Goal: Task Accomplishment & Management: Complete application form

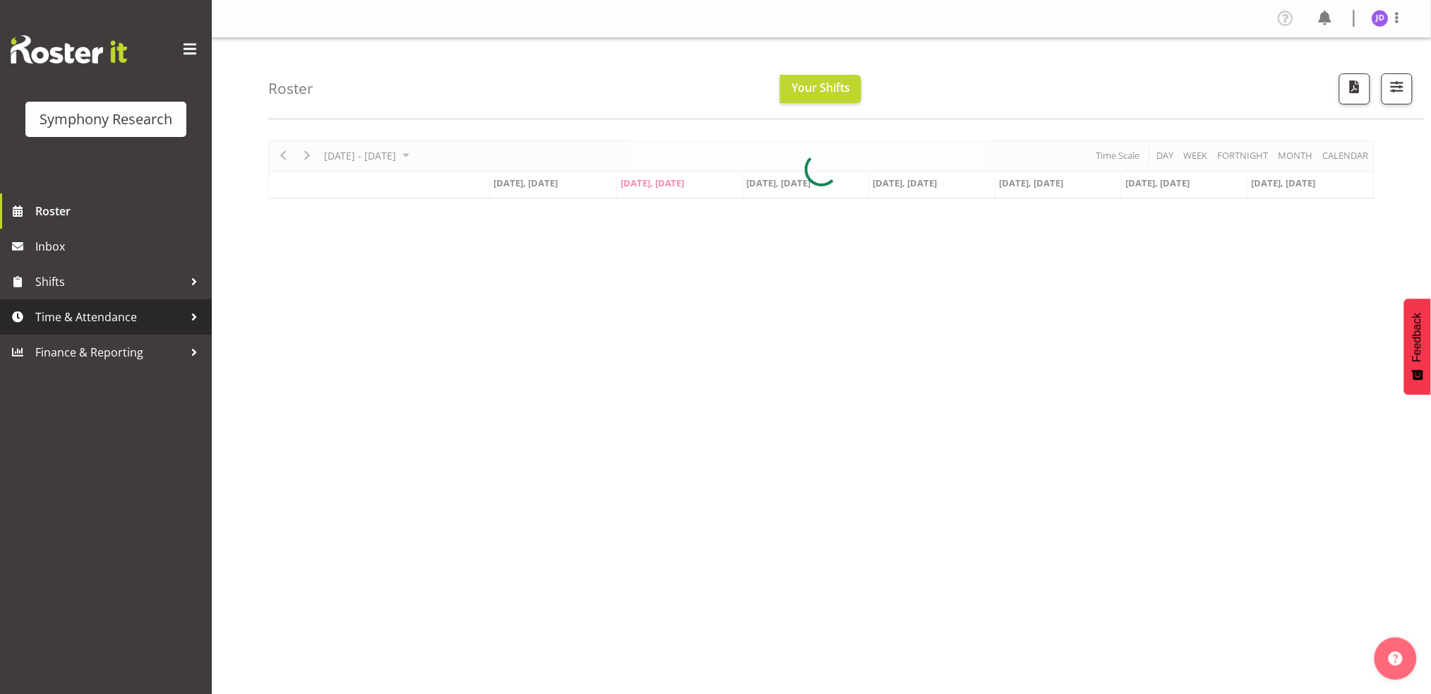
click at [97, 317] on span "Time & Attendance" at bounding box center [109, 316] width 148 height 21
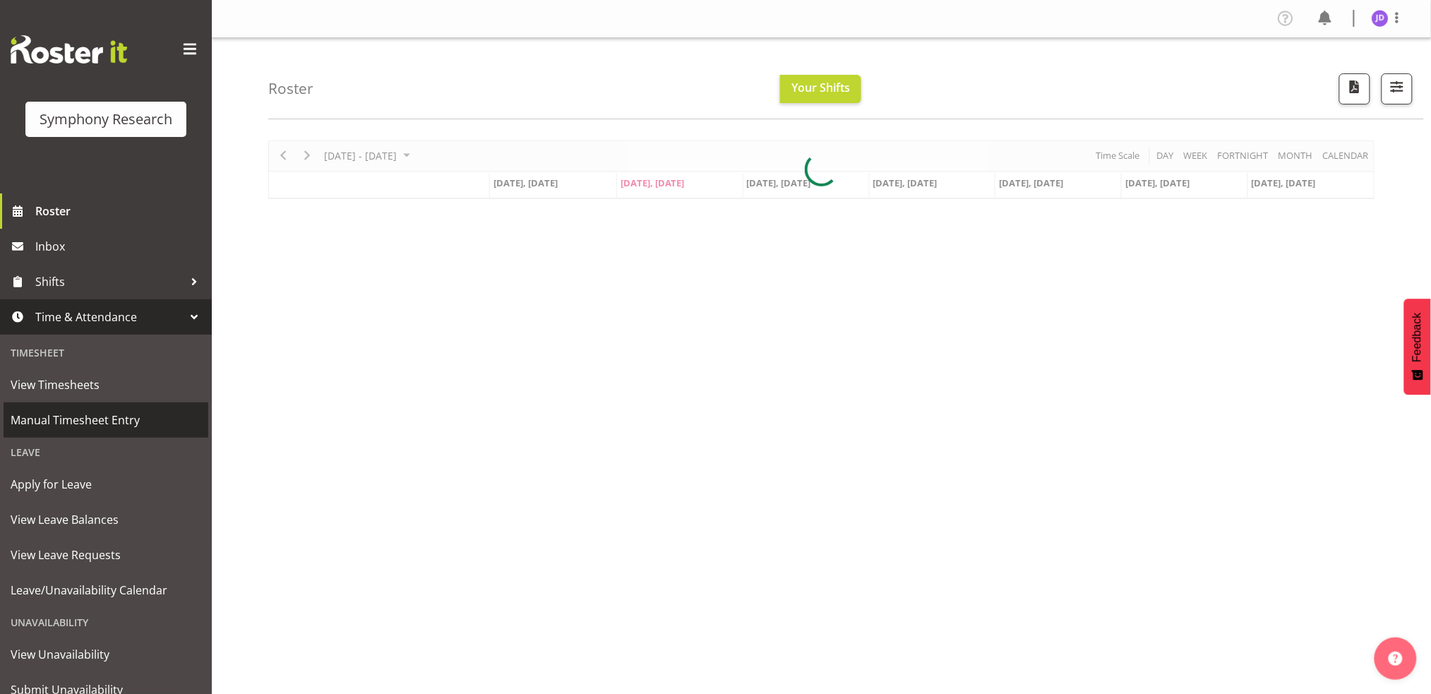
click at [84, 424] on span "Manual Timesheet Entry" at bounding box center [106, 419] width 191 height 21
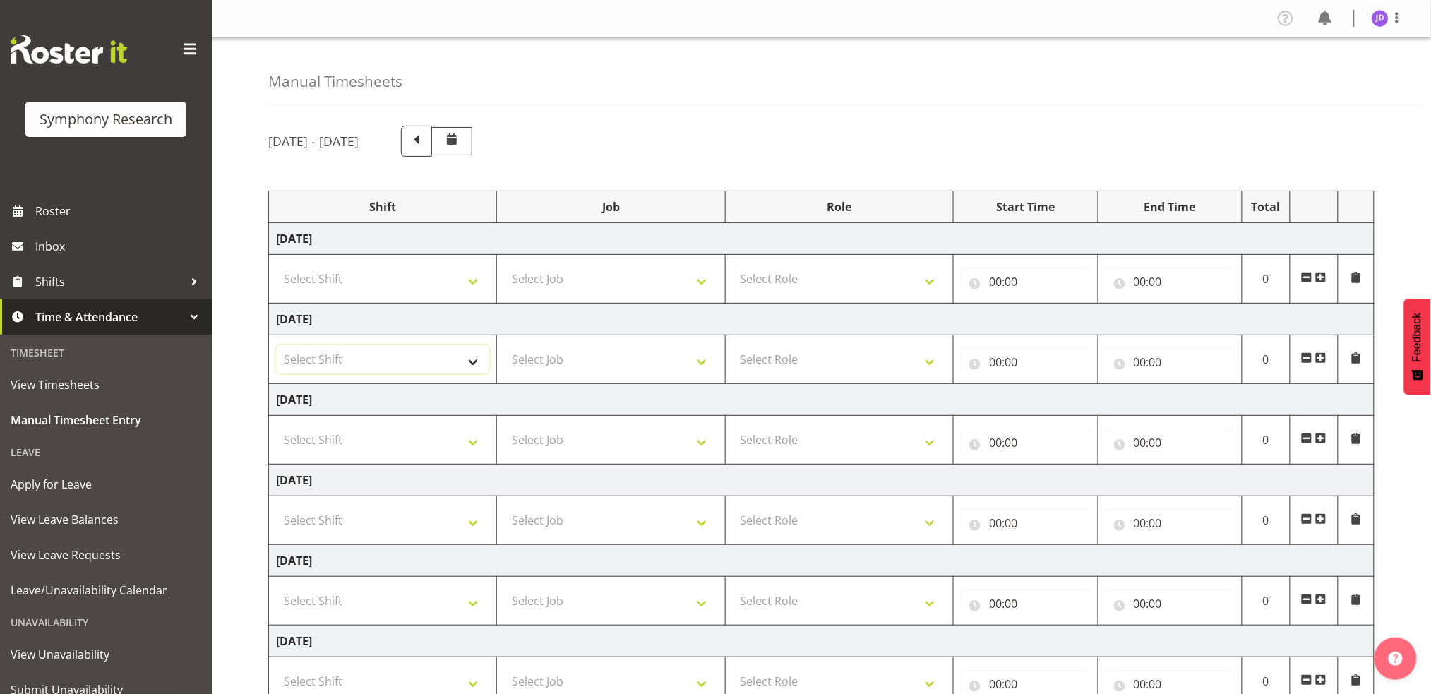
click at [475, 363] on select "Select Shift !!Weekend Residential (Roster IT Shift Label) *Business 9/10am ~ 4…" at bounding box center [382, 359] width 213 height 28
select select "26078"
click at [276, 345] on select "Select Shift !!Weekend Residential (Roster IT Shift Label) *Business 9/10am ~ 4…" at bounding box center [382, 359] width 213 height 28
click at [702, 365] on select "Select Job 550060 IF Admin 553492 World Poll Aus Wave 2 Main 2025 553500 BFM Ju…" at bounding box center [610, 359] width 213 height 28
select select "10242"
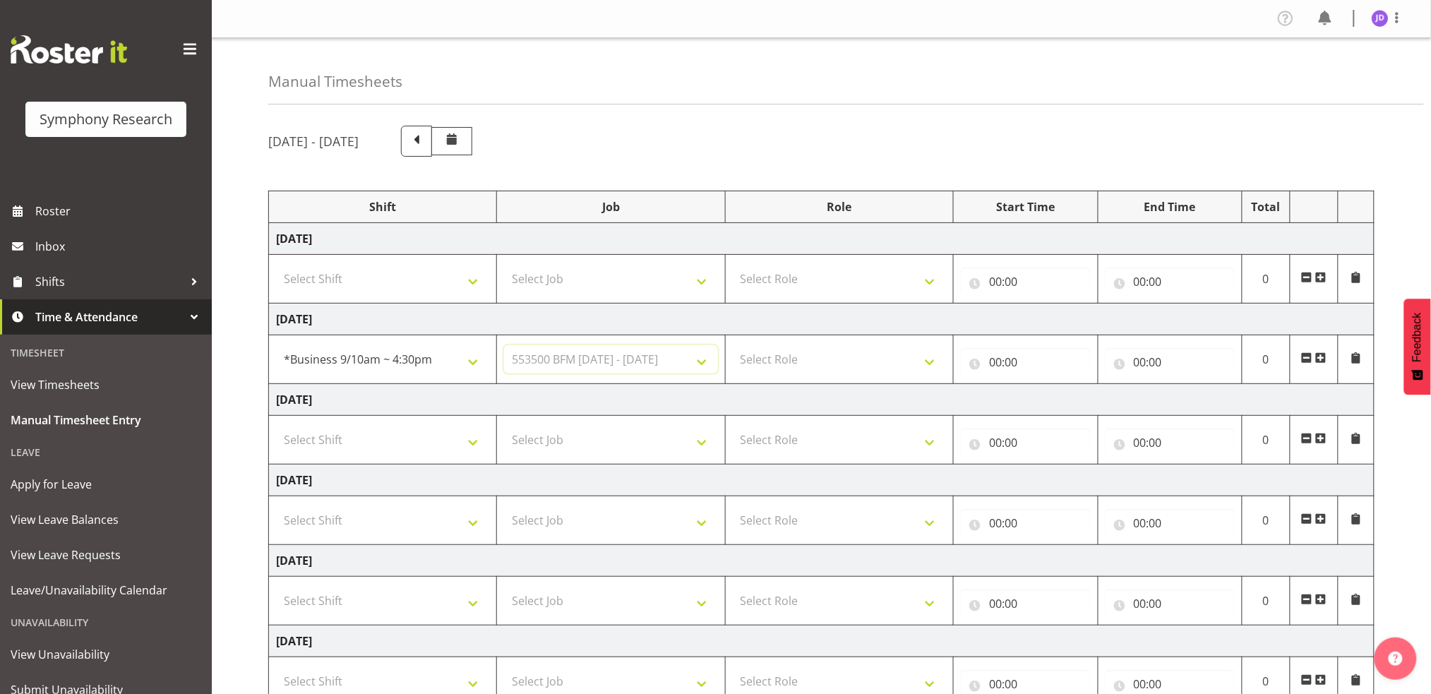
click at [504, 345] on select "Select Job 550060 IF Admin 553492 World Poll Aus Wave 2 Main 2025 553500 BFM Ju…" at bounding box center [610, 359] width 213 height 28
click at [934, 365] on select "Select Role Briefing Interviewing" at bounding box center [839, 359] width 213 height 28
select select "297"
click at [733, 345] on select "Select Role Briefing Interviewing" at bounding box center [839, 359] width 213 height 28
click at [991, 361] on input "00:00" at bounding box center [1025, 362] width 129 height 28
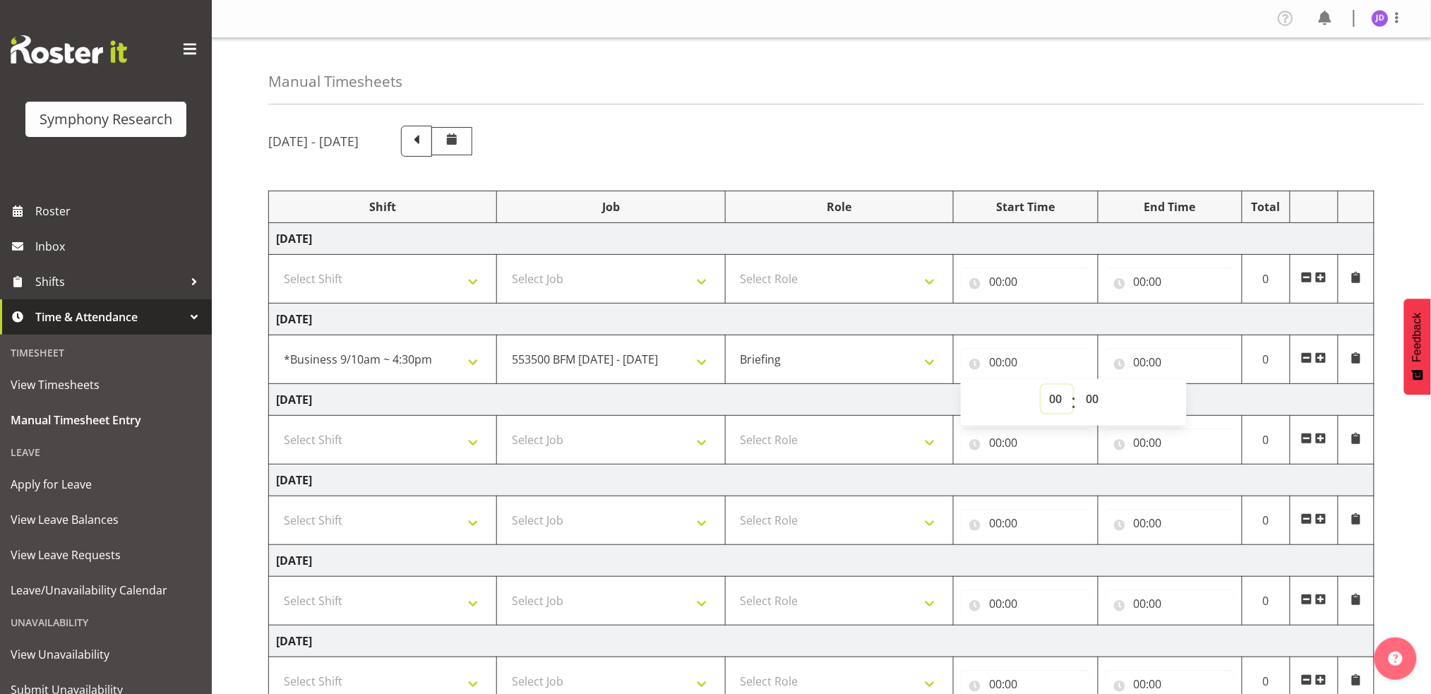
click at [1053, 397] on select "00 01 02 03 04 05 06 07 08 09 10 11 12 13 14 15 16 17 18 19 20 21 22 23" at bounding box center [1057, 399] width 32 height 28
select select "8"
click at [1041, 385] on select "00 01 02 03 04 05 06 07 08 09 10 11 12 13 14 15 16 17 18 19 20 21 22 23" at bounding box center [1057, 399] width 32 height 28
type input "08:00"
click at [1092, 400] on select "00 01 02 03 04 05 06 07 08 09 10 11 12 13 14 15 16 17 18 19 20 21 22 23 24 25 2…" at bounding box center [1094, 399] width 32 height 28
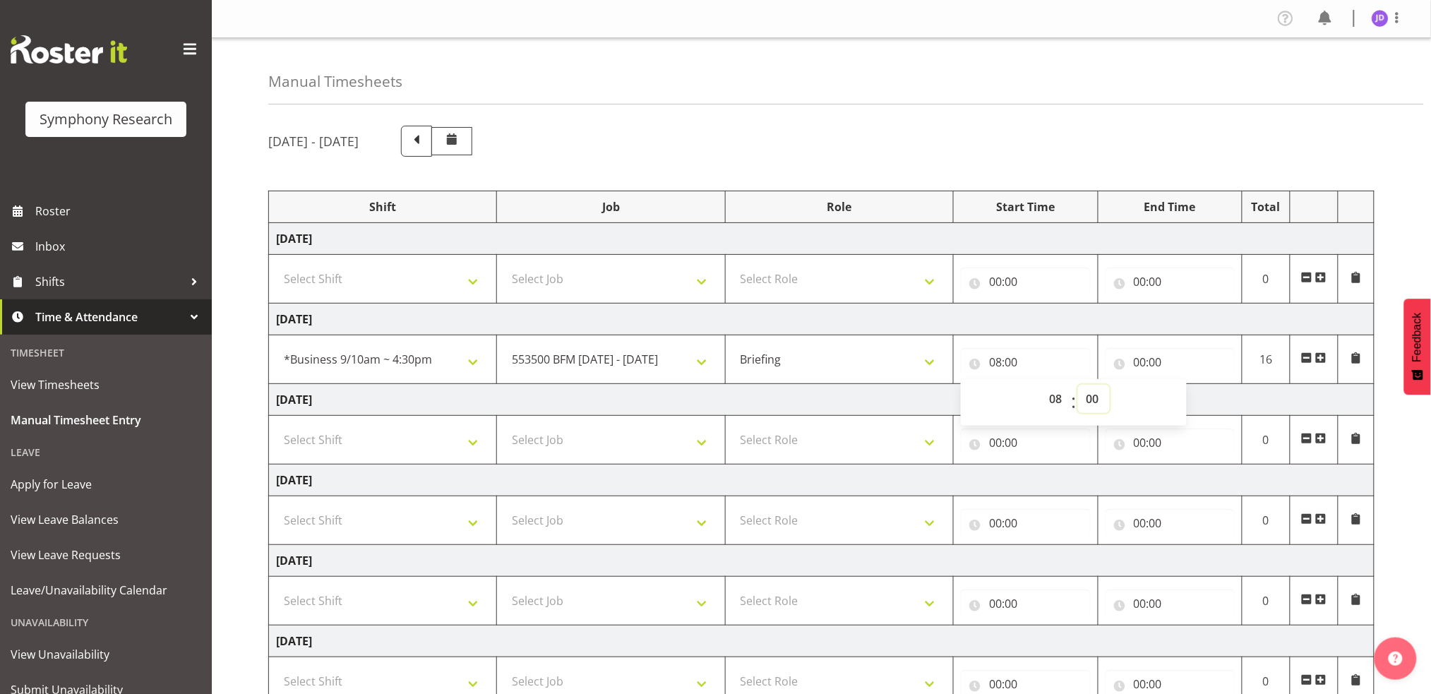
select select "30"
click at [1078, 385] on select "00 01 02 03 04 05 06 07 08 09 10 11 12 13 14 15 16 17 18 19 20 21 22 23 24 25 2…" at bounding box center [1094, 399] width 32 height 28
type input "08:30"
click at [1145, 362] on input "00:00" at bounding box center [1170, 362] width 129 height 28
click at [1195, 398] on select "00 01 02 03 04 05 06 07 08 09 10 11 12 13 14 15 16 17 18 19 20 21 22 23" at bounding box center [1202, 399] width 32 height 28
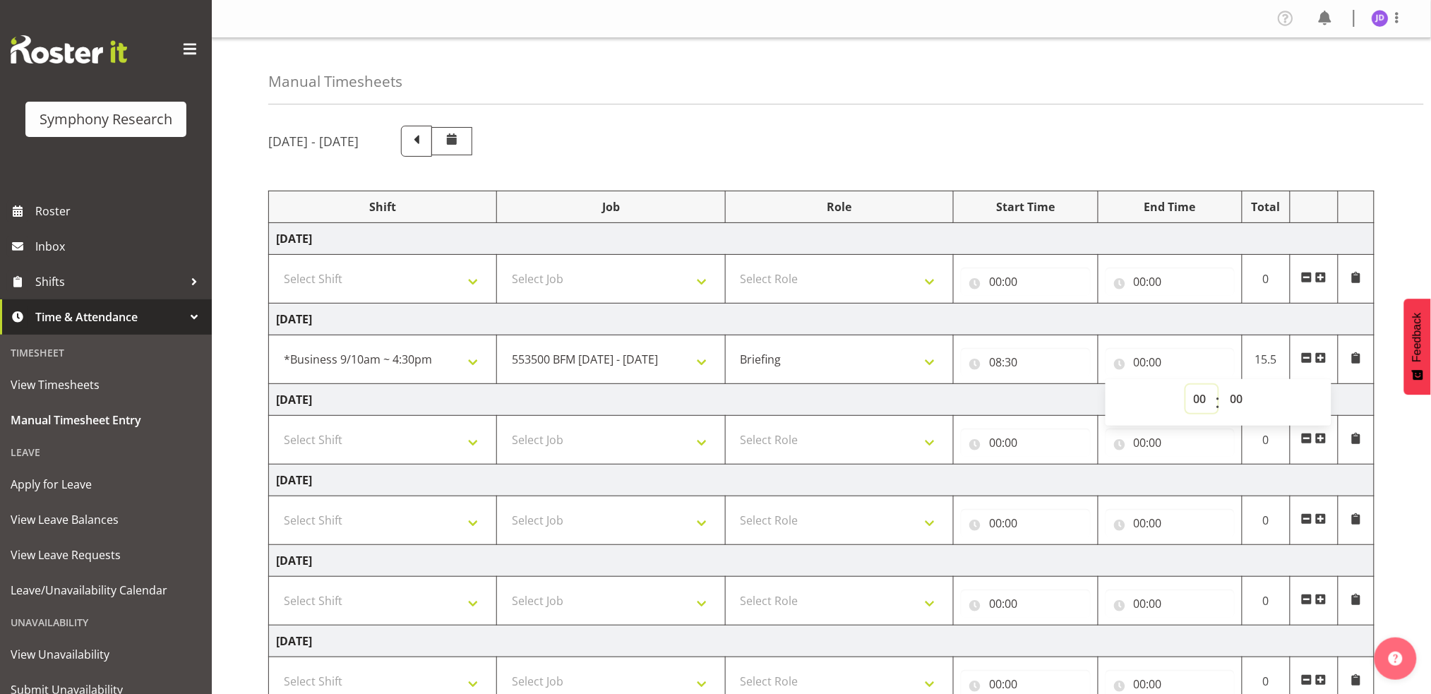
select select "8"
click at [1186, 385] on select "00 01 02 03 04 05 06 07 08 09 10 11 12 13 14 15 16 17 18 19 20 21 22 23" at bounding box center [1202, 399] width 32 height 28
type input "08:00"
click at [1237, 397] on select "00 01 02 03 04 05 06 07 08 09 10 11 12 13 14 15 16 17 18 19 20 21 22 23 24 25 2…" at bounding box center [1239, 399] width 32 height 28
select select "35"
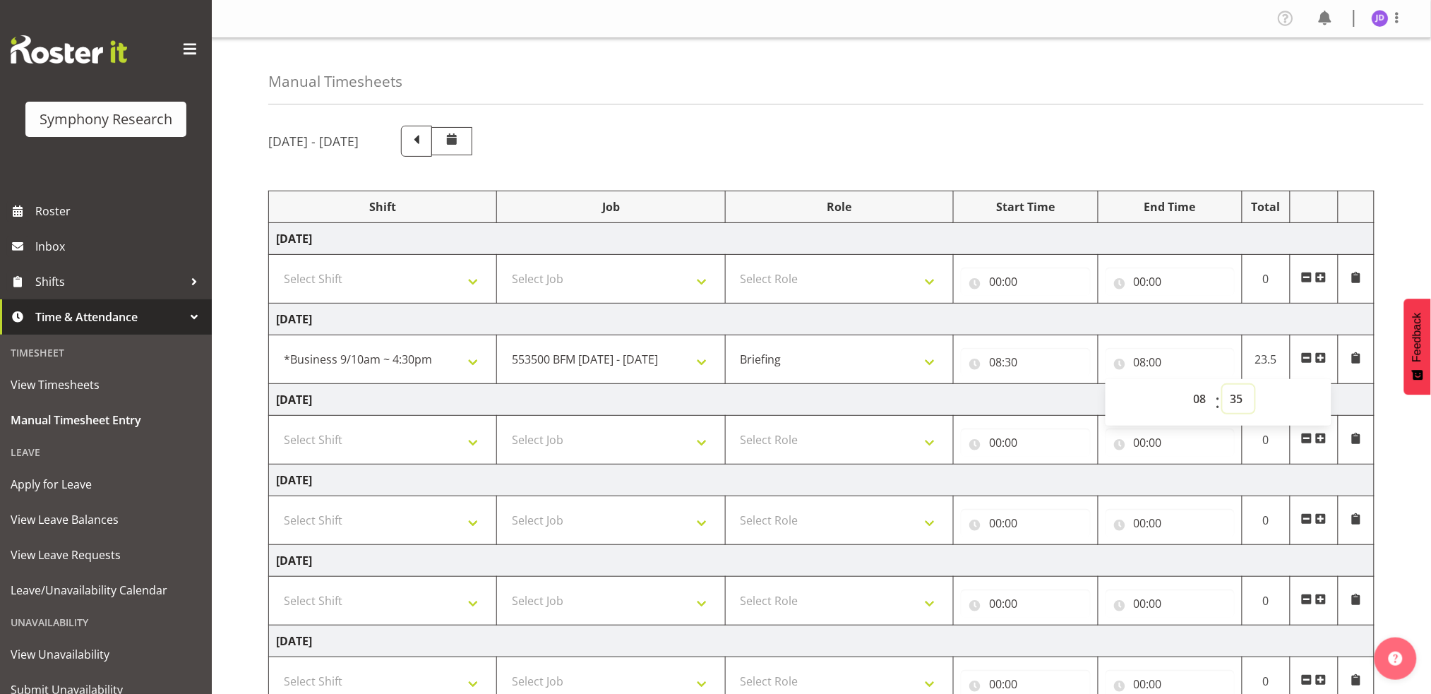
click at [1223, 385] on select "00 01 02 03 04 05 06 07 08 09 10 11 12 13 14 15 16 17 18 19 20 21 22 23 24 25 2…" at bounding box center [1239, 399] width 32 height 28
type input "08:35"
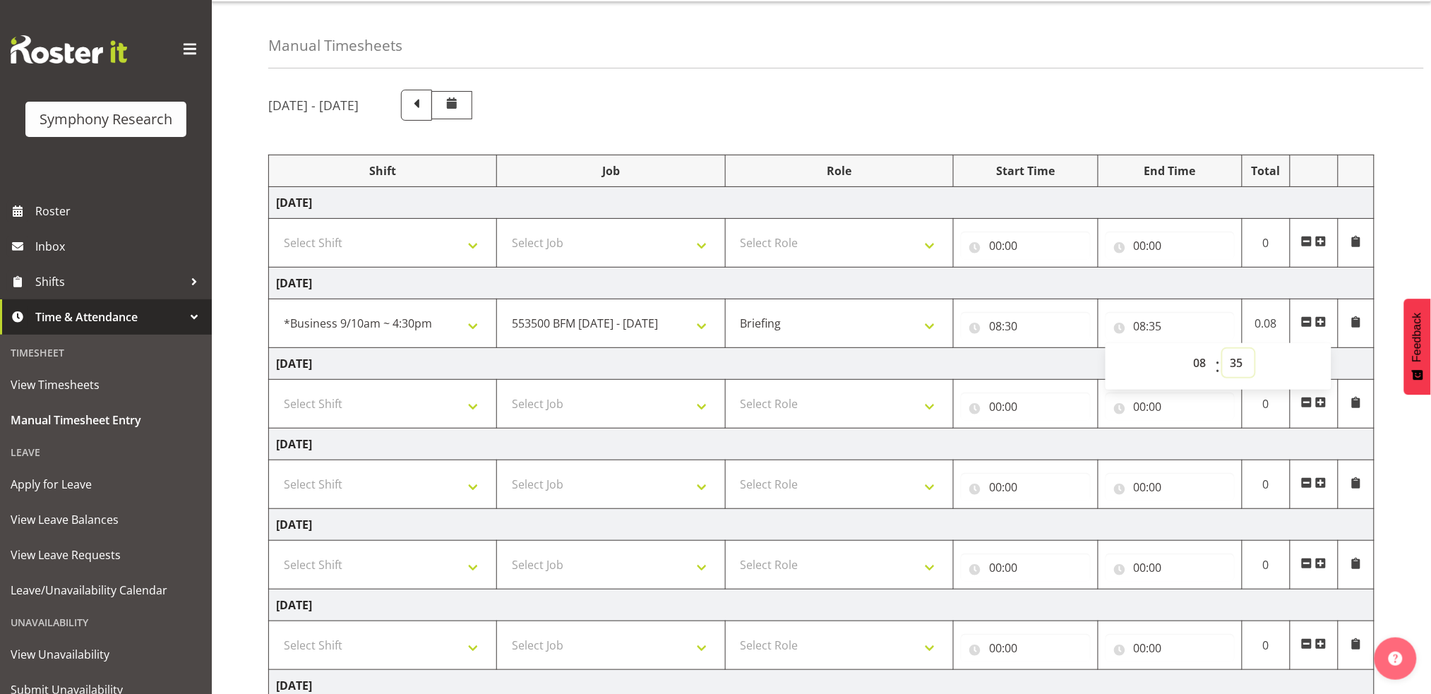
scroll to position [186, 0]
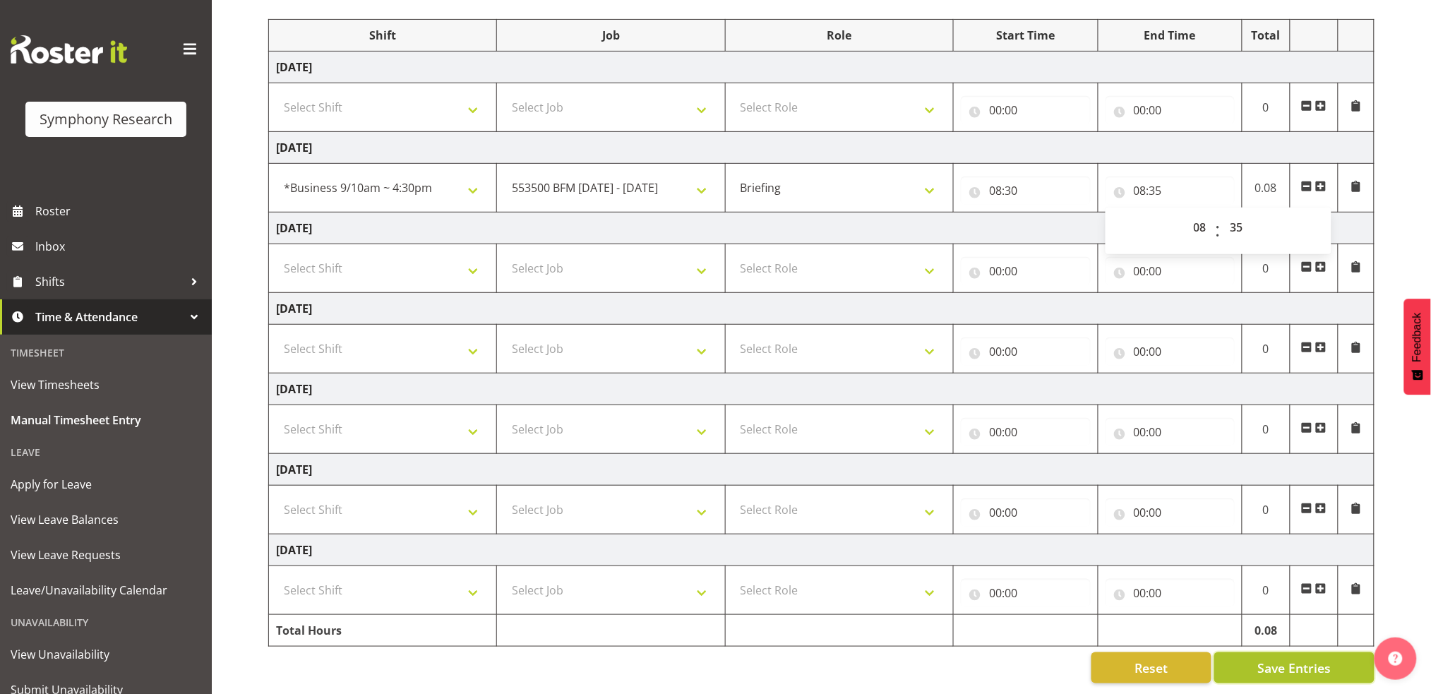
click at [1303, 659] on span "Save Entries" at bounding box center [1293, 668] width 73 height 18
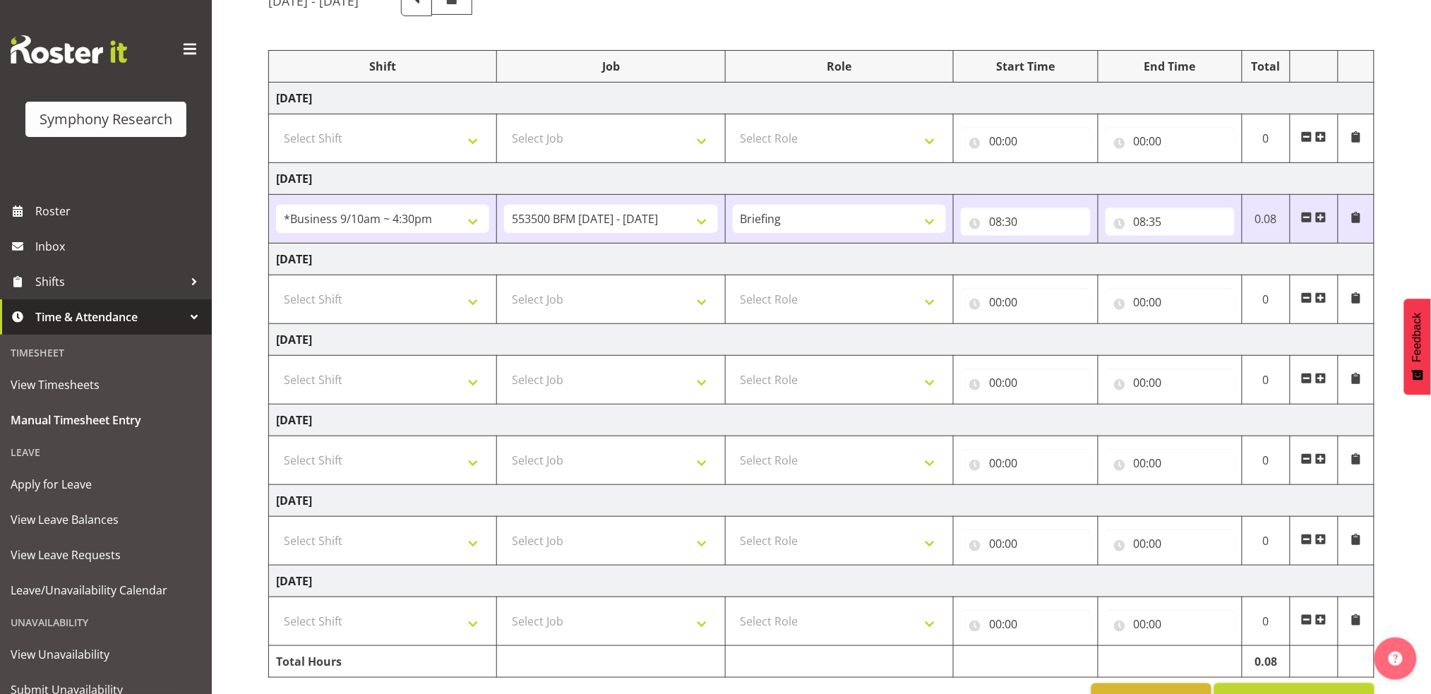
scroll to position [88, 0]
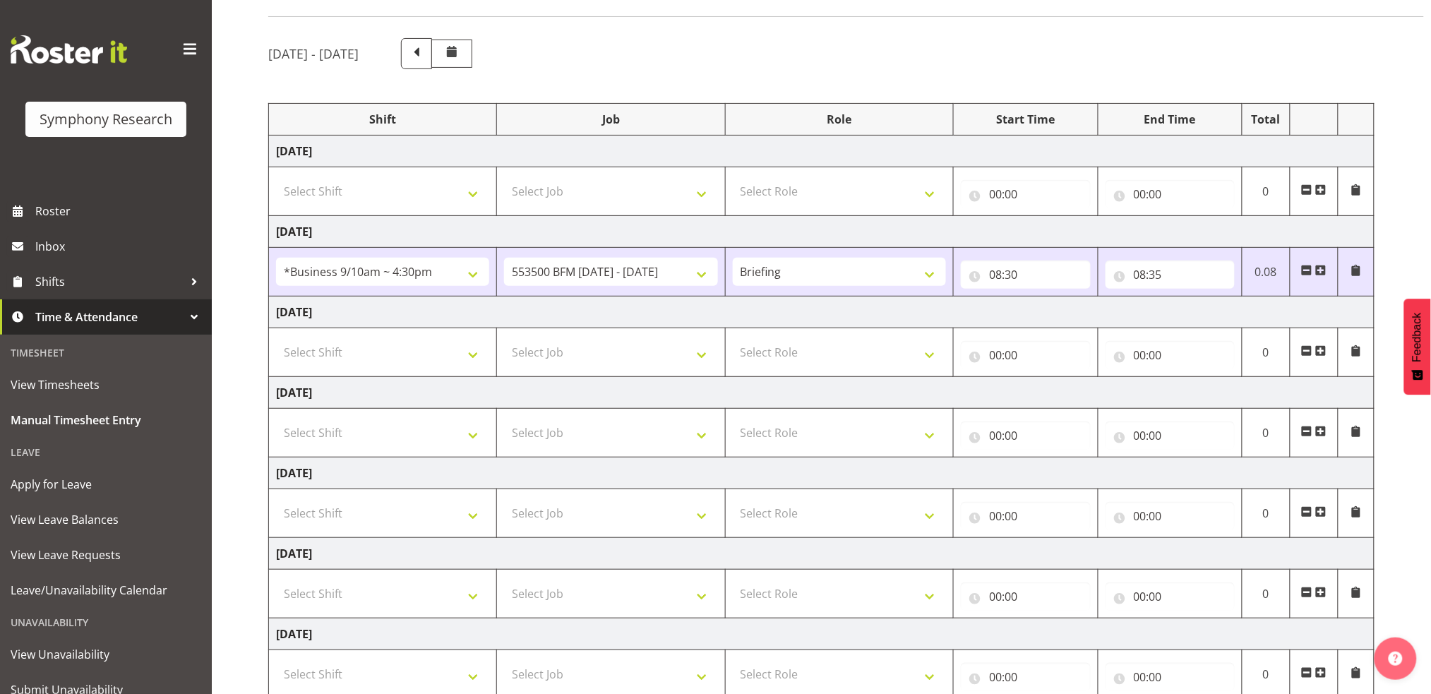
click at [1322, 274] on span at bounding box center [1320, 270] width 11 height 11
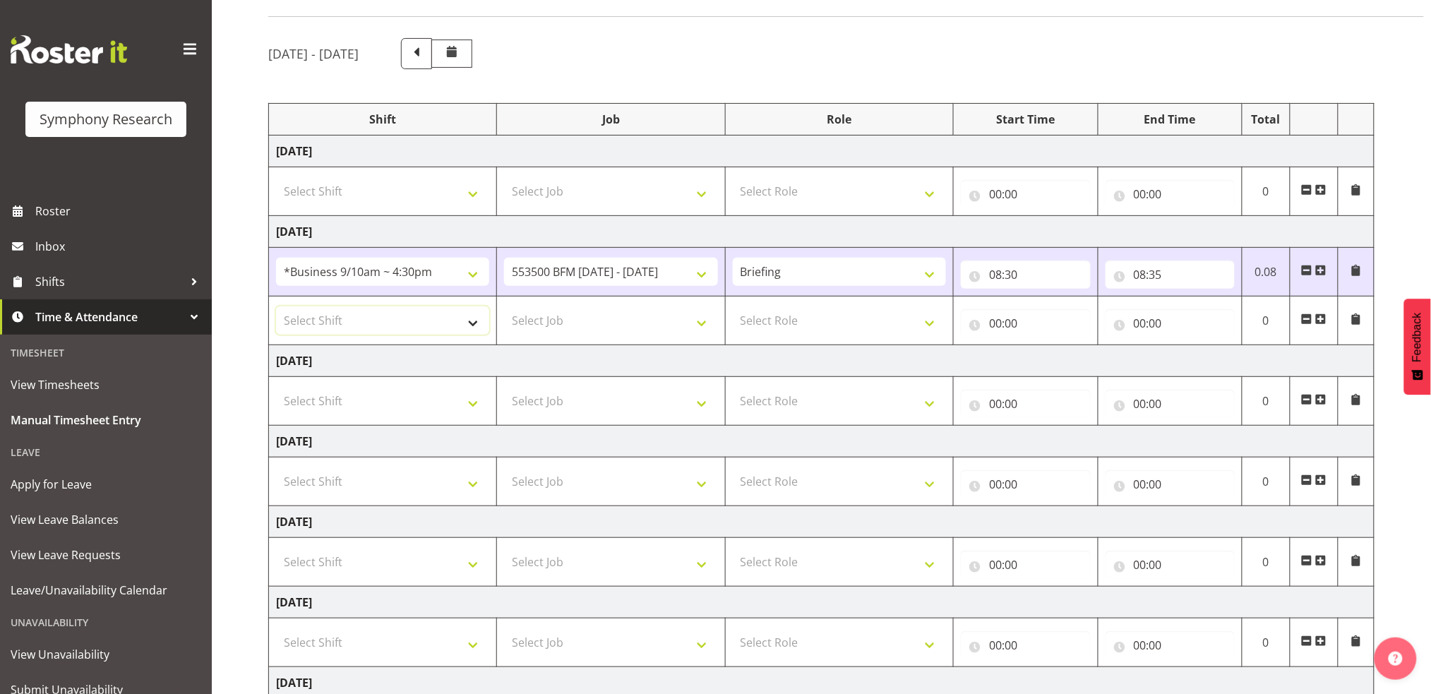
click at [473, 325] on select "Select Shift !!Weekend Residential (Roster IT Shift Label) *Business 9/10am ~ 4…" at bounding box center [382, 320] width 213 height 28
select select "26078"
click at [276, 306] on select "Select Shift !!Weekend Residential (Roster IT Shift Label) *Business 9/10am ~ 4…" at bounding box center [382, 320] width 213 height 28
click at [705, 325] on select "Select Job 550060 IF Admin 553492 World Poll Aus Wave 2 Main 2025 553500 BFM Ju…" at bounding box center [610, 320] width 213 height 28
select select "10242"
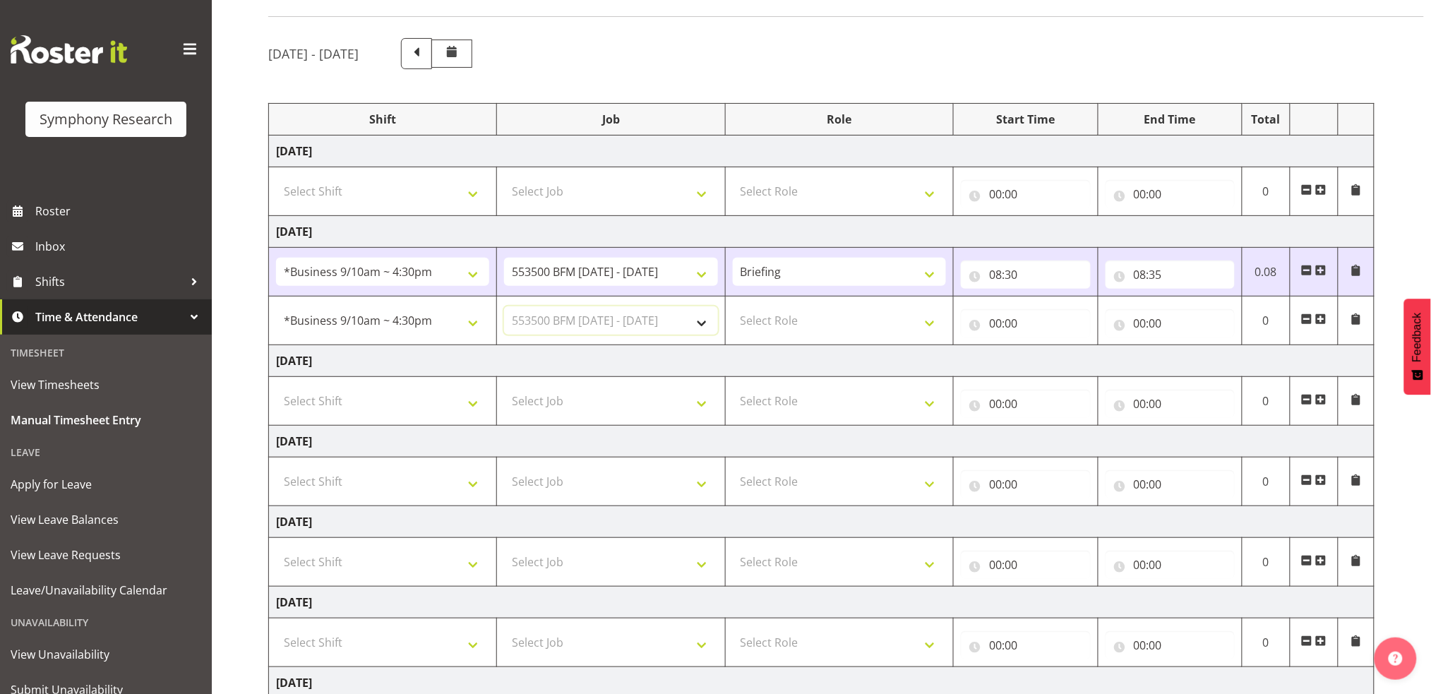
click at [504, 306] on select "Select Job 550060 IF Admin 553492 World Poll Aus Wave 2 Main 2025 553500 BFM Ju…" at bounding box center [610, 320] width 213 height 28
click at [927, 325] on select "Select Role Briefing Interviewing" at bounding box center [839, 320] width 213 height 28
select select "47"
click at [733, 306] on select "Select Role Briefing Interviewing" at bounding box center [839, 320] width 213 height 28
drag, startPoint x: 997, startPoint y: 326, endPoint x: 1051, endPoint y: 351, distance: 59.1
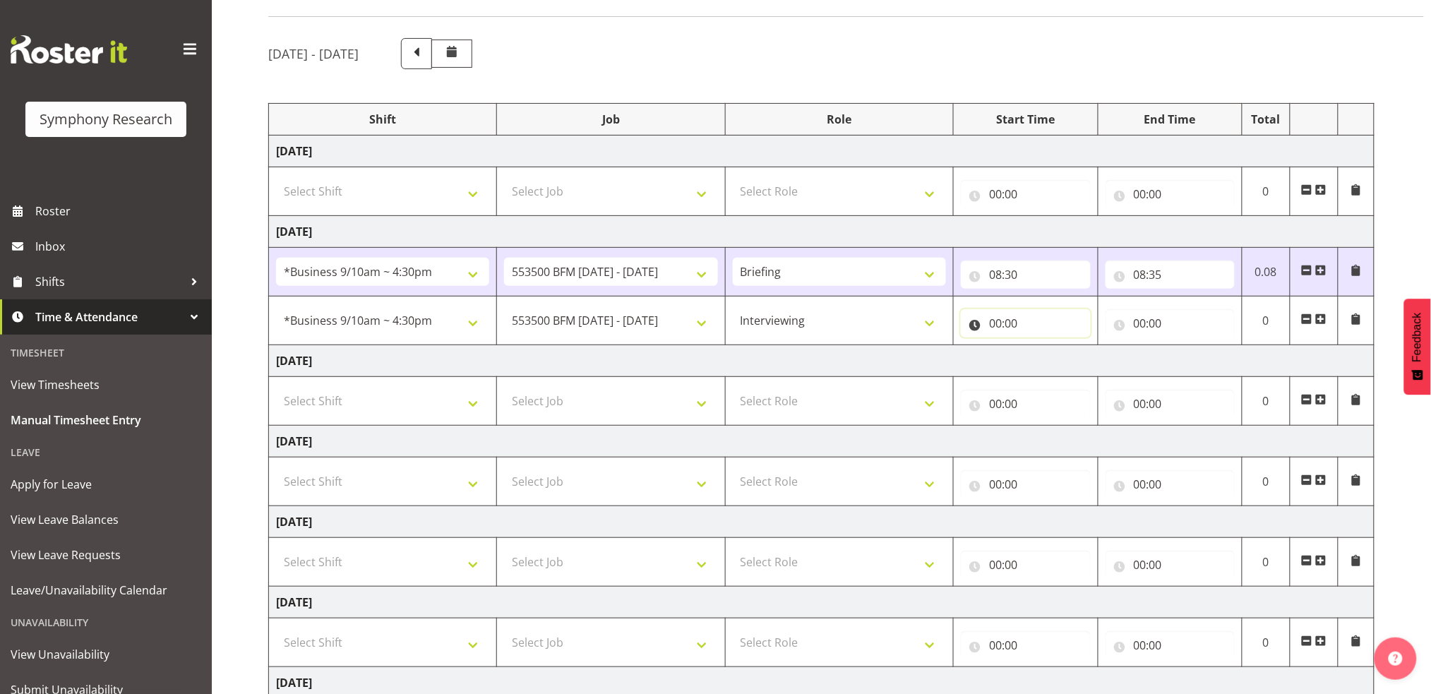
click at [998, 326] on input "00:00" at bounding box center [1025, 323] width 129 height 28
click at [1055, 361] on select "00 01 02 03 04 05 06 07 08 09 10 11 12 13 14 15 16 17 18 19 20 21 22 23" at bounding box center [1057, 360] width 32 height 28
select select "8"
click at [1041, 346] on select "00 01 02 03 04 05 06 07 08 09 10 11 12 13 14 15 16 17 18 19 20 21 22 23" at bounding box center [1057, 360] width 32 height 28
type input "08:00"
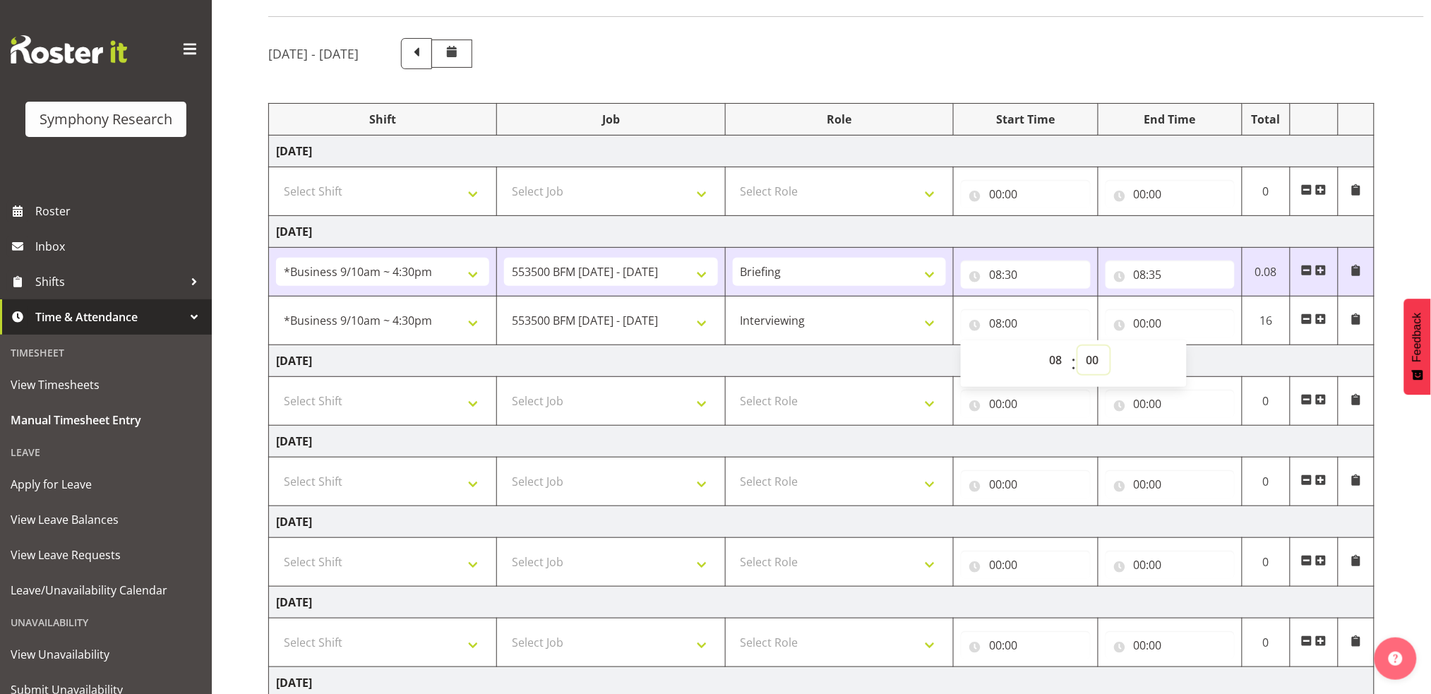
click at [1092, 359] on select "00 01 02 03 04 05 06 07 08 09 10 11 12 13 14 15 16 17 18 19 20 21 22 23 24 25 2…" at bounding box center [1094, 360] width 32 height 28
select select "35"
click at [1078, 346] on select "00 01 02 03 04 05 06 07 08 09 10 11 12 13 14 15 16 17 18 19 20 21 22 23 24 25 2…" at bounding box center [1094, 360] width 32 height 28
type input "08:35"
click at [1144, 325] on input "00:00" at bounding box center [1170, 323] width 129 height 28
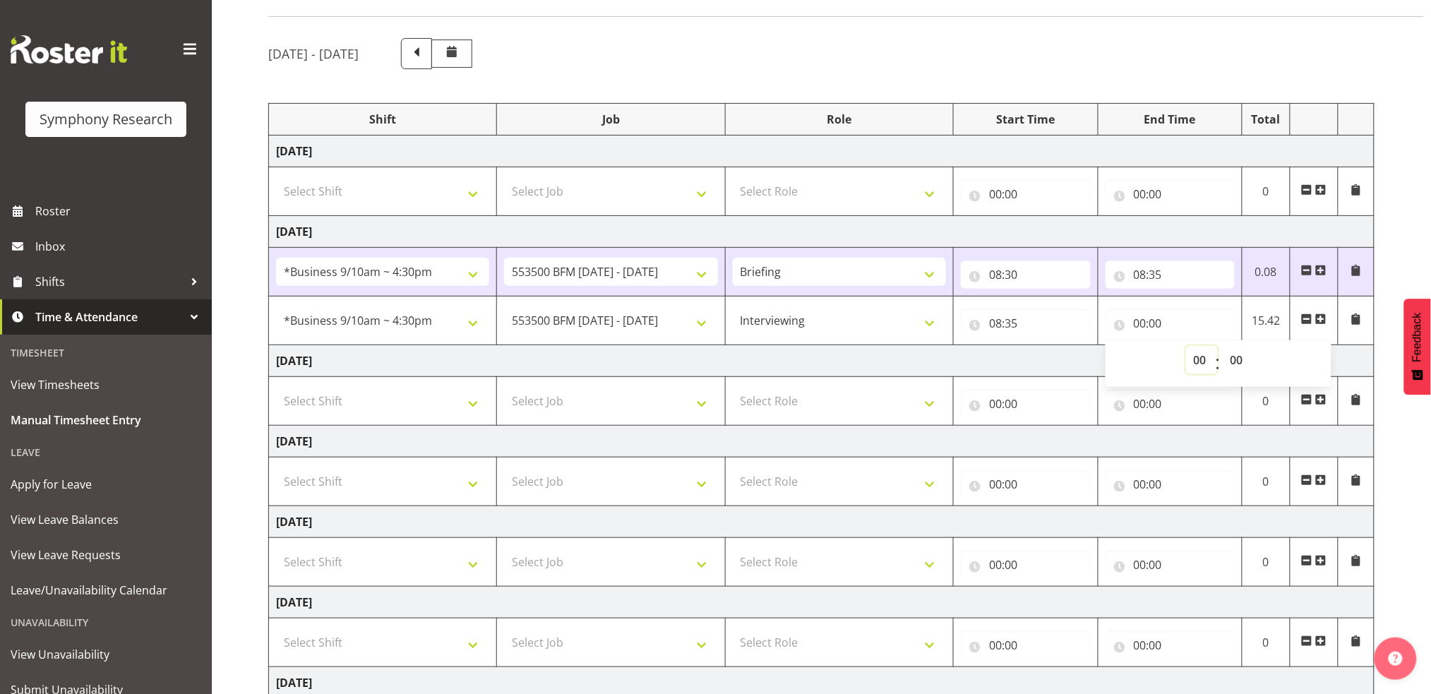
click at [1203, 359] on select "00 01 02 03 04 05 06 07 08 09 10 11 12 13 14 15 16 17 18 19 20 21 22 23" at bounding box center [1202, 360] width 32 height 28
select select "12"
click at [1186, 346] on select "00 01 02 03 04 05 06 07 08 09 10 11 12 13 14 15 16 17 18 19 20 21 22 23" at bounding box center [1202, 360] width 32 height 28
type input "12:00"
click at [1239, 362] on select "00 01 02 03 04 05 06 07 08 09 10 11 12 13 14 15 16 17 18 19 20 21 22 23 24 25 2…" at bounding box center [1239, 360] width 32 height 28
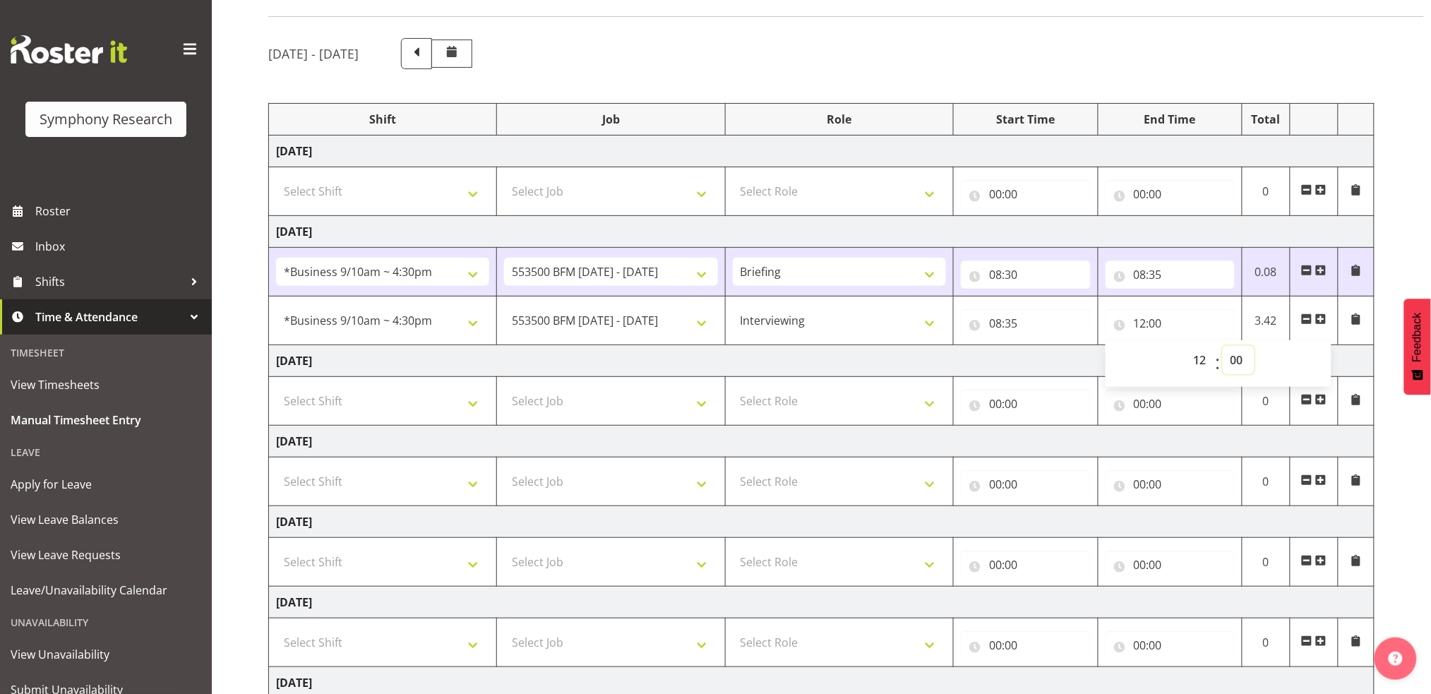
select select "30"
click at [1223, 346] on select "00 01 02 03 04 05 06 07 08 09 10 11 12 13 14 15 16 17 18 19 20 21 22 23 24 25 2…" at bounding box center [1239, 360] width 32 height 28
type input "12:30"
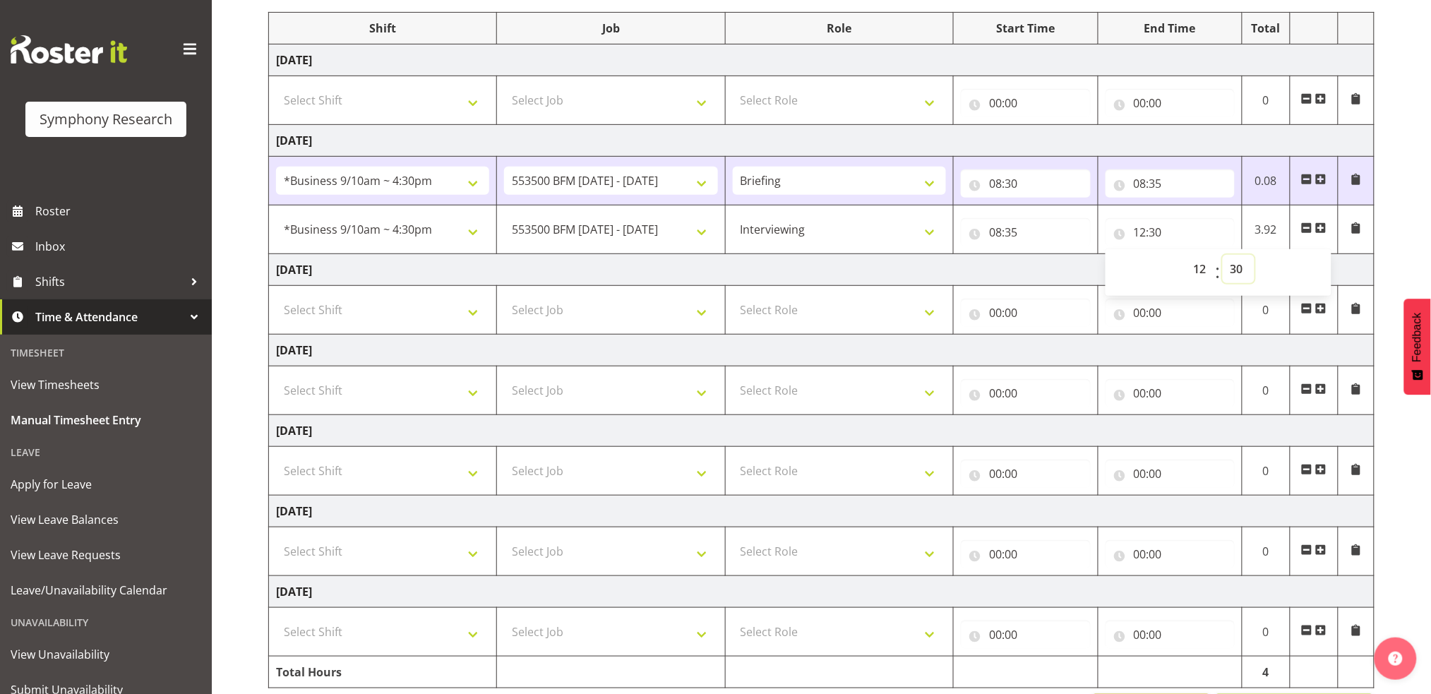
scroll to position [234, 0]
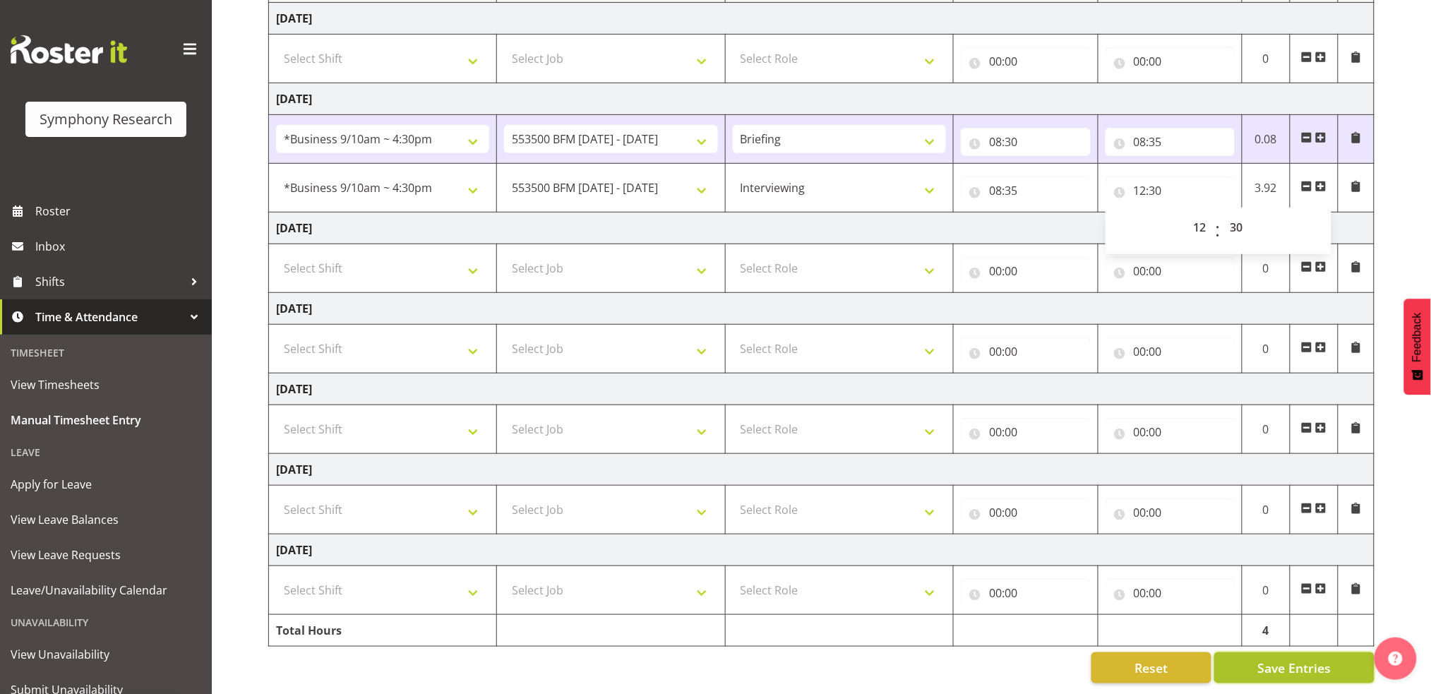
click at [1312, 659] on span "Save Entries" at bounding box center [1293, 668] width 73 height 18
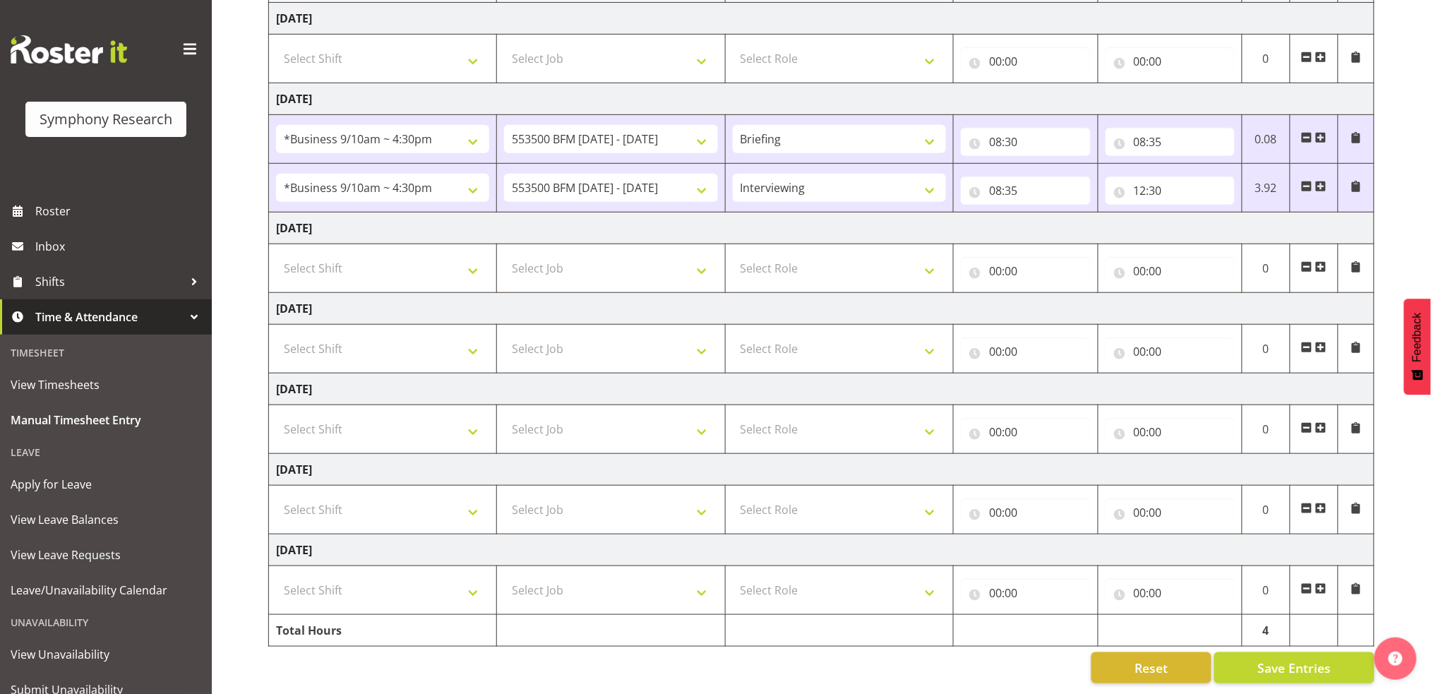
click at [1322, 181] on span at bounding box center [1320, 186] width 11 height 11
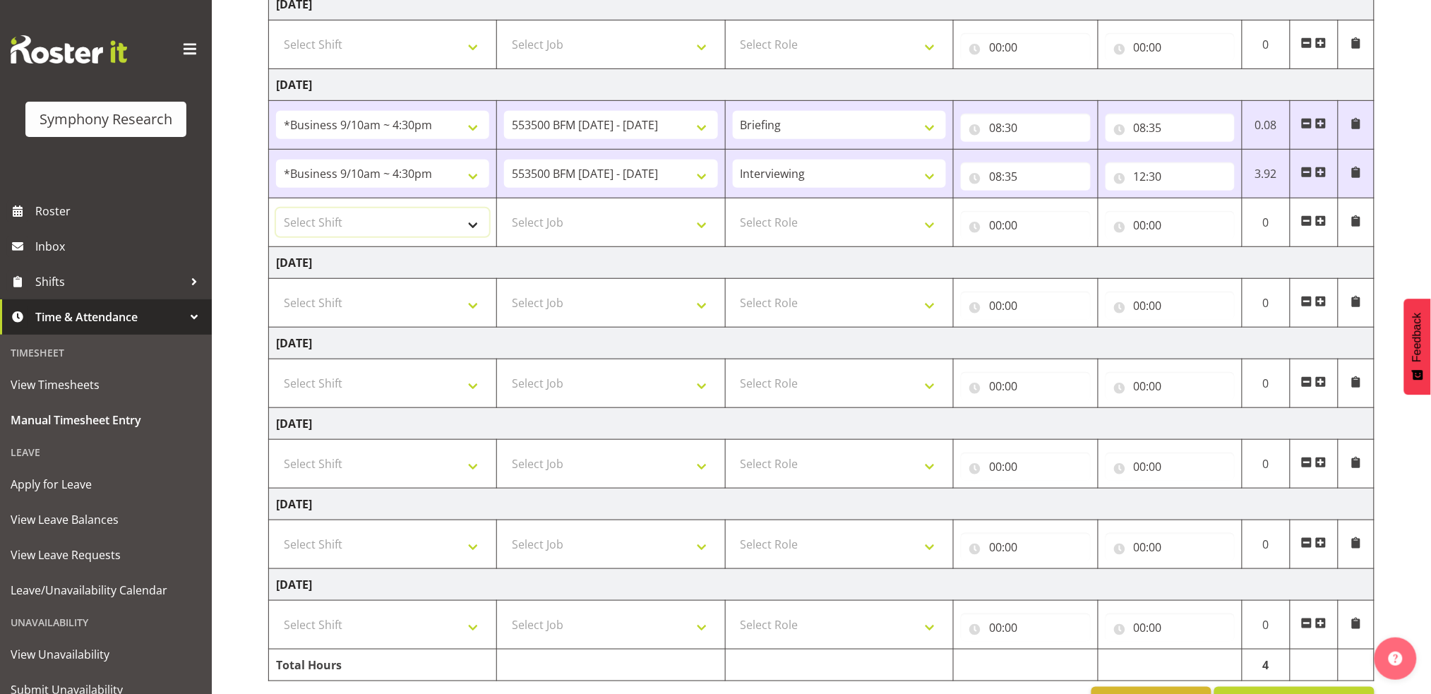
click at [475, 229] on select "Select Shift !!Weekend Residential (Roster IT Shift Label) *Business 9/10am ~ 4…" at bounding box center [382, 222] width 213 height 28
select select "26078"
click at [276, 208] on select "Select Shift !!Weekend Residential (Roster IT Shift Label) *Business 9/10am ~ 4…" at bounding box center [382, 222] width 213 height 28
click at [707, 227] on select "Select Job 550060 IF Admin 553492 World Poll Aus Wave 2 Main 2025 553500 BFM Ju…" at bounding box center [610, 222] width 213 height 28
select select "10242"
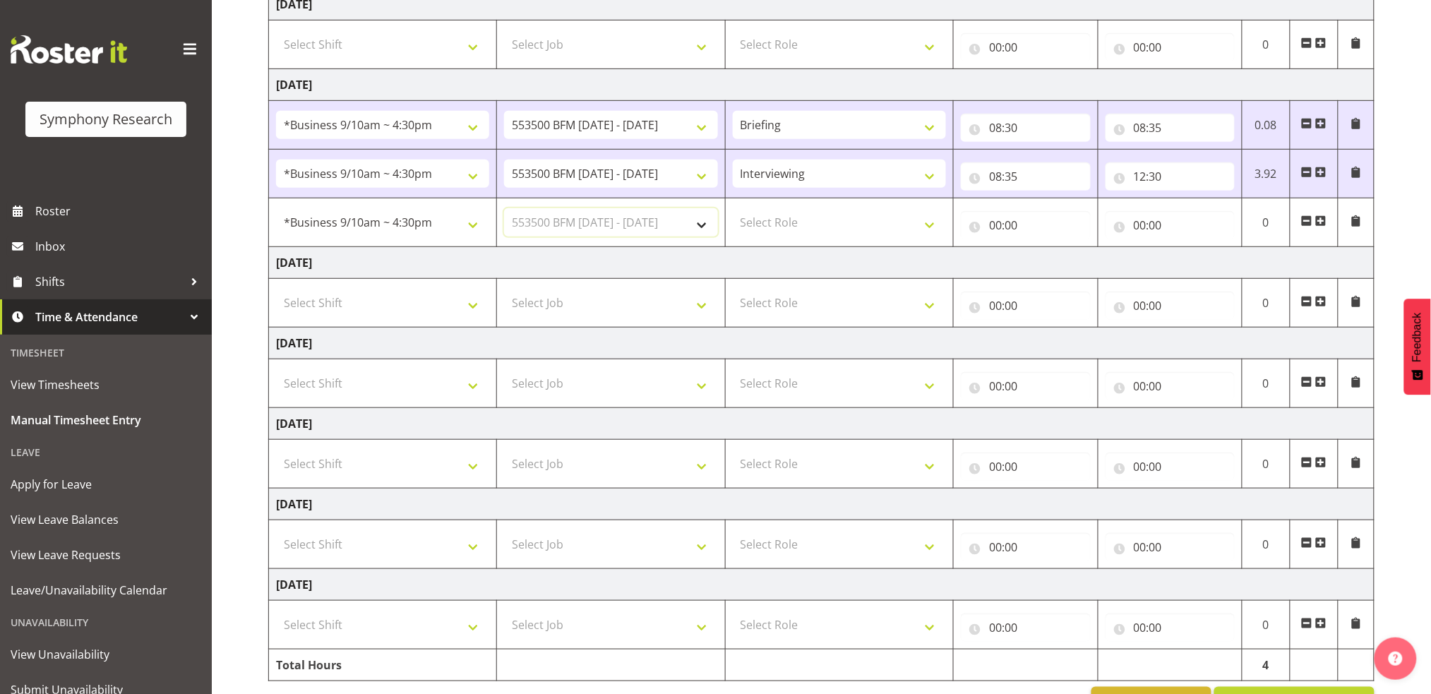
click at [504, 208] on select "Select Job 550060 IF Admin 553492 World Poll Aus Wave 2 Main 2025 553500 BFM Ju…" at bounding box center [610, 222] width 213 height 28
click at [933, 227] on select "Select Role Briefing Interviewing" at bounding box center [839, 222] width 213 height 28
select select "47"
click at [733, 208] on select "Select Role Briefing Interviewing" at bounding box center [839, 222] width 213 height 28
click at [998, 227] on input "00:00" at bounding box center [1025, 225] width 129 height 28
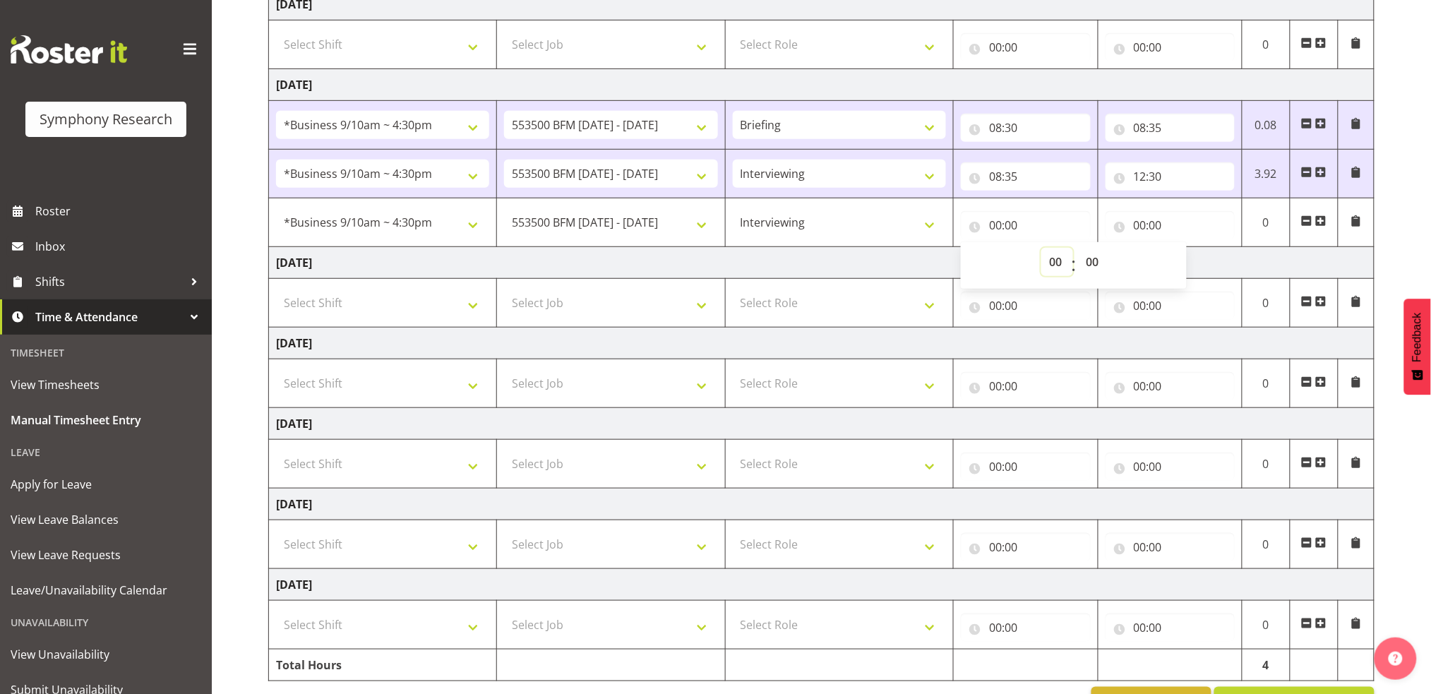
click at [1051, 261] on select "00 01 02 03 04 05 06 07 08 09 10 11 12 13 14 15 16 17 18 19 20 21 22 23" at bounding box center [1057, 262] width 32 height 28
select select "13"
click at [1041, 248] on select "00 01 02 03 04 05 06 07 08 09 10 11 12 13 14 15 16 17 18 19 20 21 22 23" at bounding box center [1057, 262] width 32 height 28
type input "13:00"
click at [1141, 225] on input "00:00" at bounding box center [1170, 225] width 129 height 28
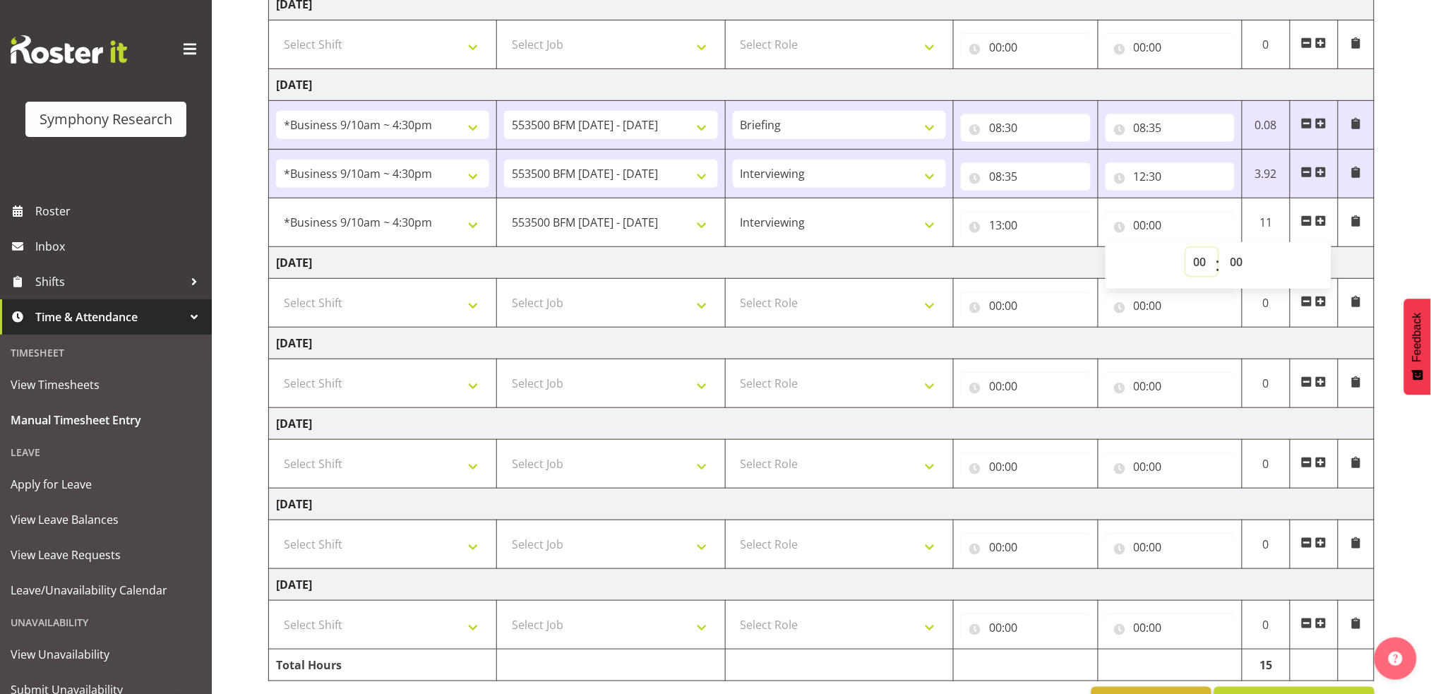
click at [1199, 259] on select "00 01 02 03 04 05 06 07 08 09 10 11 12 13 14 15 16 17 18 19 20 21 22 23" at bounding box center [1202, 262] width 32 height 28
select select "16"
click at [1186, 248] on select "00 01 02 03 04 05 06 07 08 09 10 11 12 13 14 15 16 17 18 19 20 21 22 23" at bounding box center [1202, 262] width 32 height 28
type input "16:00"
click at [1238, 258] on select "00 01 02 03 04 05 06 07 08 09 10 11 12 13 14 15 16 17 18 19 20 21 22 23 24 25 2…" at bounding box center [1239, 262] width 32 height 28
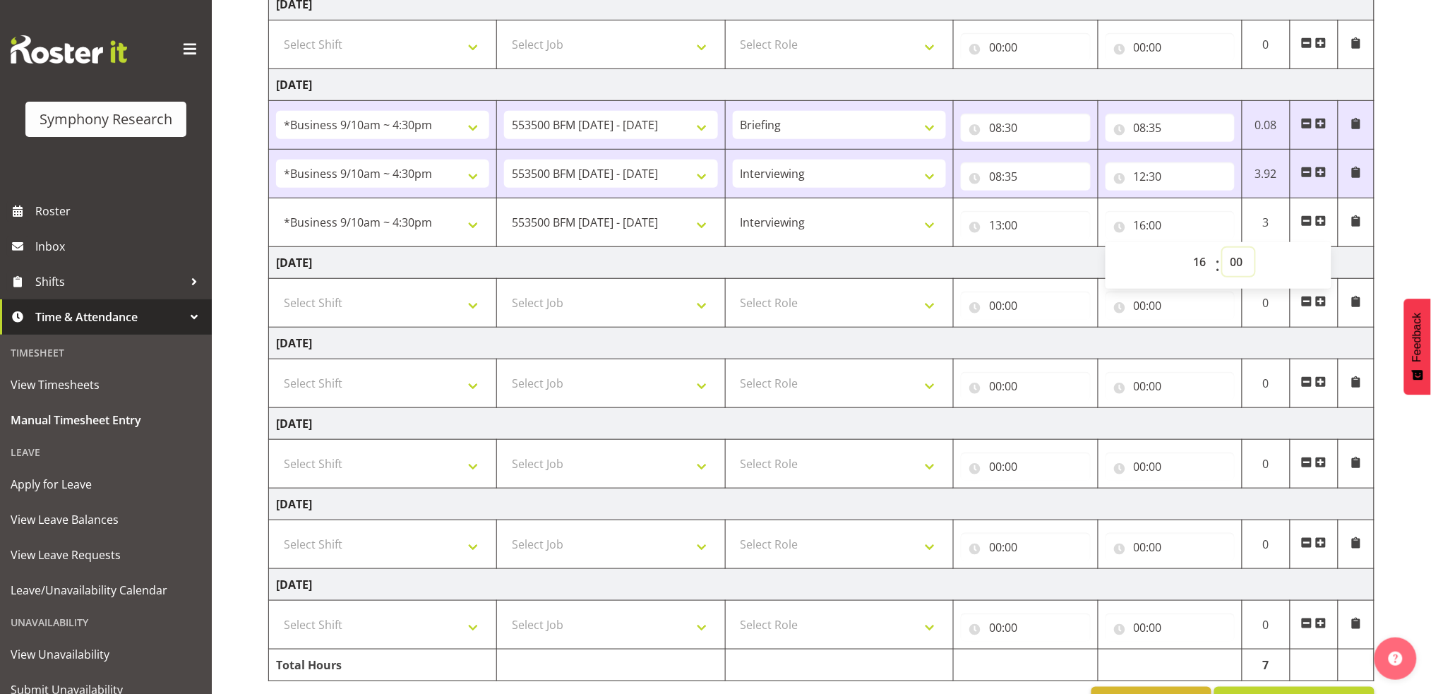
select select "39"
click at [1223, 248] on select "00 01 02 03 04 05 06 07 08 09 10 11 12 13 14 15 16 17 18 19 20 21 22 23 24 25 2…" at bounding box center [1239, 262] width 32 height 28
type input "16:39"
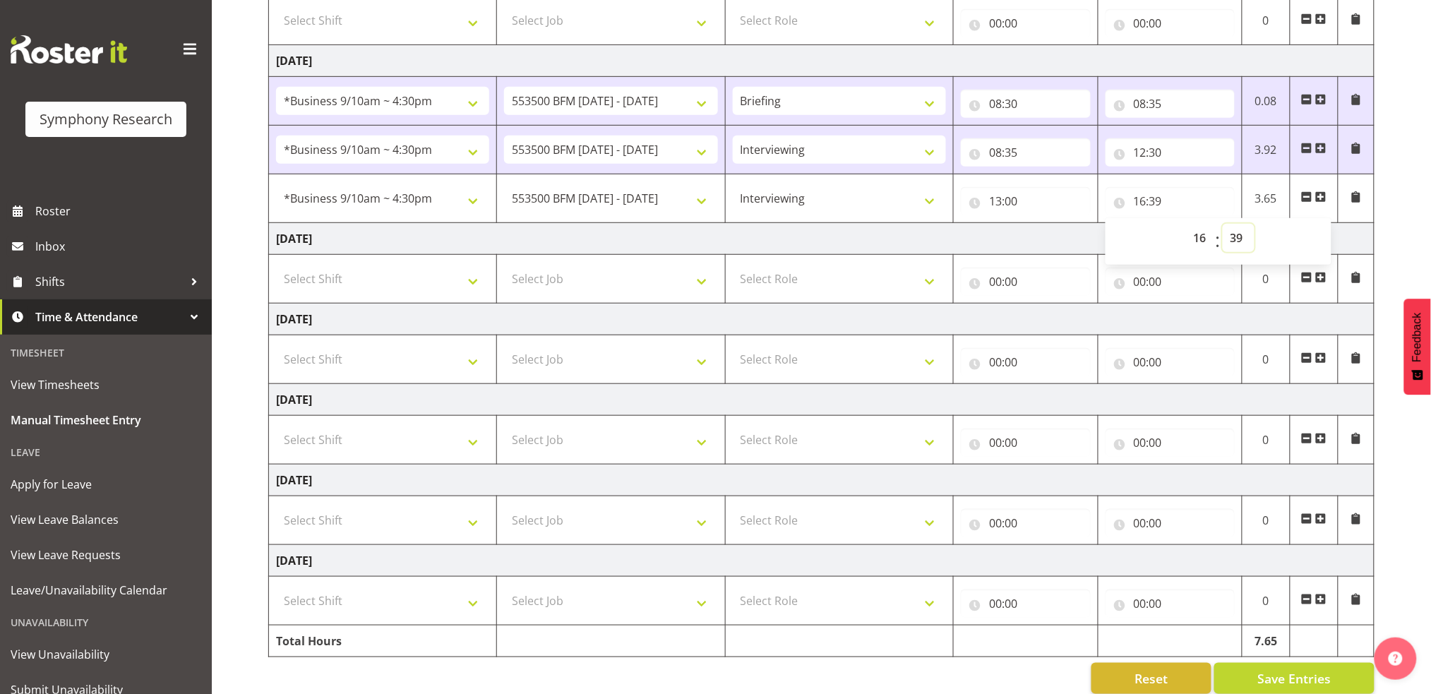
scroll to position [284, 0]
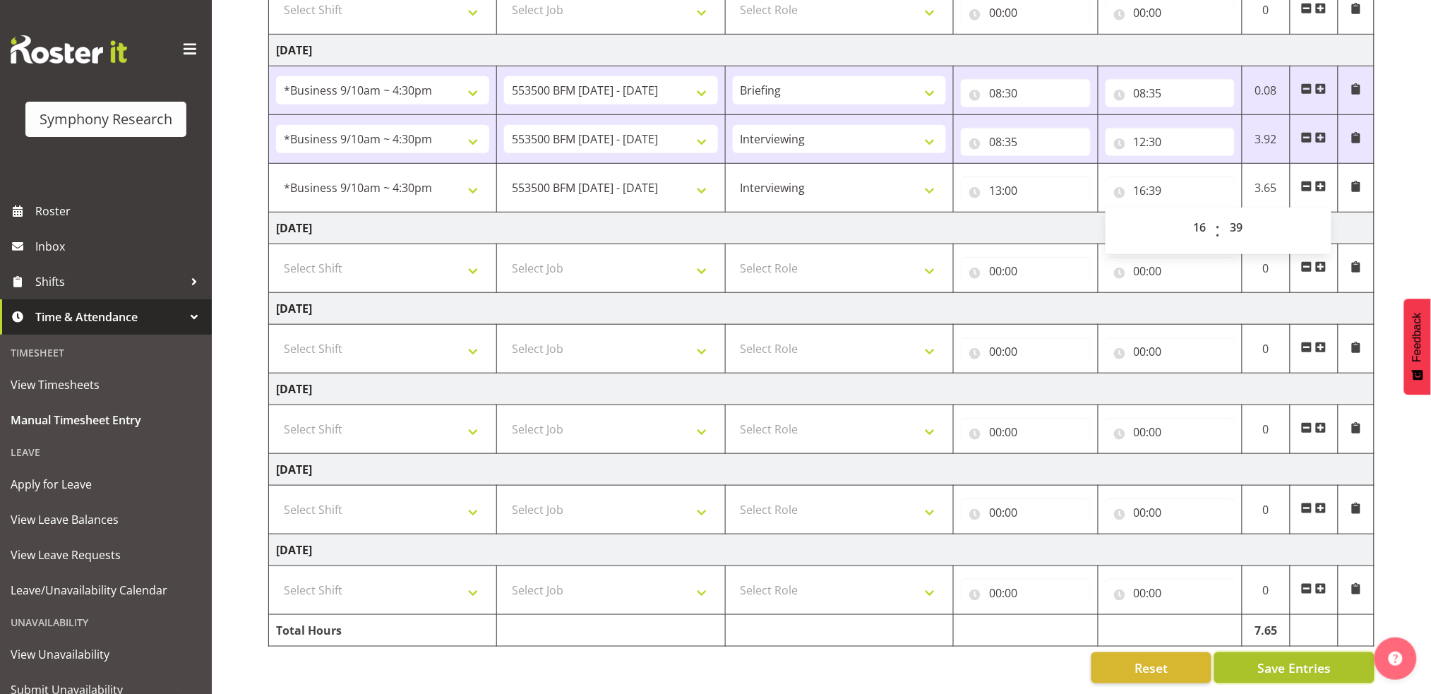
click at [1309, 659] on span "Save Entries" at bounding box center [1293, 668] width 73 height 18
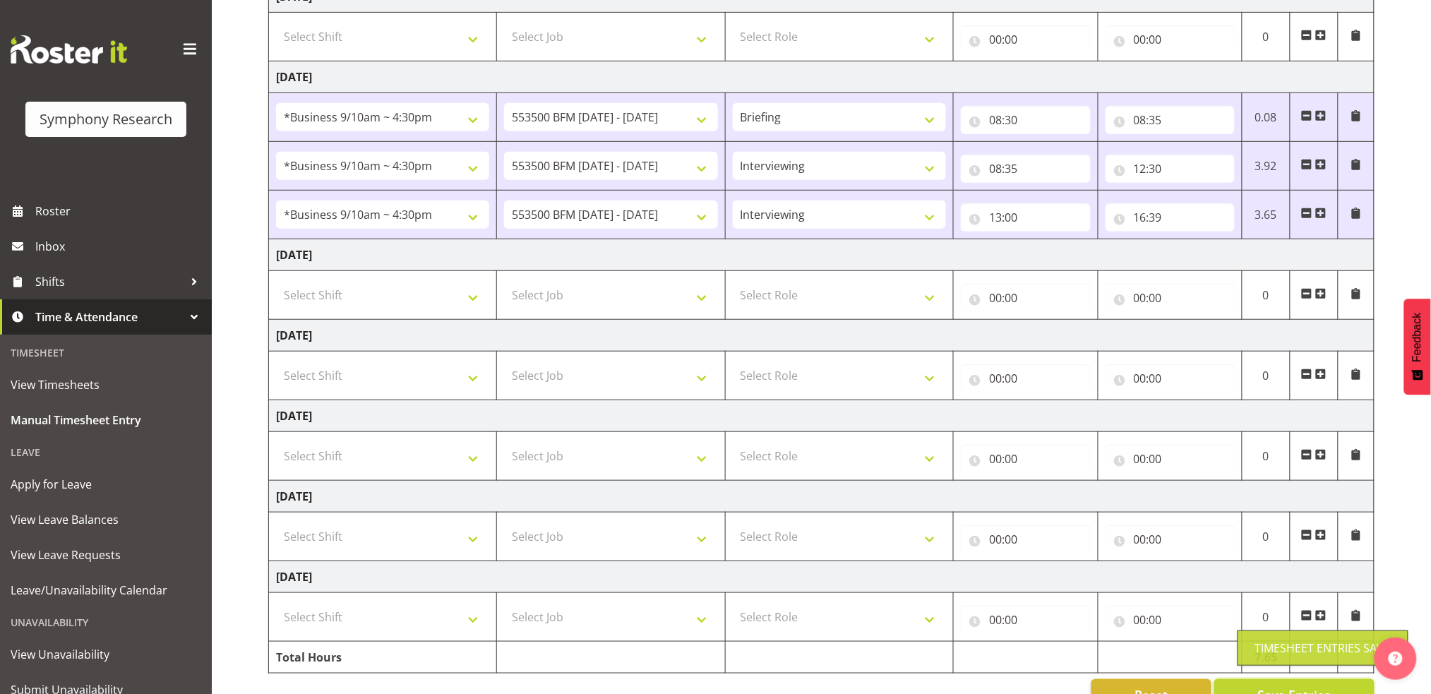
scroll to position [220, 0]
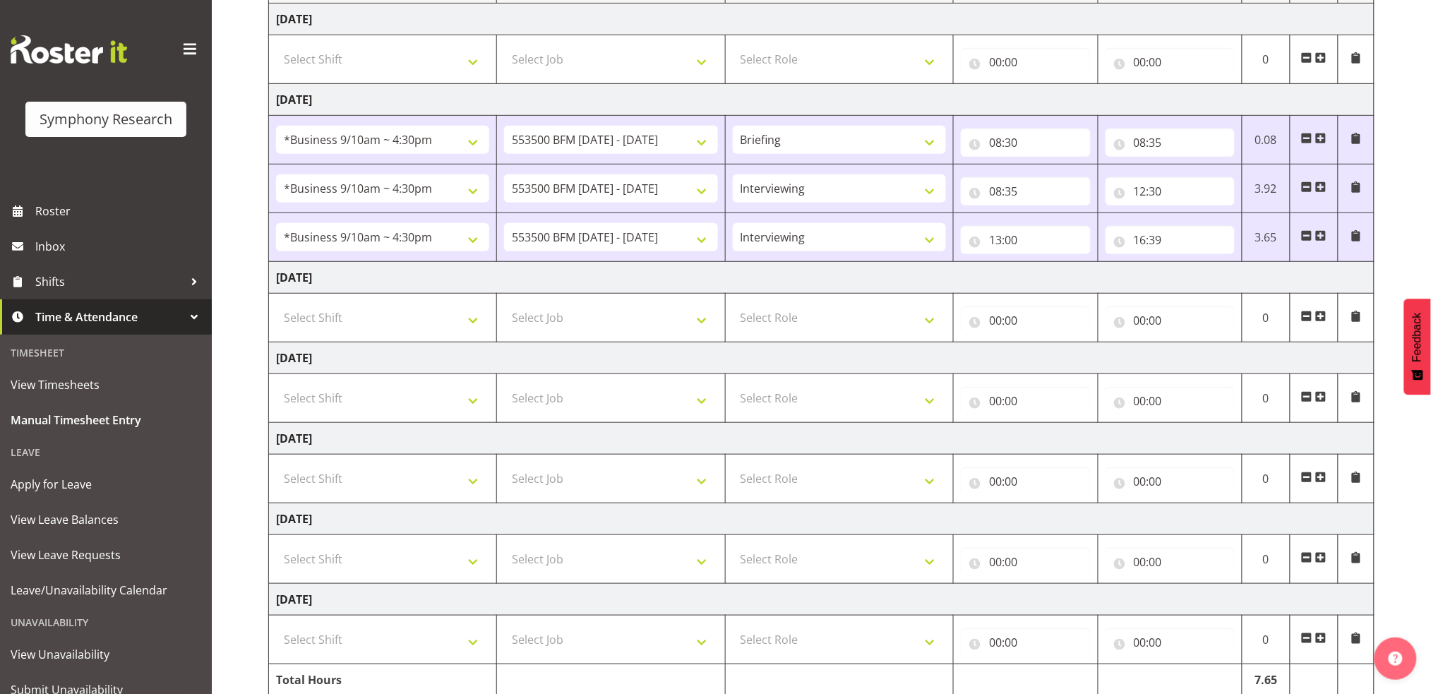
drag, startPoint x: 1425, startPoint y: 467, endPoint x: 1445, endPoint y: -83, distance: 550.3
click at [1430, 0] on html "Symphony Research Roster Inbox Shifts Time & Attendance Timesheet View Timeshee…" at bounding box center [715, 127] width 1431 height 694
drag, startPoint x: 1421, startPoint y: 96, endPoint x: 1435, endPoint y: 69, distance: 30.3
click at [1421, 95] on div "August 11th - August 17th 2025 Shift Job Role Start Time End Time Total Monday …" at bounding box center [849, 320] width 1163 height 848
click at [242, 160] on div "Manual Timesheets August 11th - August 17th 2025 Shift Job Role Start Time End …" at bounding box center [821, 281] width 1219 height 925
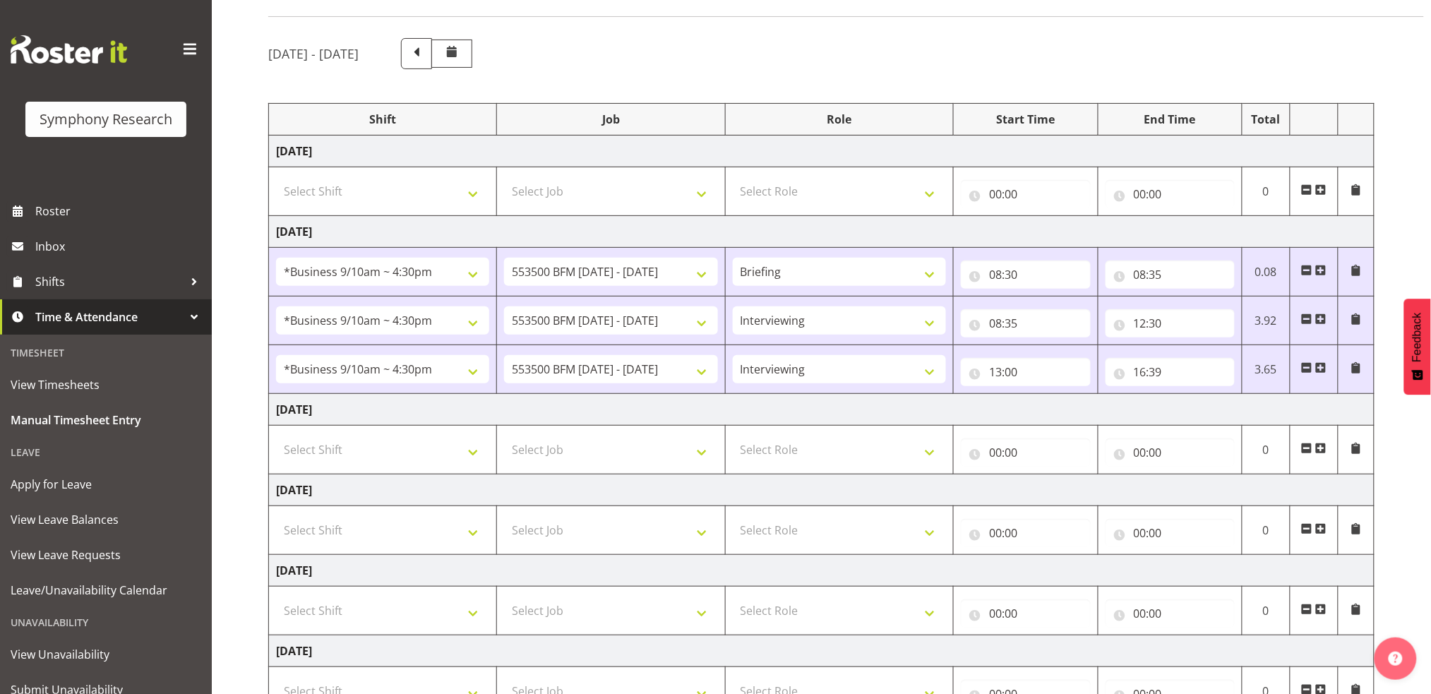
scroll to position [0, 0]
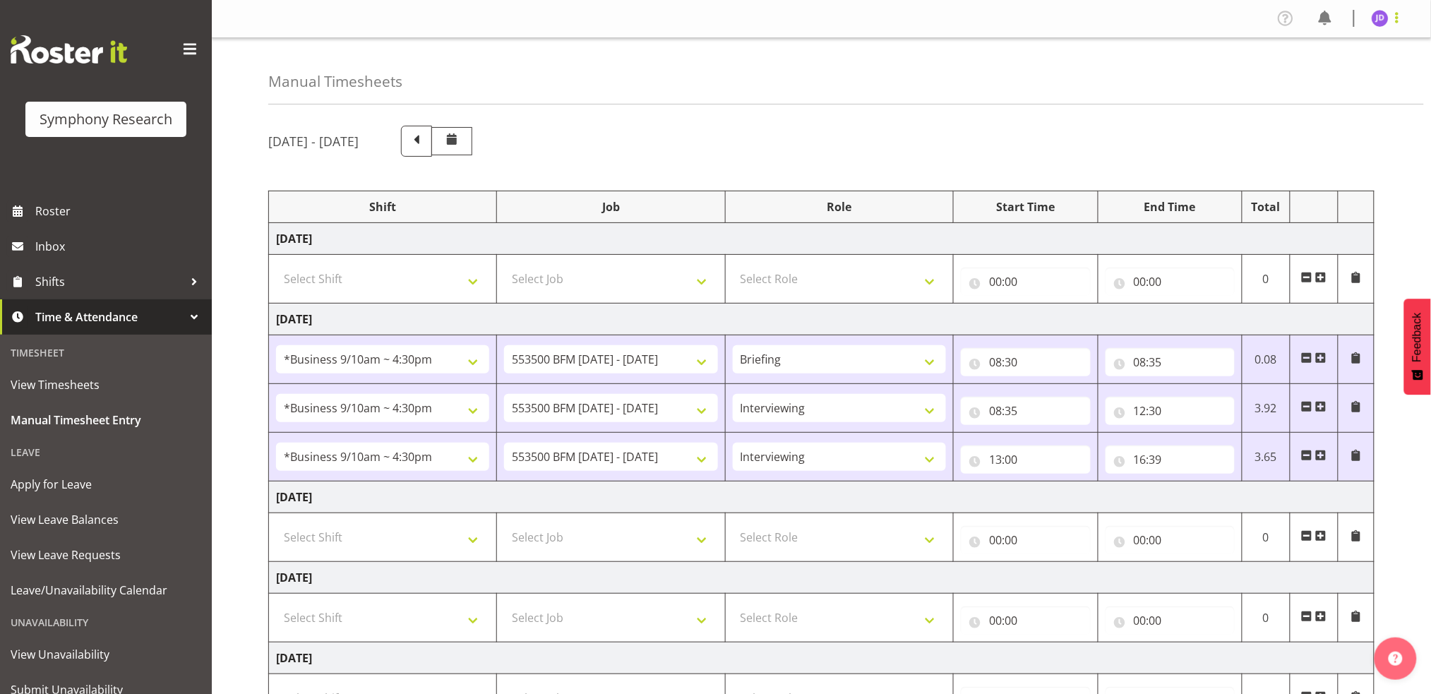
click at [1401, 21] on span at bounding box center [1397, 17] width 17 height 17
click at [1322, 75] on link "Log Out" at bounding box center [1338, 73] width 136 height 25
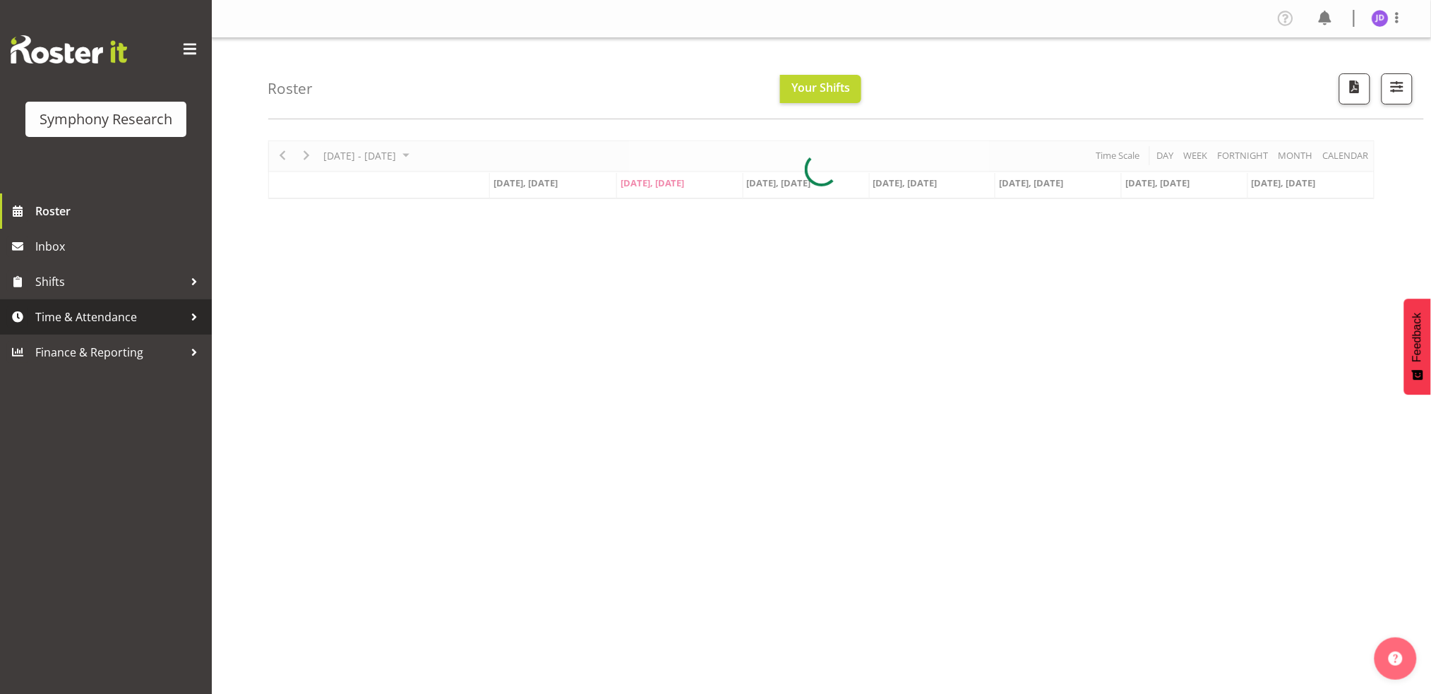
click at [74, 316] on span "Time & Attendance" at bounding box center [109, 316] width 148 height 21
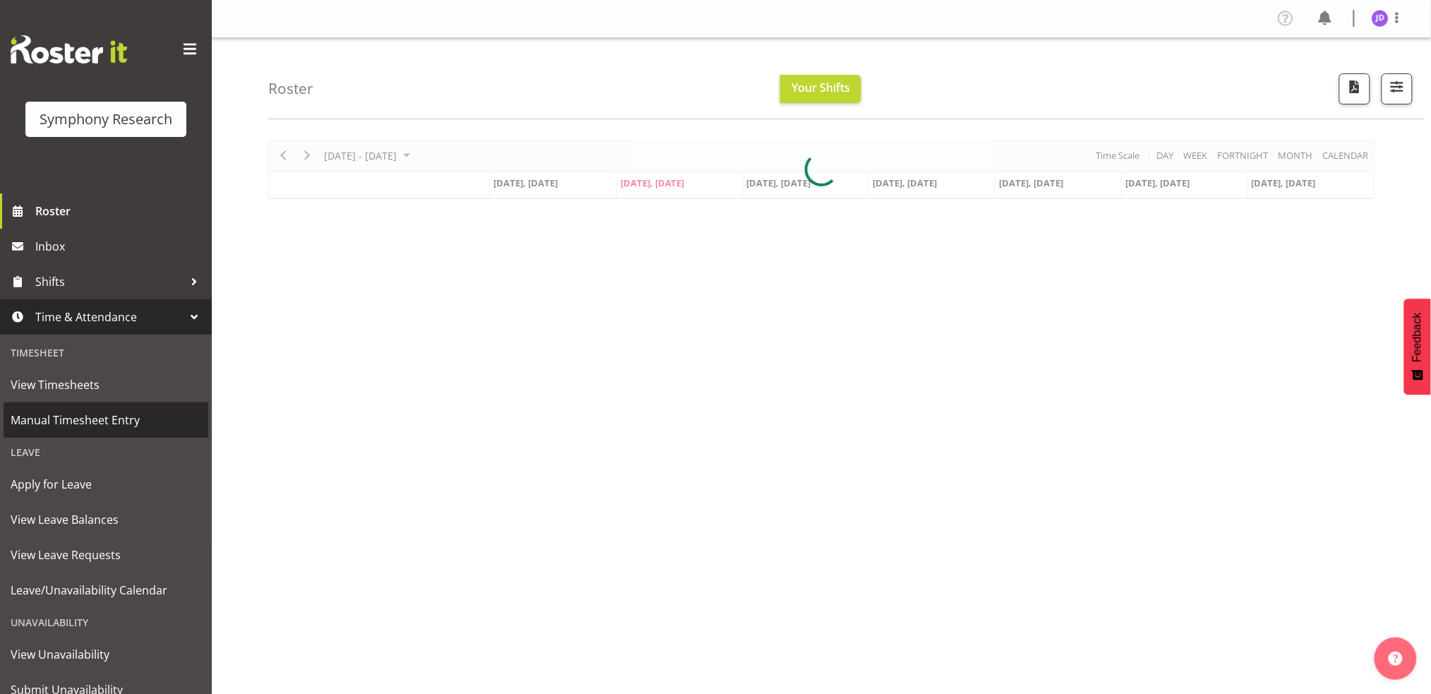
click at [89, 421] on span "Manual Timesheet Entry" at bounding box center [106, 419] width 191 height 21
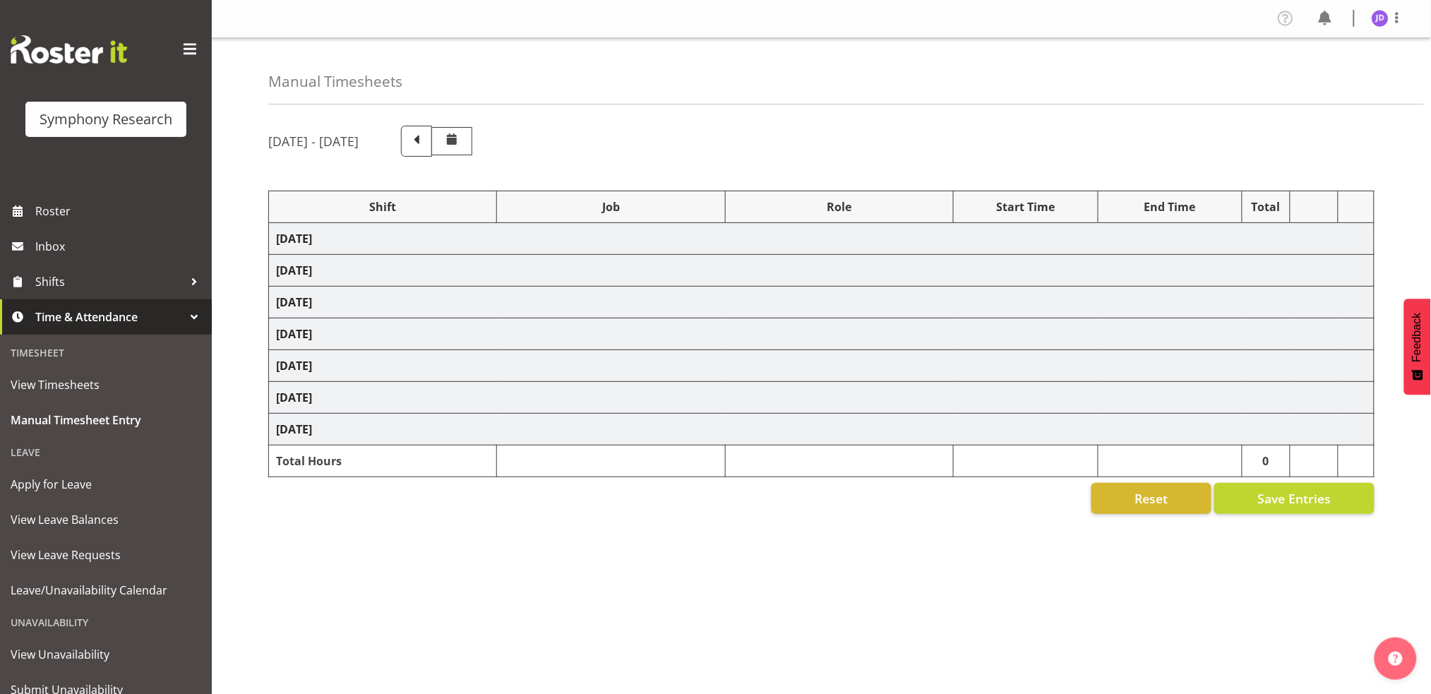
select select "26078"
select select "10242"
select select "26078"
select select "10242"
select select "47"
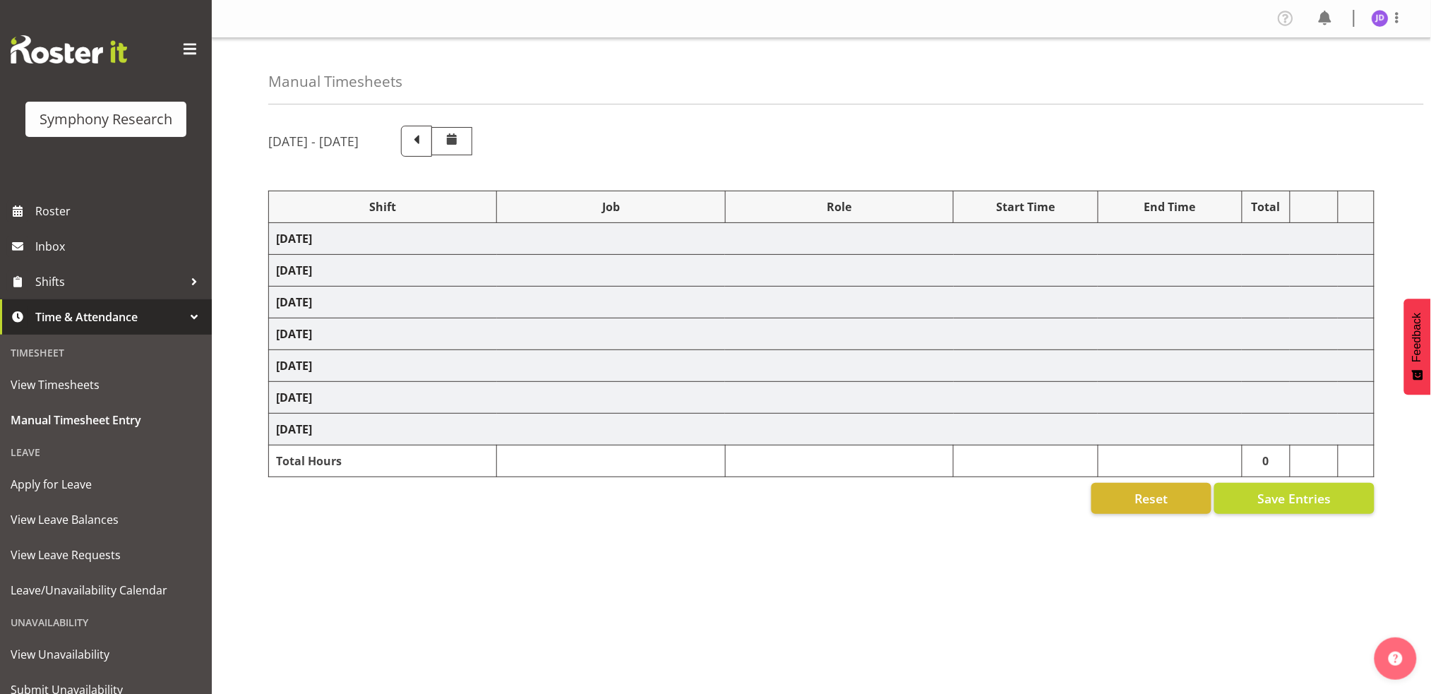
select select "26078"
select select "10242"
select select "47"
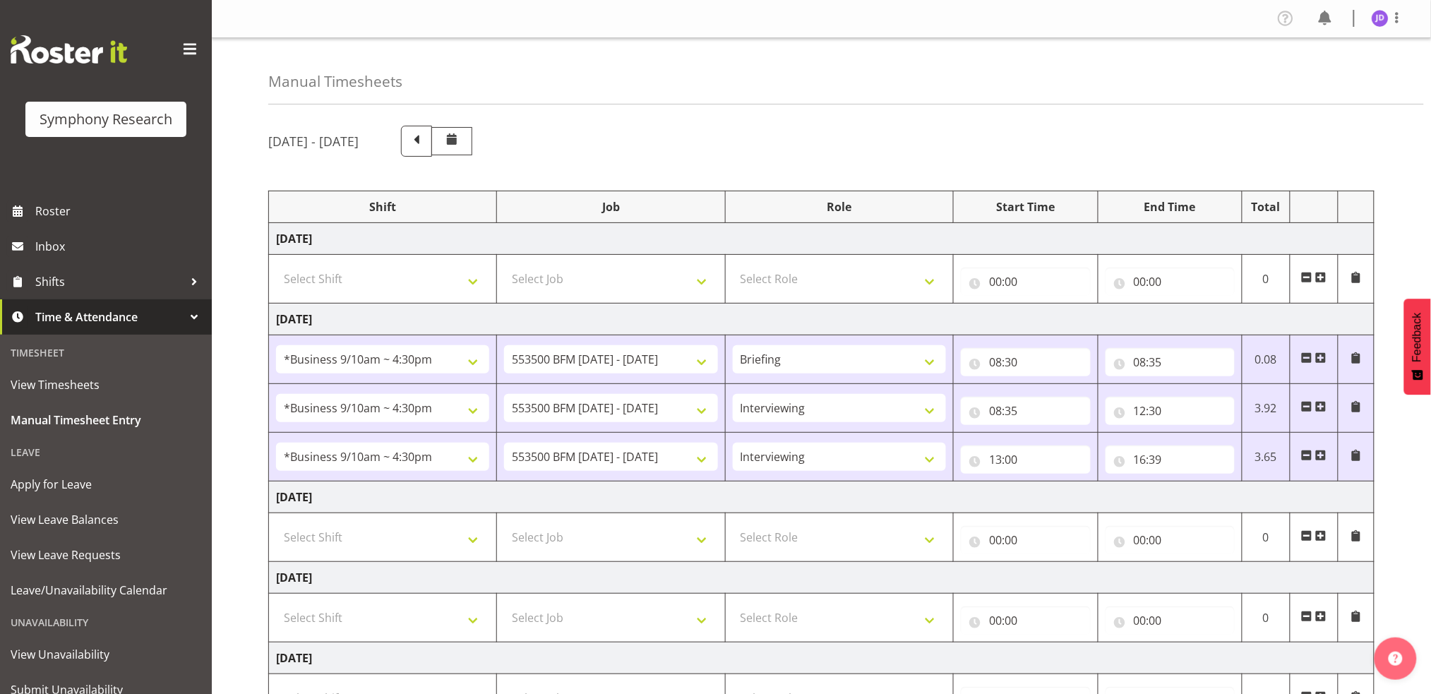
scroll to position [284, 0]
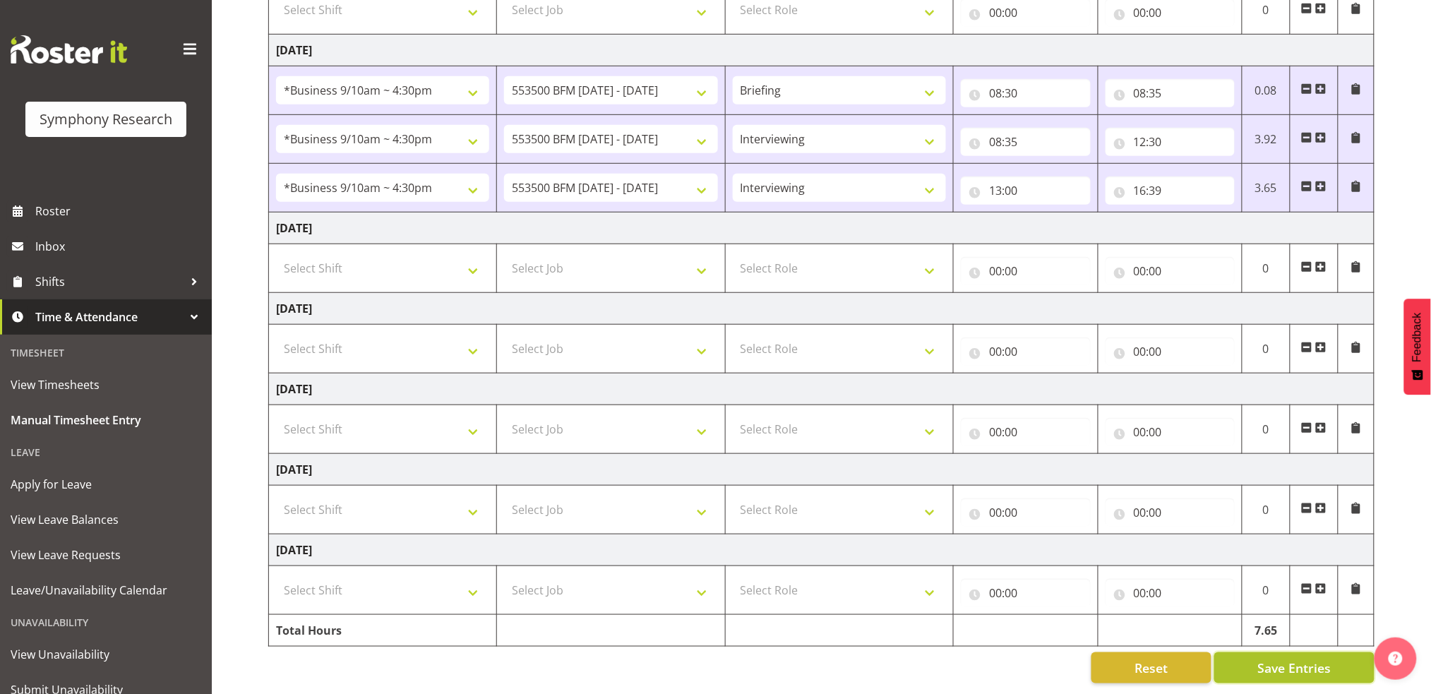
click at [1281, 661] on span "Save Entries" at bounding box center [1293, 668] width 73 height 18
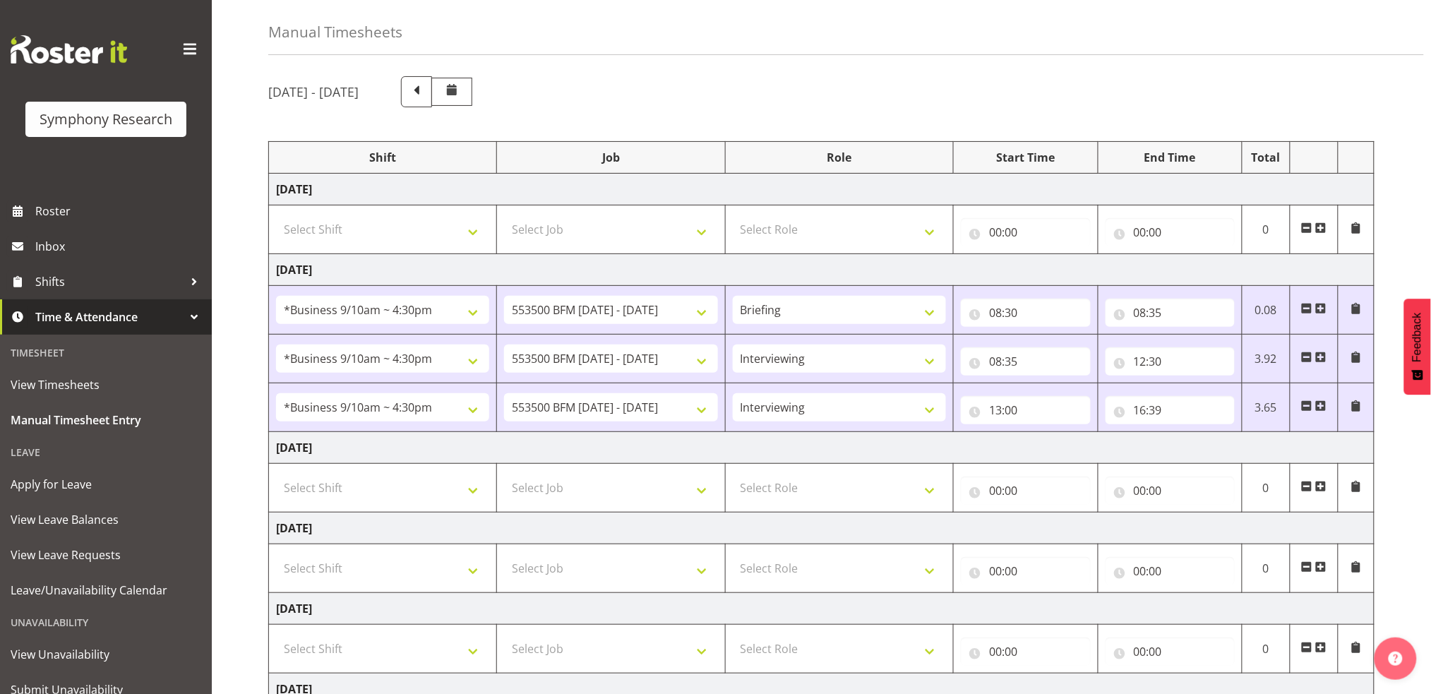
scroll to position [54, 0]
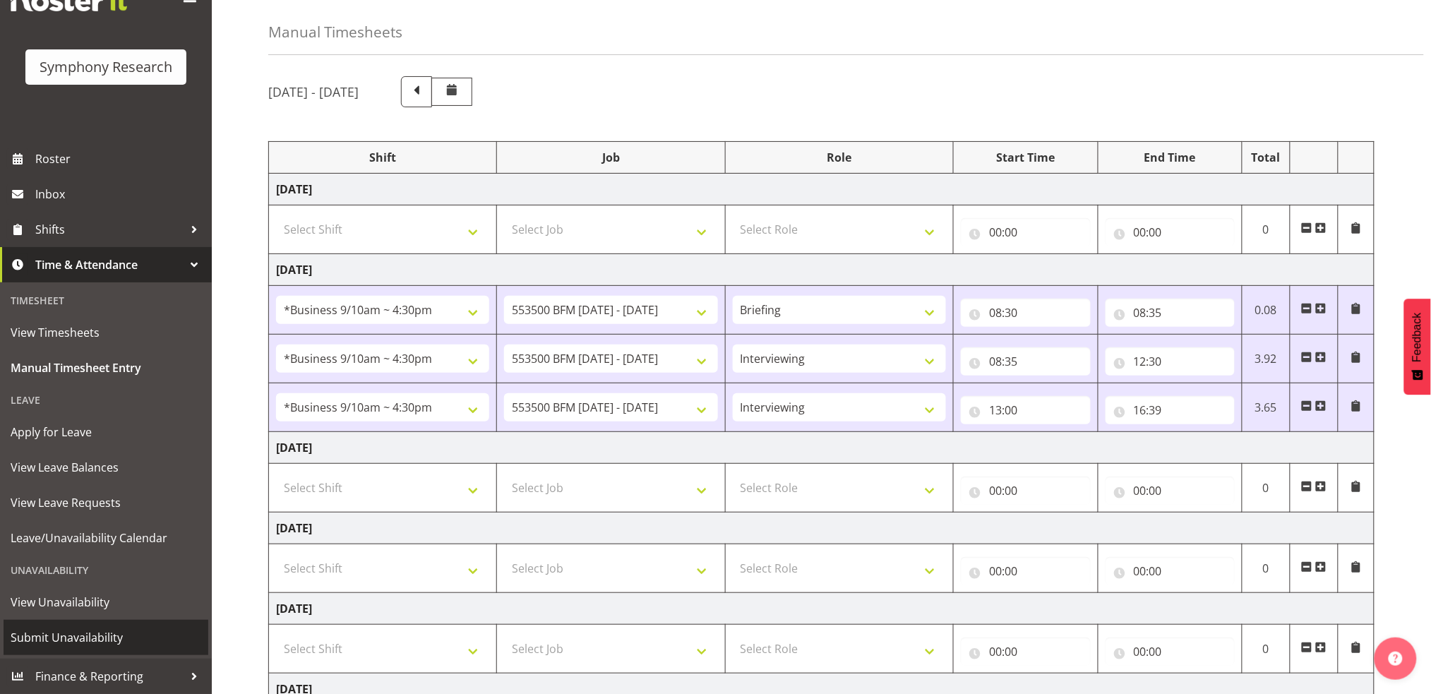
drag, startPoint x: 84, startPoint y: 642, endPoint x: 93, endPoint y: 638, distance: 10.1
click at [85, 641] on span "Submit Unavailability" at bounding box center [106, 637] width 191 height 21
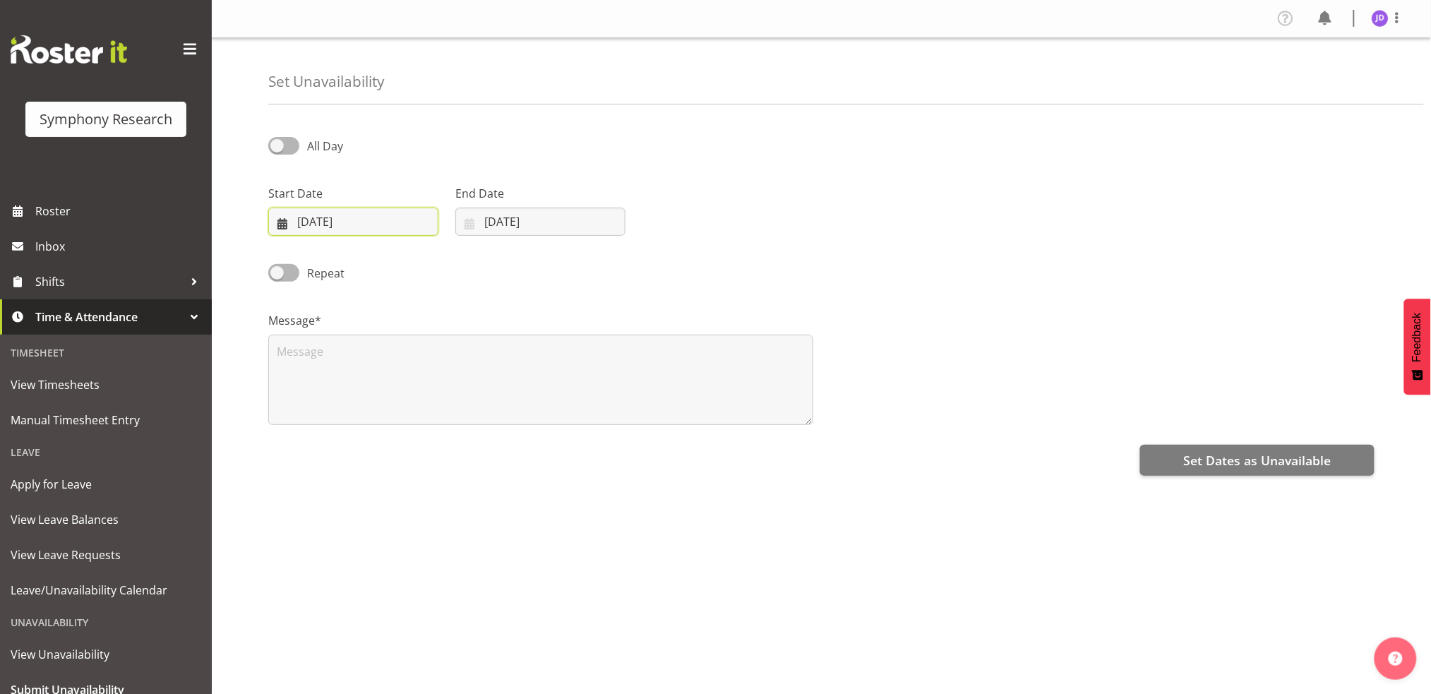
click at [324, 226] on input "12/08/2025" at bounding box center [353, 222] width 170 height 28
click at [328, 414] on span "18" at bounding box center [323, 415] width 11 height 13
type input "18/08/2025"
click at [562, 218] on input "12/08/2025" at bounding box center [540, 222] width 170 height 28
click at [510, 414] on span "18" at bounding box center [511, 415] width 11 height 13
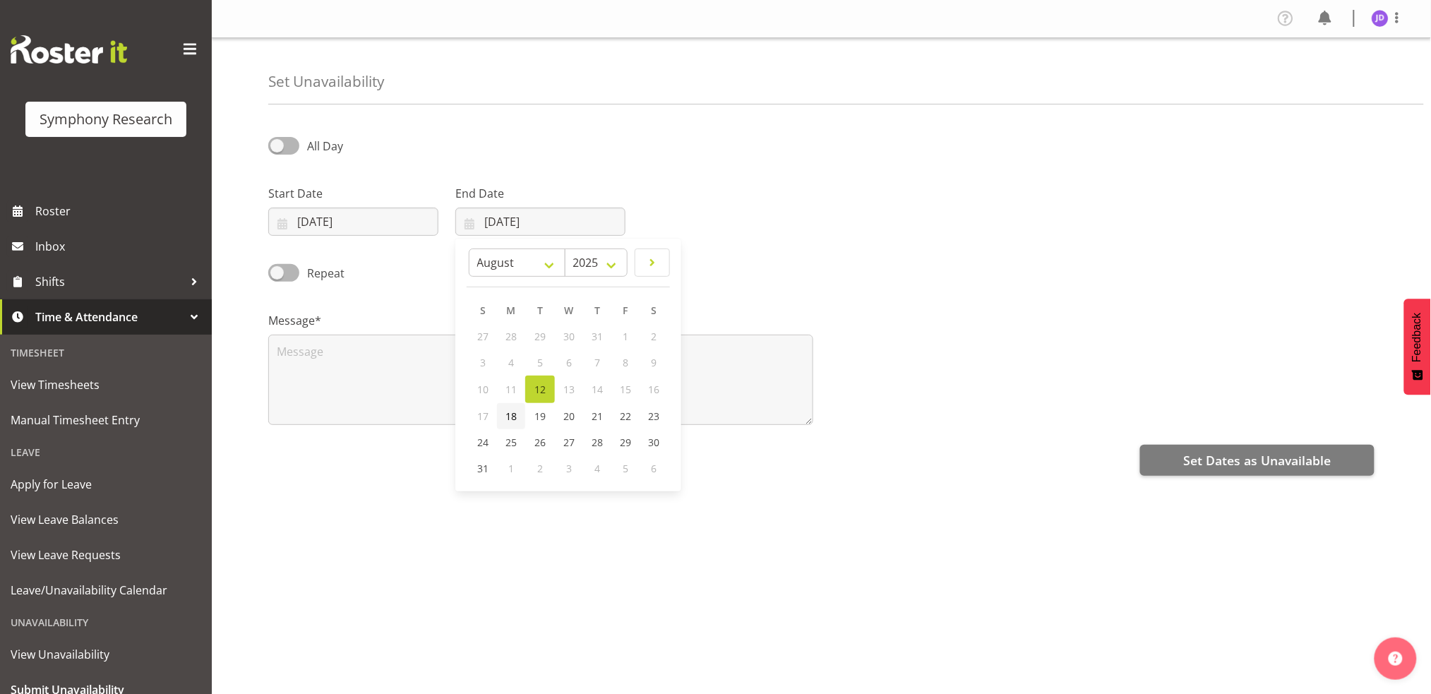
type input "18/08/2025"
click at [284, 149] on span at bounding box center [283, 146] width 31 height 18
click at [277, 149] on input "All Day" at bounding box center [272, 145] width 9 height 9
checkbox input "true"
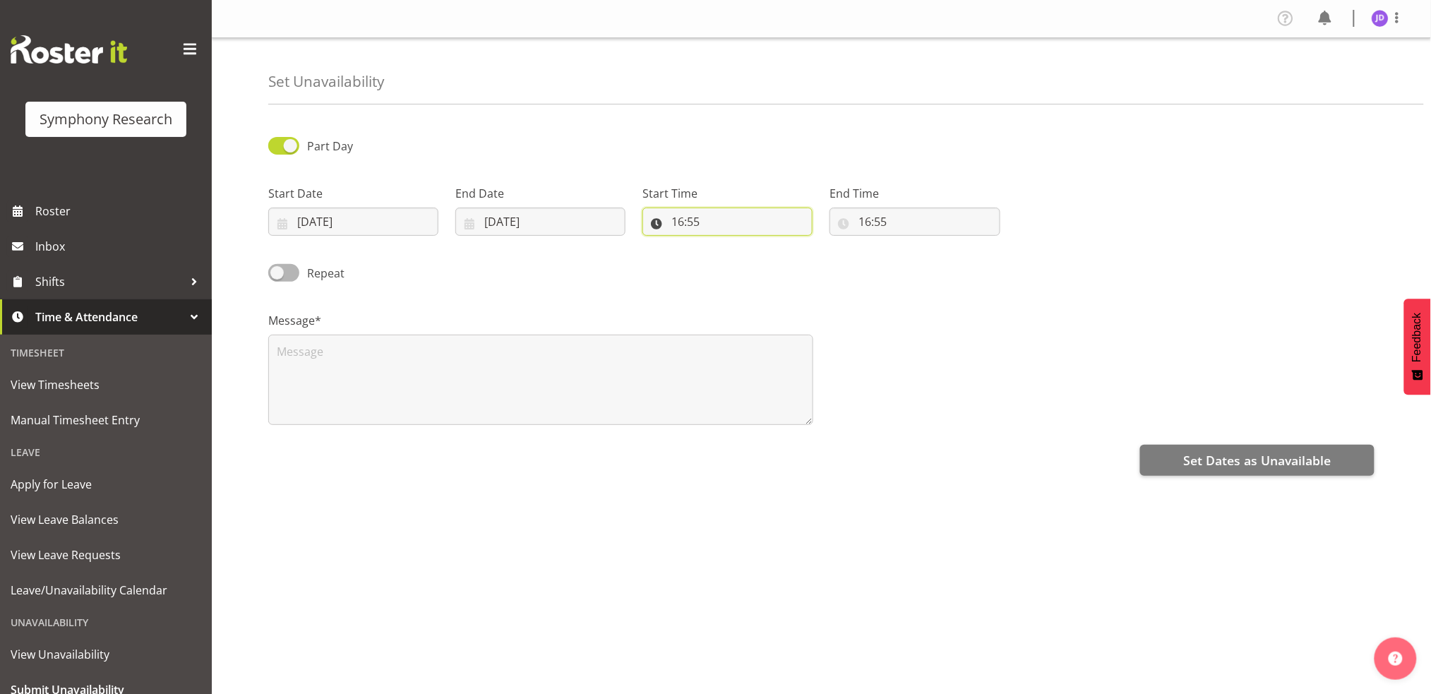
click at [678, 225] on input "16:55" at bounding box center [727, 222] width 170 height 28
click at [736, 258] on select "00 01 02 03 04 05 06 07 08 09 10 11 12 13 14 15 16 17 18 19 20 21 22 23" at bounding box center [739, 258] width 32 height 28
select select "17"
click at [723, 244] on select "00 01 02 03 04 05 06 07 08 09 10 11 12 13 14 15 16 17 18 19 20 21 22 23" at bounding box center [739, 258] width 32 height 28
type input "17:55"
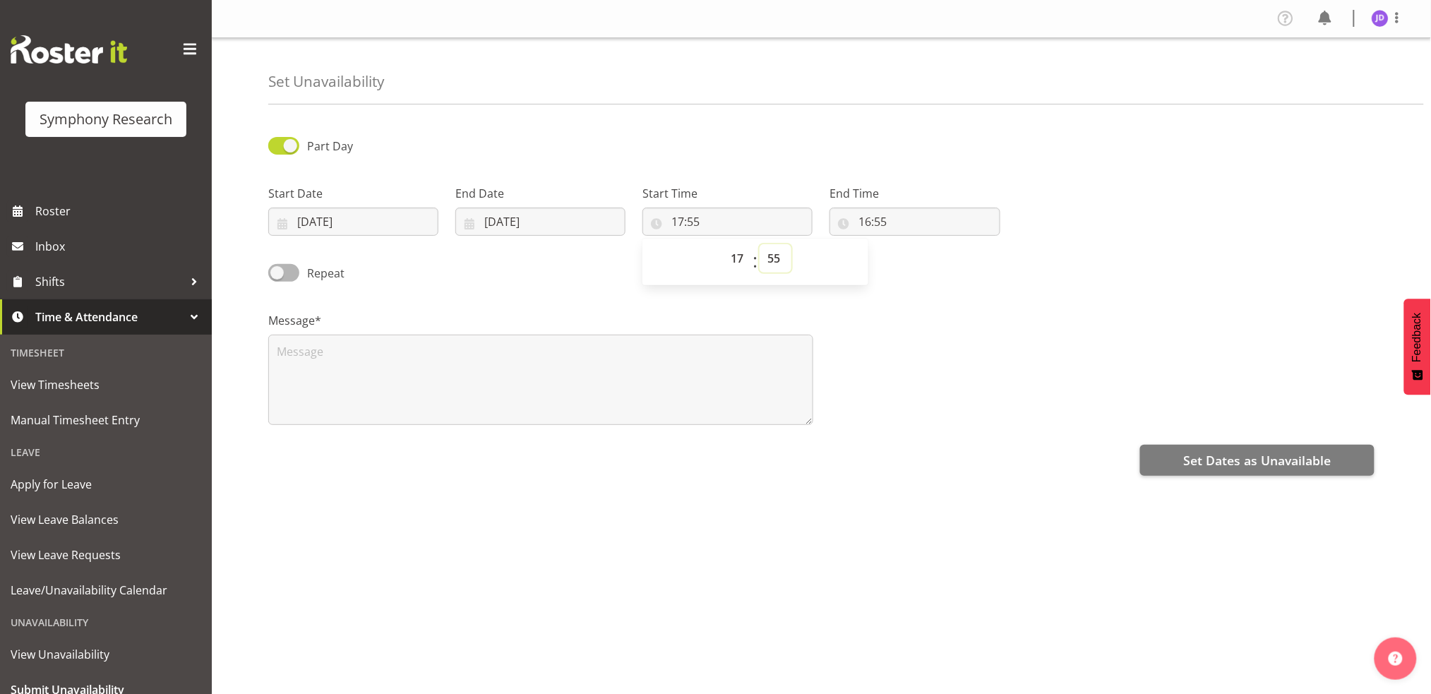
click at [774, 255] on select "00 01 02 03 04 05 06 07 08 09 10 11 12 13 14 15 16 17 18 19 20 21 22 23 24 25 2…" at bounding box center [776, 258] width 32 height 28
select select "0"
click at [760, 244] on select "00 01 02 03 04 05 06 07 08 09 10 11 12 13 14 15 16 17 18 19 20 21 22 23 24 25 2…" at bounding box center [776, 258] width 32 height 28
type input "17:00"
click at [864, 220] on input "16:55" at bounding box center [915, 222] width 170 height 28
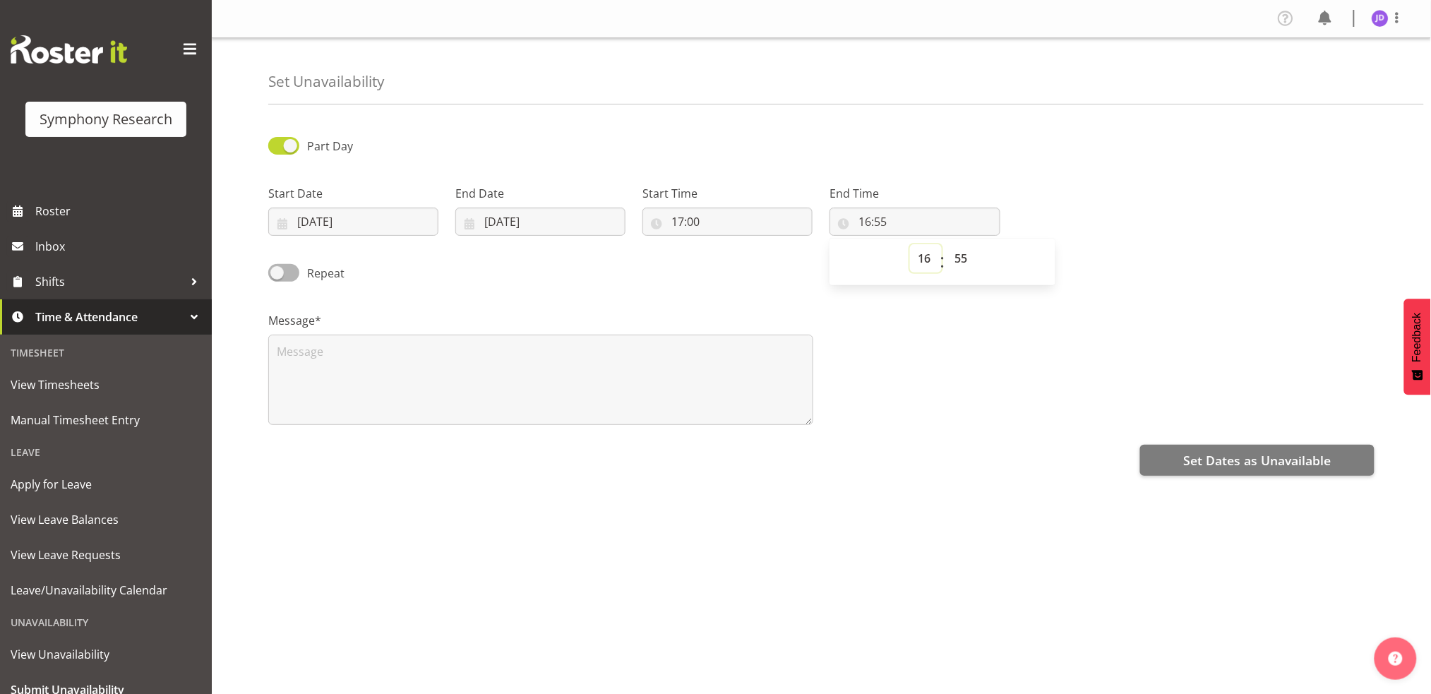
click at [924, 253] on select "00 01 02 03 04 05 06 07 08 09 10 11 12 13 14 15 16 17 18 19 20 21 22 23" at bounding box center [926, 258] width 32 height 28
select select "23"
click at [910, 244] on select "00 01 02 03 04 05 06 07 08 09 10 11 12 13 14 15 16 17 18 19 20 21 22 23" at bounding box center [926, 258] width 32 height 28
type input "23:55"
click at [964, 257] on select "00 01 02 03 04 05 06 07 08 09 10 11 12 13 14 15 16 17 18 19 20 21 22 23 24 25 2…" at bounding box center [963, 258] width 32 height 28
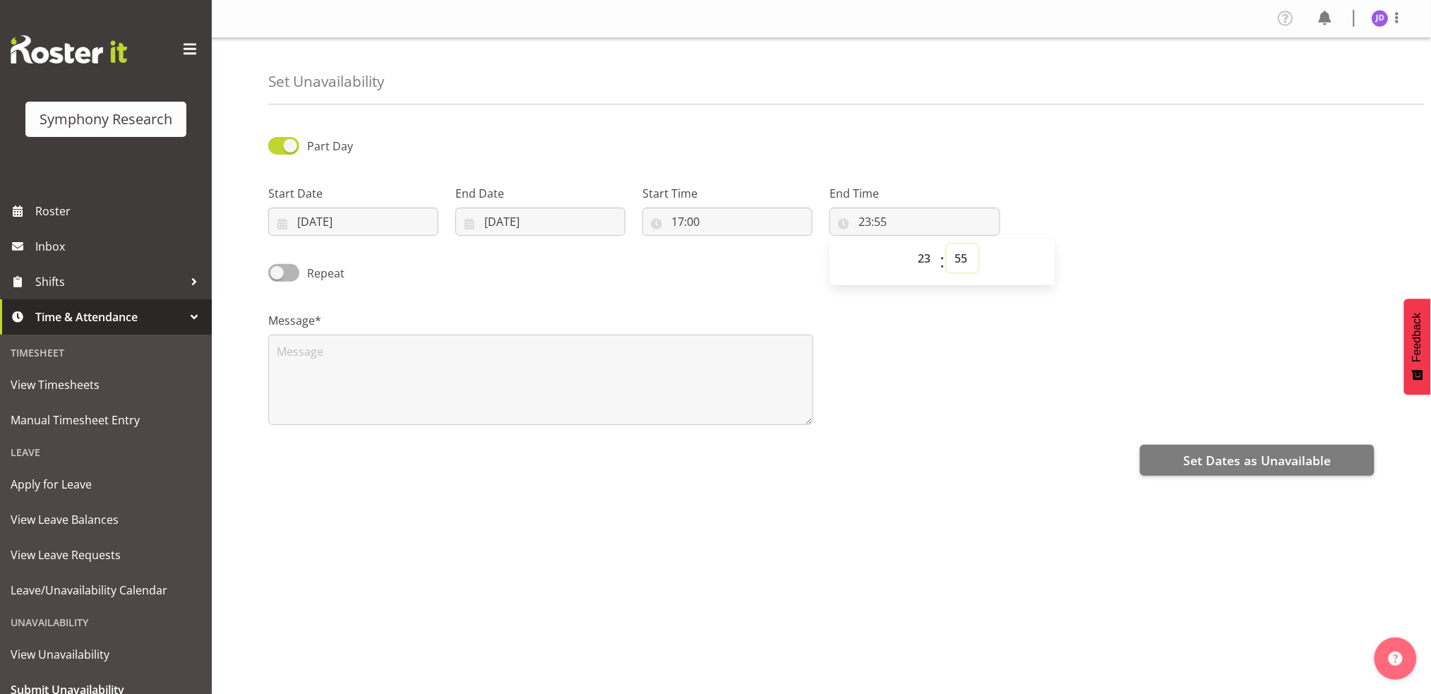
select select "0"
click at [947, 244] on select "00 01 02 03 04 05 06 07 08 09 10 11 12 13 14 15 16 17 18 19 20 21 22 23 24 25 2…" at bounding box center [963, 258] width 32 height 28
type input "23:00"
drag, startPoint x: 361, startPoint y: 374, endPoint x: 381, endPoint y: 365, distance: 21.8
click at [364, 369] on textarea at bounding box center [540, 380] width 545 height 90
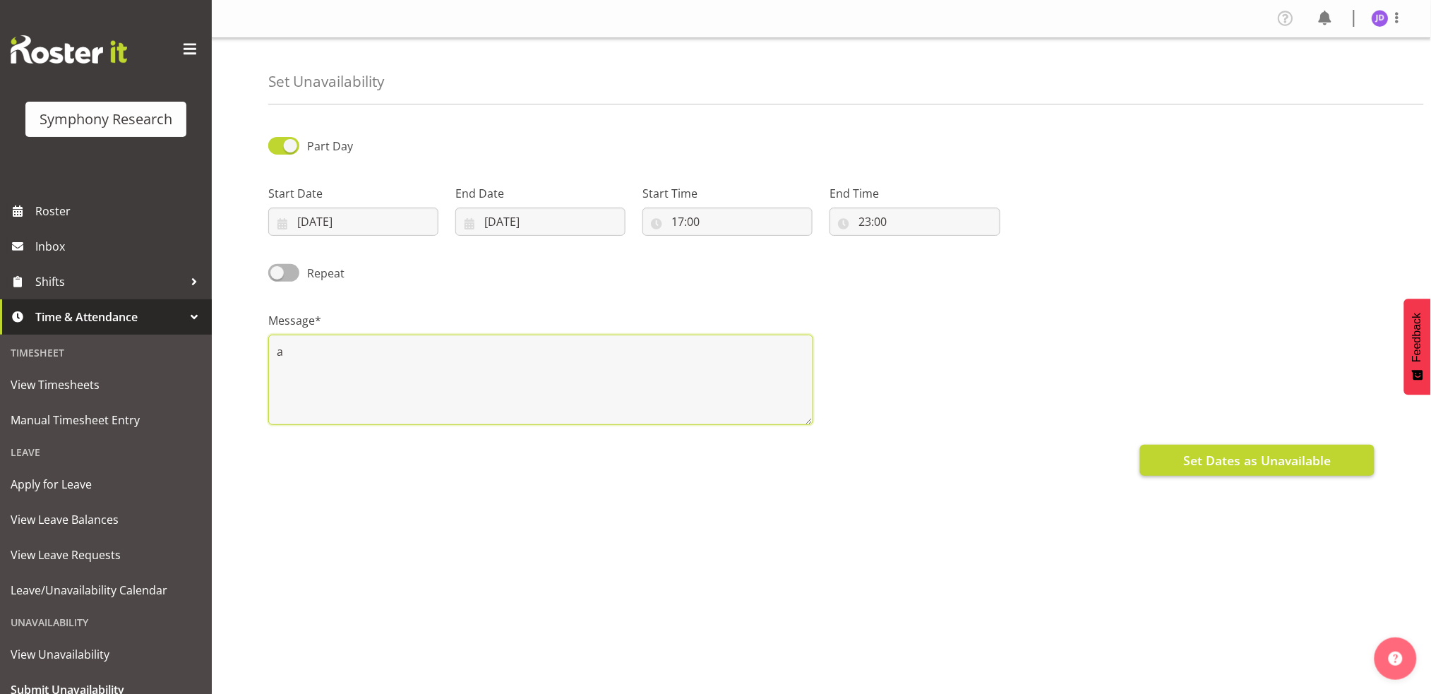
type textarea "a"
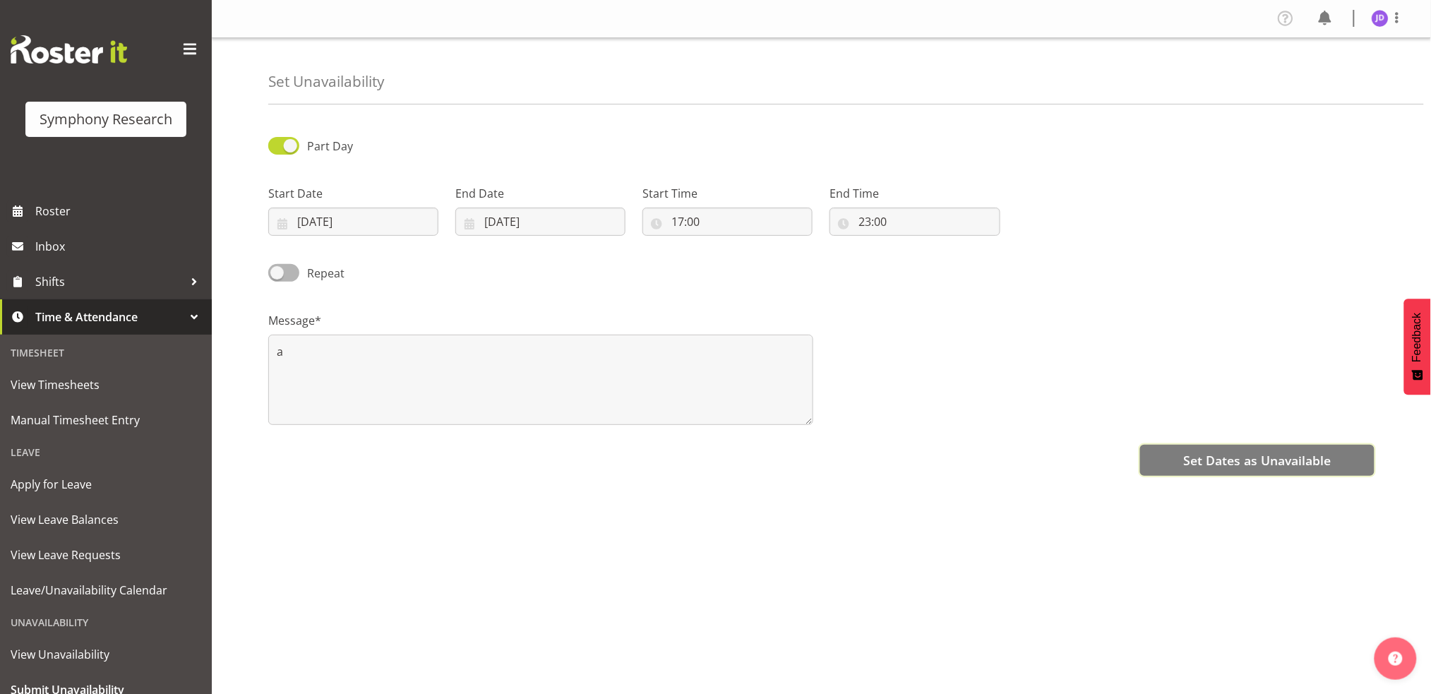
click at [1203, 462] on span "Set Dates as Unavailable" at bounding box center [1257, 460] width 148 height 18
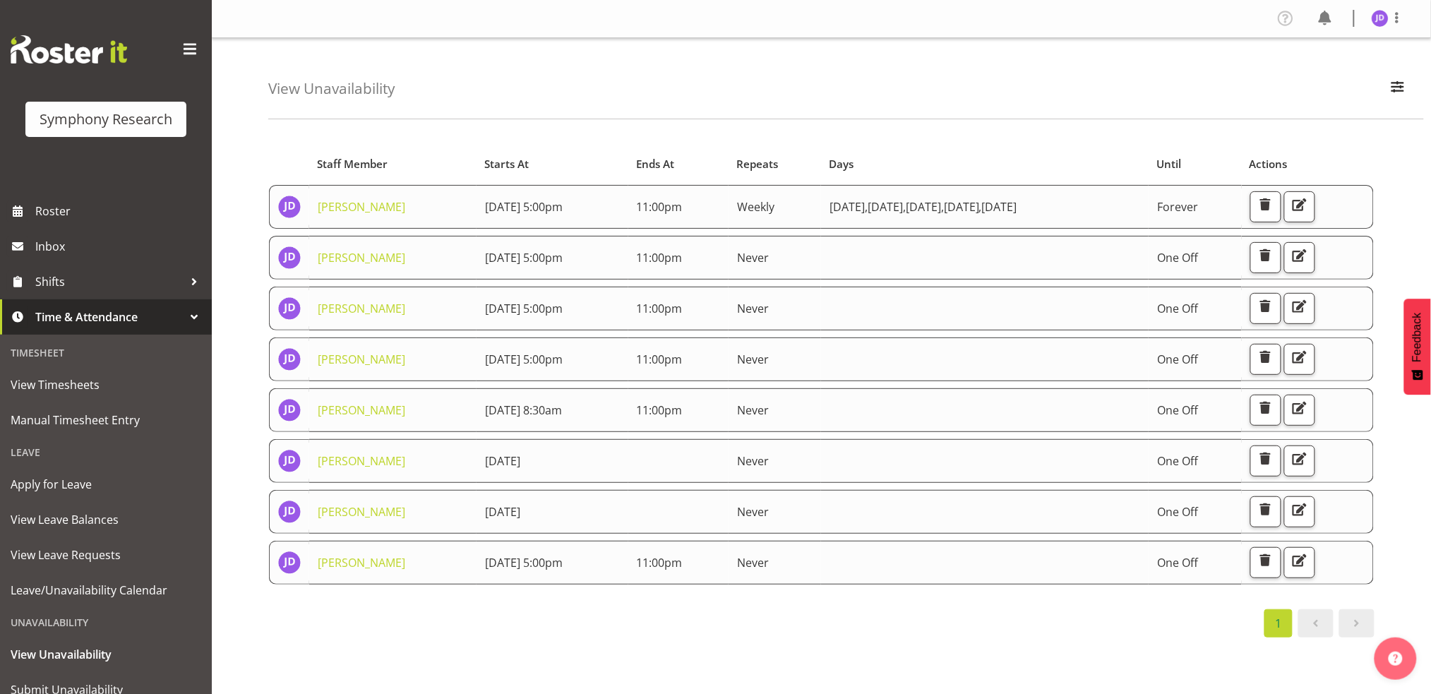
scroll to position [54, 0]
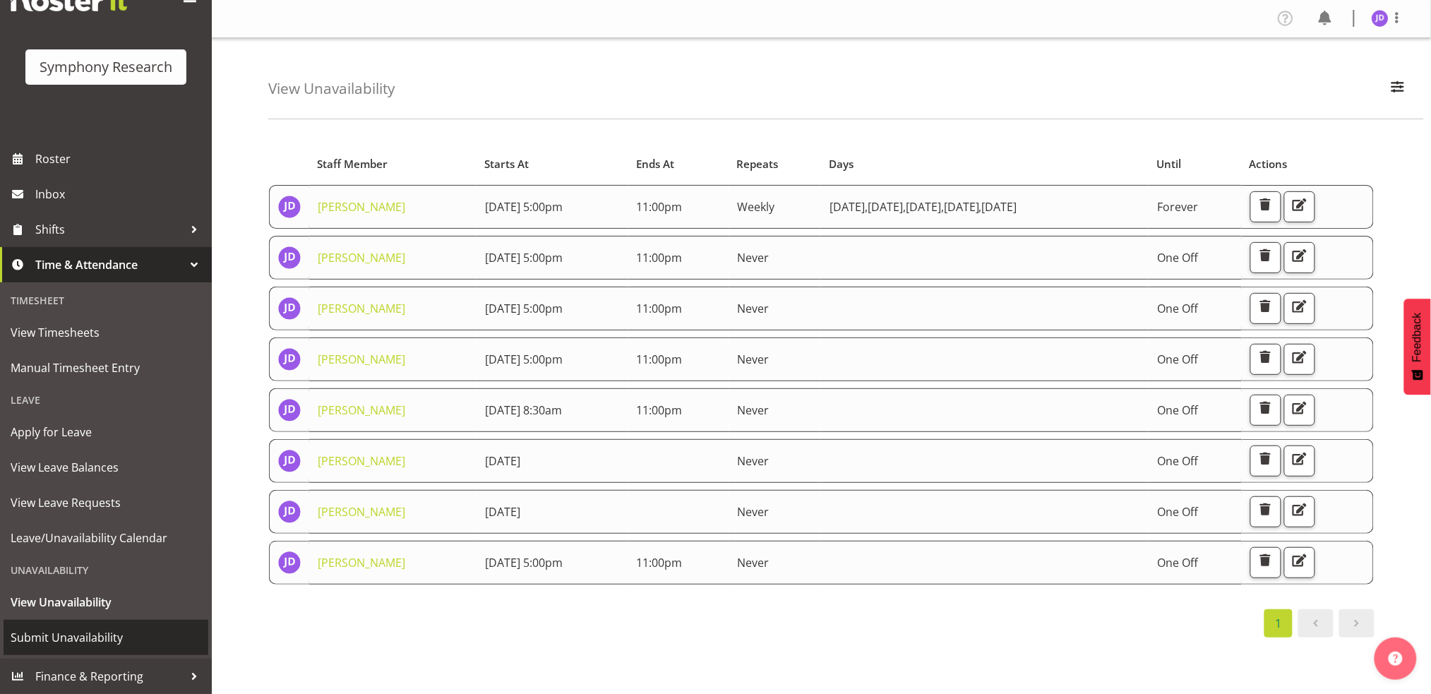
click at [65, 640] on span "Submit Unavailability" at bounding box center [106, 637] width 191 height 21
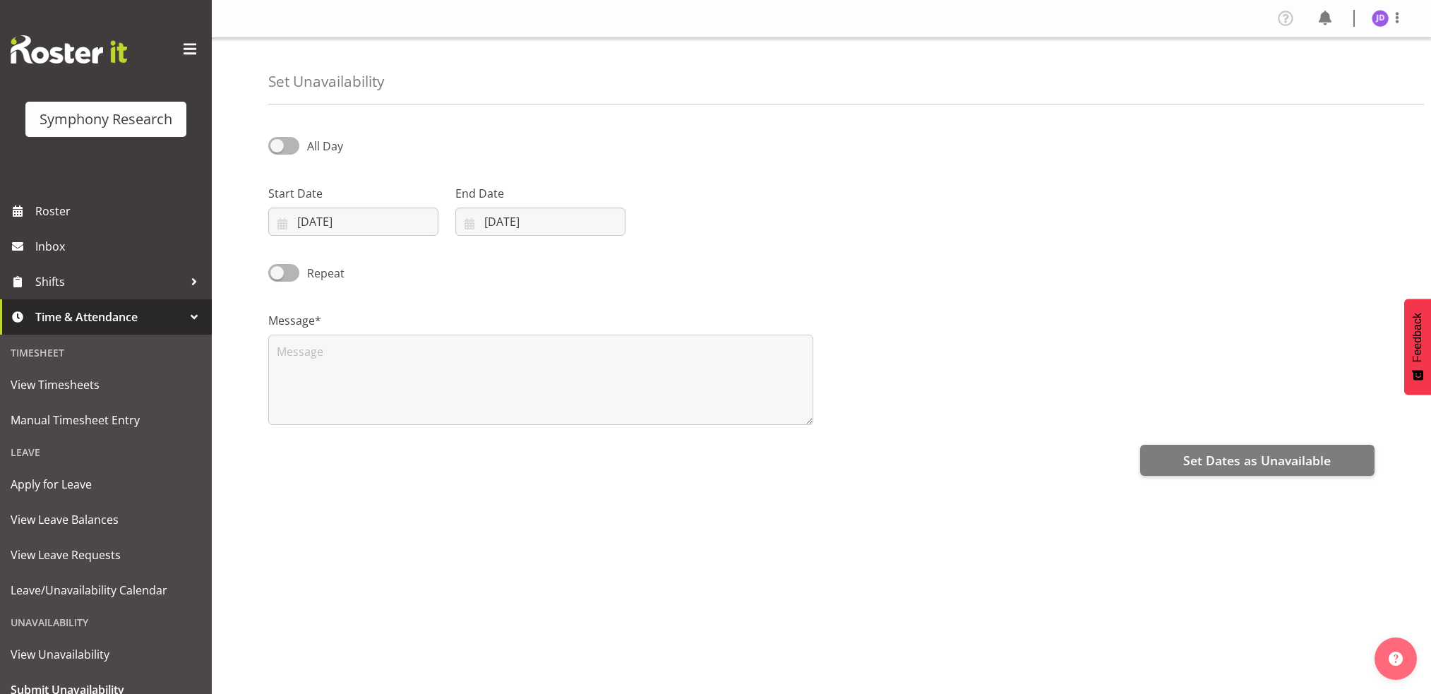
select select "7"
select select "2025"
drag, startPoint x: 381, startPoint y: 215, endPoint x: 394, endPoint y: 223, distance: 15.3
click at [383, 215] on input "[DATE]" at bounding box center [353, 222] width 170 height 28
drag, startPoint x: 353, startPoint y: 413, endPoint x: 463, endPoint y: 394, distance: 111.8
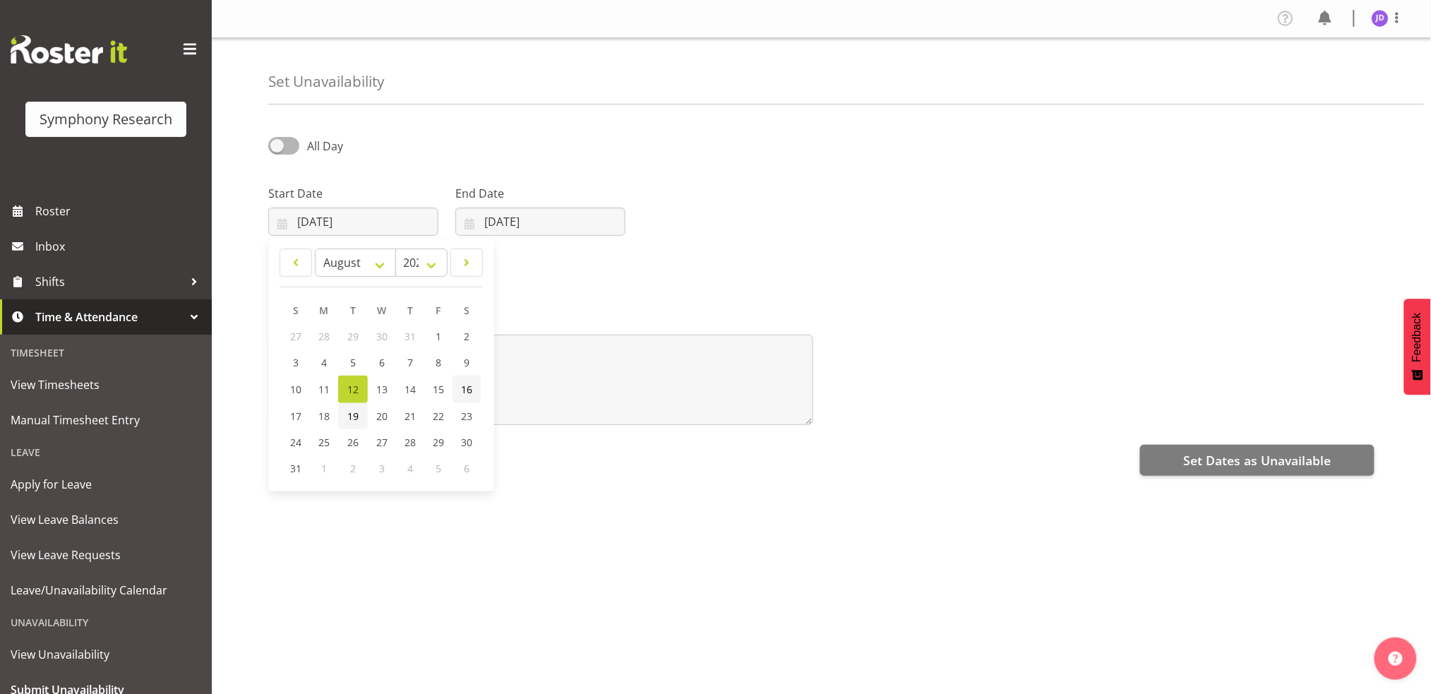
click at [354, 413] on span "19" at bounding box center [352, 415] width 11 height 13
type input "[DATE]"
click at [554, 226] on input "[DATE]" at bounding box center [540, 222] width 170 height 28
click at [541, 414] on span "19" at bounding box center [539, 415] width 11 height 13
type input "[DATE]"
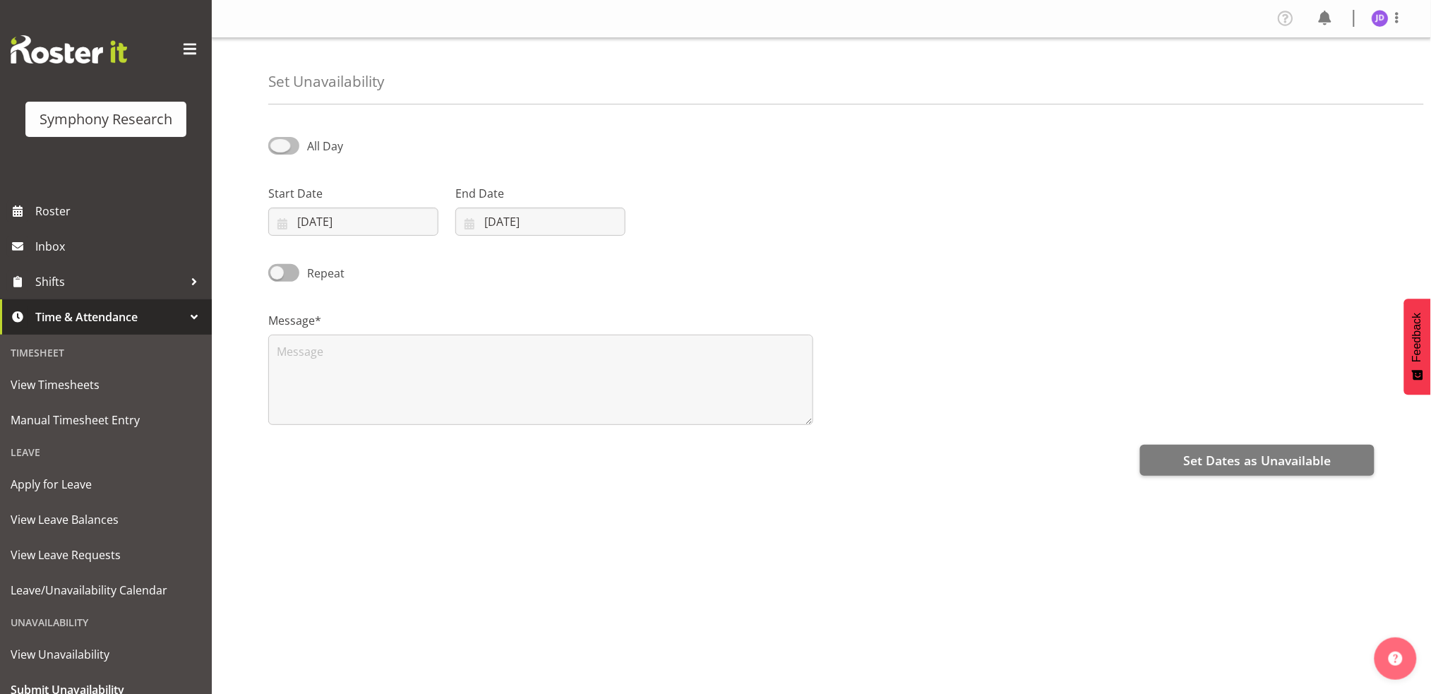
click at [280, 152] on span at bounding box center [283, 146] width 31 height 18
click at [277, 150] on input "All Day" at bounding box center [272, 145] width 9 height 9
checkbox input "true"
select select "16"
select select "56"
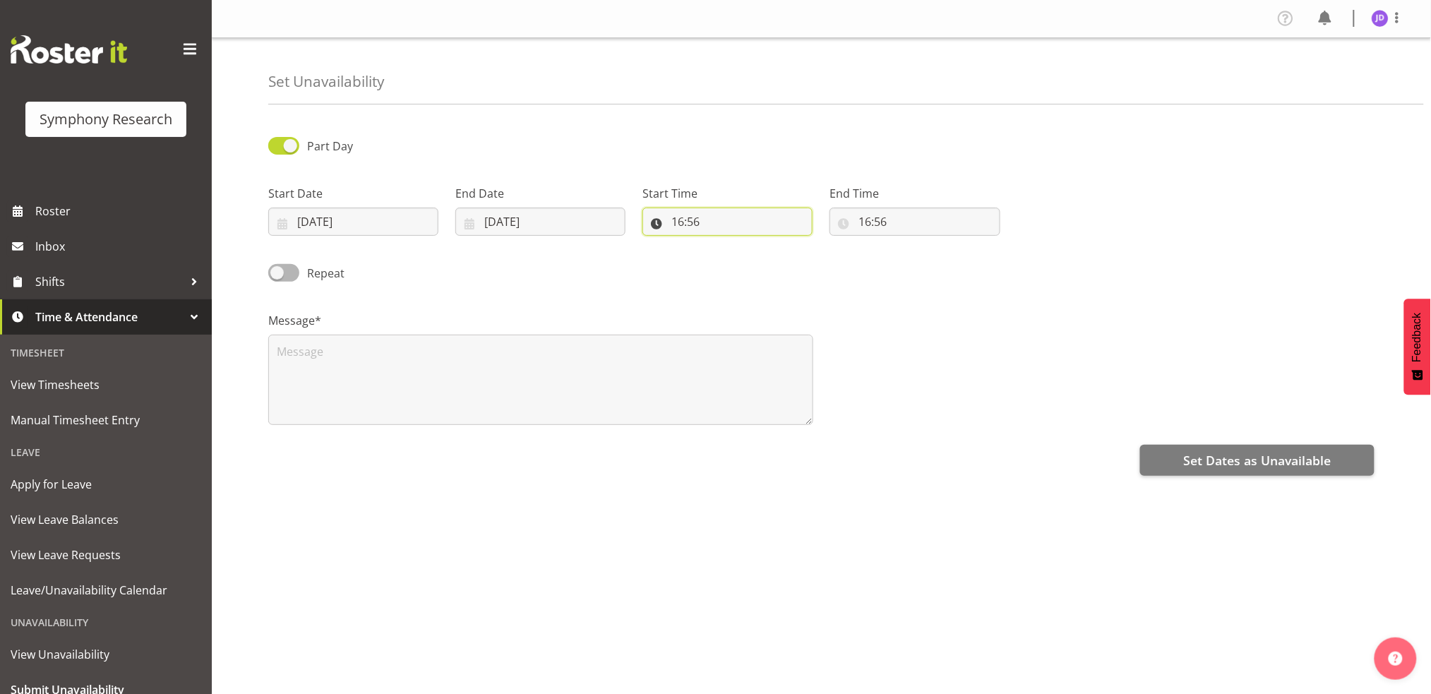
click at [678, 225] on input "16:56" at bounding box center [727, 222] width 170 height 28
click at [740, 256] on select "00 01 02 03 04 05 06 07 08 09 10 11 12 13 14 15 16 17 18 19 20 21 22 23" at bounding box center [739, 258] width 32 height 28
click at [723, 244] on select "00 01 02 03 04 05 06 07 08 09 10 11 12 13 14 15 16 17 18 19 20 21 22 23" at bounding box center [739, 258] width 32 height 28
click at [741, 259] on select "00 01 02 03 04 05 06 07 08 09 10 11 12 13 14 15 16 17 18 19 20 21 22 23" at bounding box center [739, 258] width 32 height 28
select select "17"
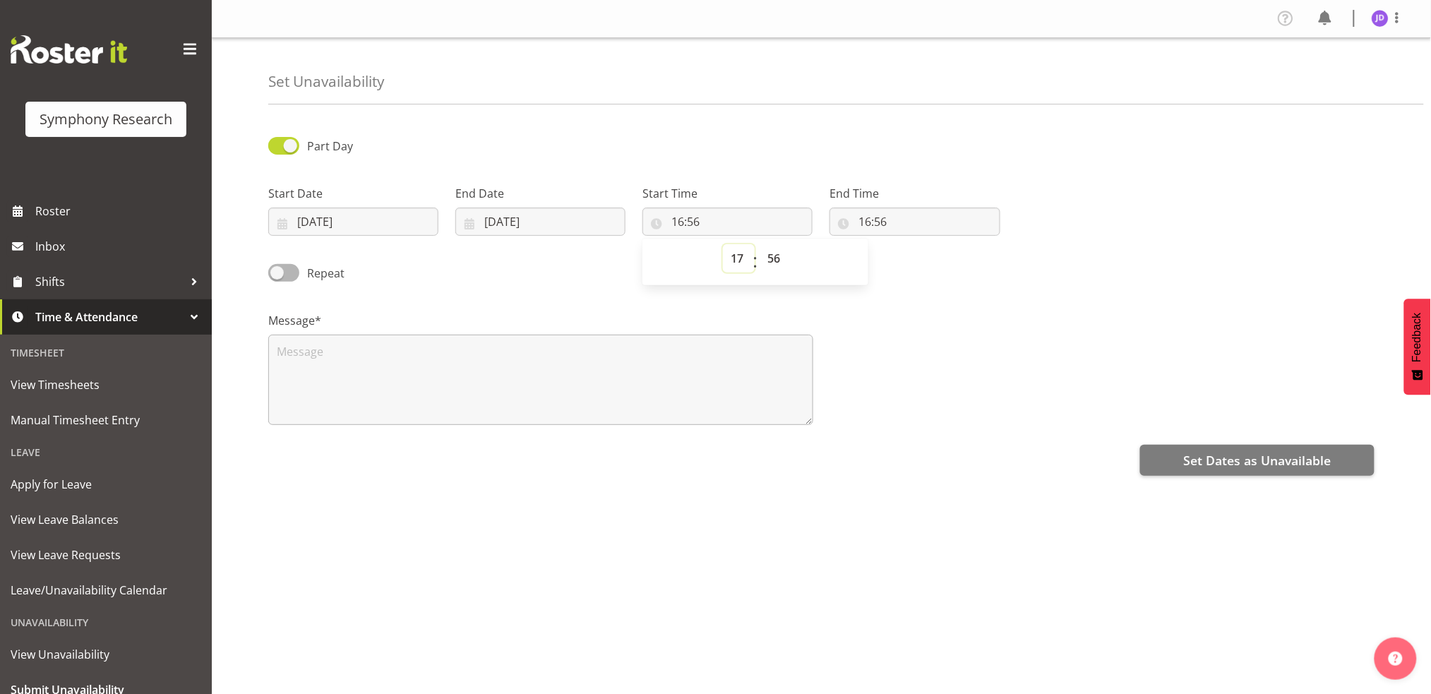
click at [723, 244] on select "00 01 02 03 04 05 06 07 08 09 10 11 12 13 14 15 16 17 18 19 20 21 22 23" at bounding box center [739, 258] width 32 height 28
type input "17:56"
click at [772, 259] on select "00 01 02 03 04 05 06 07 08 09 10 11 12 13 14 15 16 17 18 19 20 21 22 23 24 25 2…" at bounding box center [776, 258] width 32 height 28
select select "0"
click at [760, 244] on select "00 01 02 03 04 05 06 07 08 09 10 11 12 13 14 15 16 17 18 19 20 21 22 23 24 25 2…" at bounding box center [776, 258] width 32 height 28
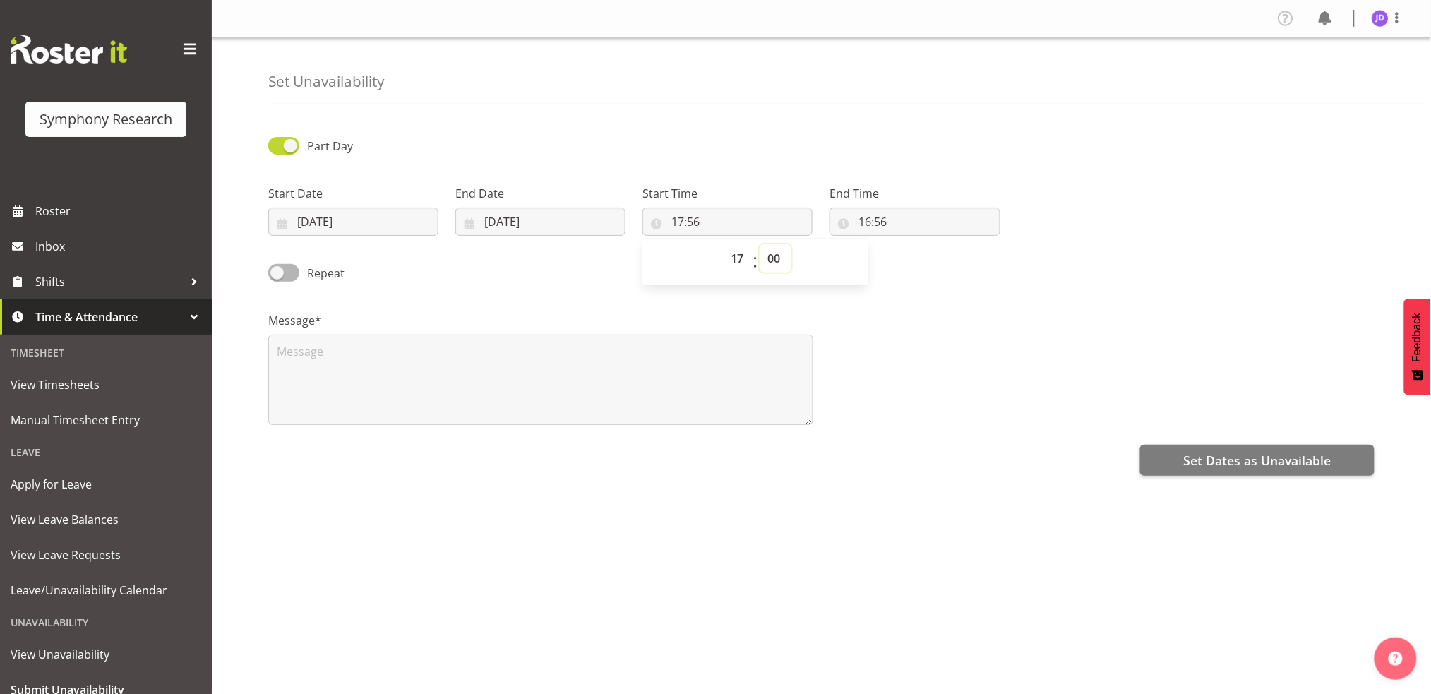
type input "17:00"
click at [863, 220] on input "16:56" at bounding box center [915, 222] width 170 height 28
click at [923, 258] on select "00 01 02 03 04 05 06 07 08 09 10 11 12 13 14 15 16 17 18 19 20 21 22 23" at bounding box center [926, 258] width 32 height 28
select select "22"
click at [910, 244] on select "00 01 02 03 04 05 06 07 08 09 10 11 12 13 14 15 16 17 18 19 20 21 22 23" at bounding box center [926, 258] width 32 height 28
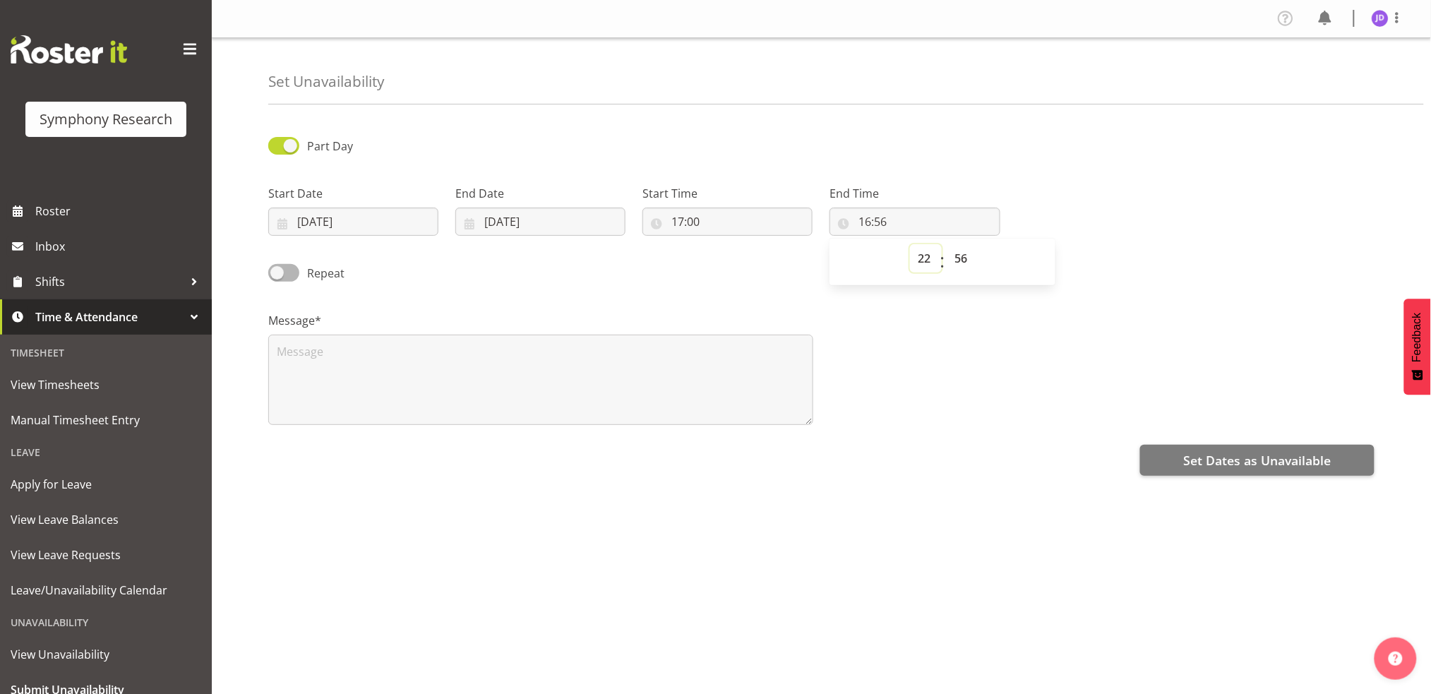
type input "22:56"
click at [930, 263] on select "00 01 02 03 04 05 06 07 08 09 10 11 12 13 14 15 16 17 18 19 20 21 22 23" at bounding box center [926, 258] width 32 height 28
select select "23"
click at [910, 244] on select "00 01 02 03 04 05 06 07 08 09 10 11 12 13 14 15 16 17 18 19 20 21 22 23" at bounding box center [926, 258] width 32 height 28
type input "23:56"
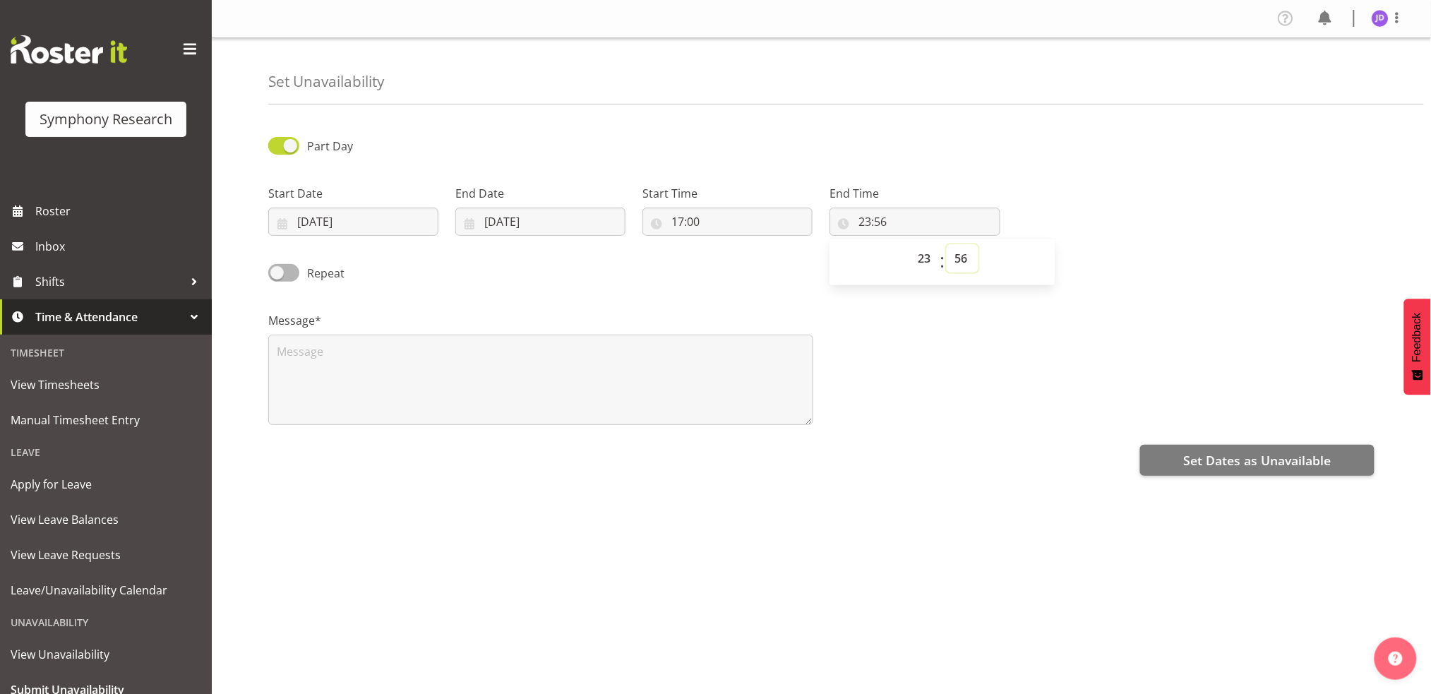
click at [963, 261] on select "00 01 02 03 04 05 06 07 08 09 10 11 12 13 14 15 16 17 18 19 20 21 22 23 24 25 2…" at bounding box center [963, 258] width 32 height 28
select select "0"
click at [947, 244] on select "00 01 02 03 04 05 06 07 08 09 10 11 12 13 14 15 16 17 18 19 20 21 22 23 24 25 2…" at bounding box center [963, 258] width 32 height 28
type input "23:00"
drag, startPoint x: 393, startPoint y: 353, endPoint x: 397, endPoint y: 337, distance: 16.1
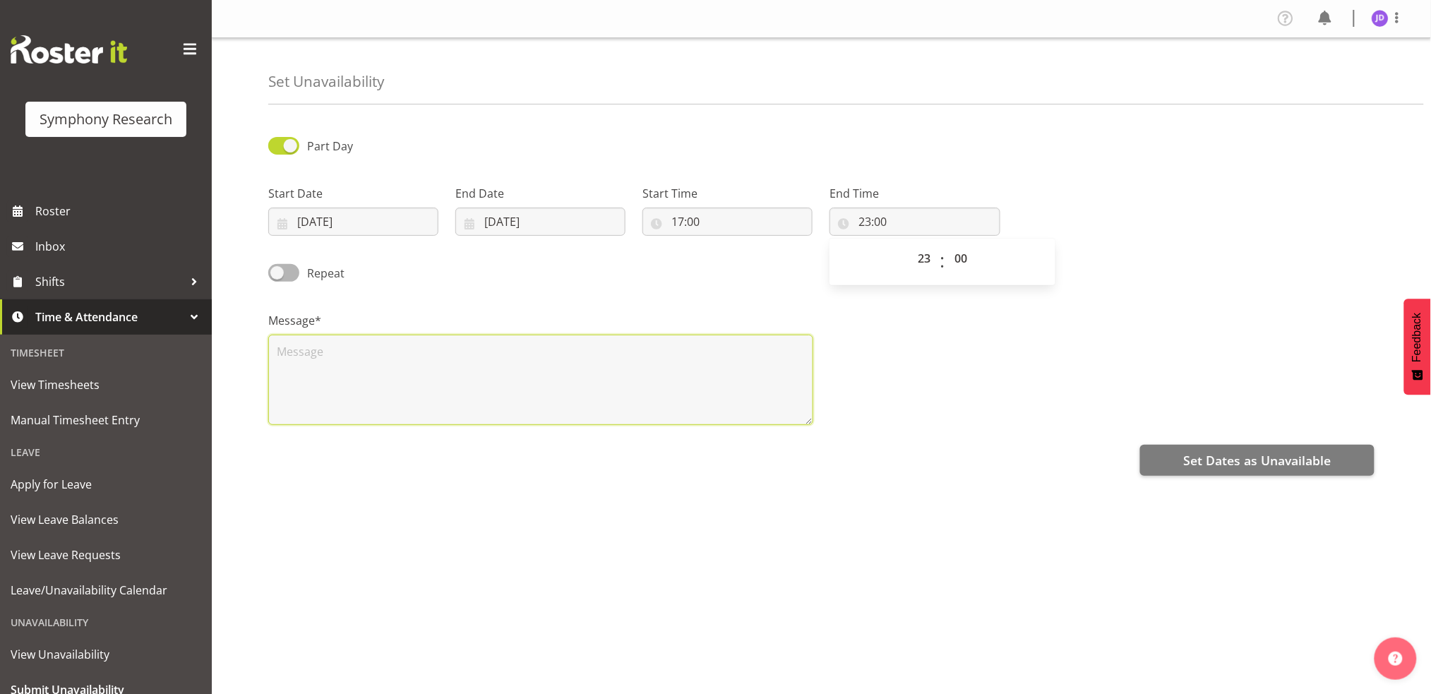
click at [397, 337] on textarea at bounding box center [540, 380] width 545 height 90
type textarea "a"
drag, startPoint x: 1202, startPoint y: 455, endPoint x: 1195, endPoint y: 448, distance: 10.0
click at [1195, 448] on button "Set Dates as Unavailable" at bounding box center [1257, 460] width 234 height 31
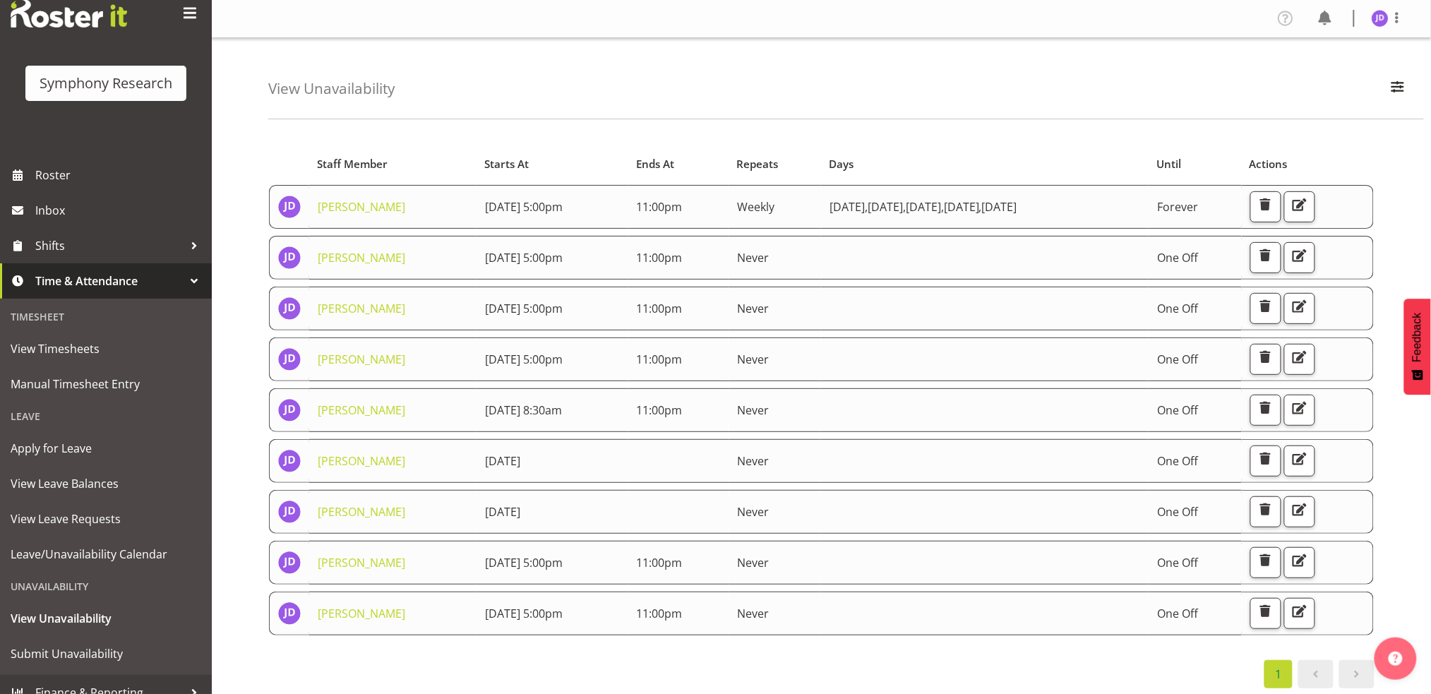
scroll to position [54, 0]
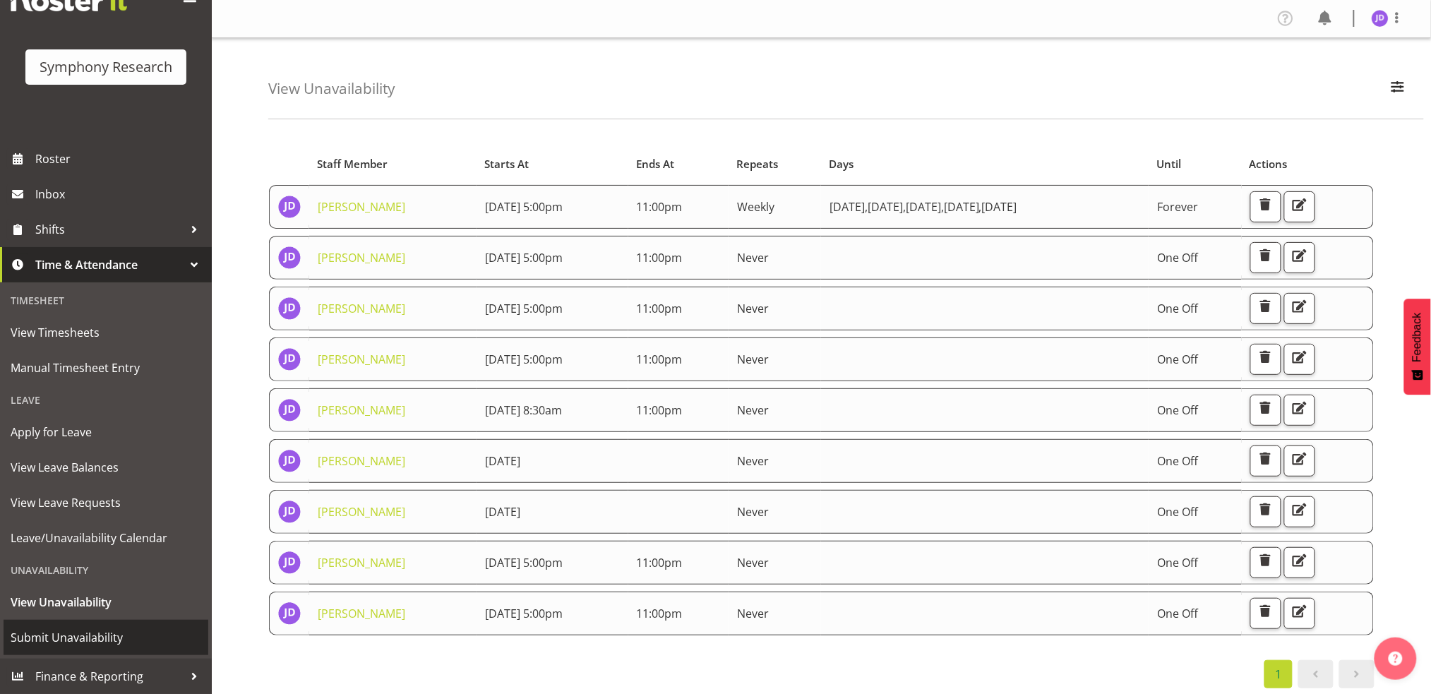
click at [115, 641] on span "Submit Unavailability" at bounding box center [106, 637] width 191 height 21
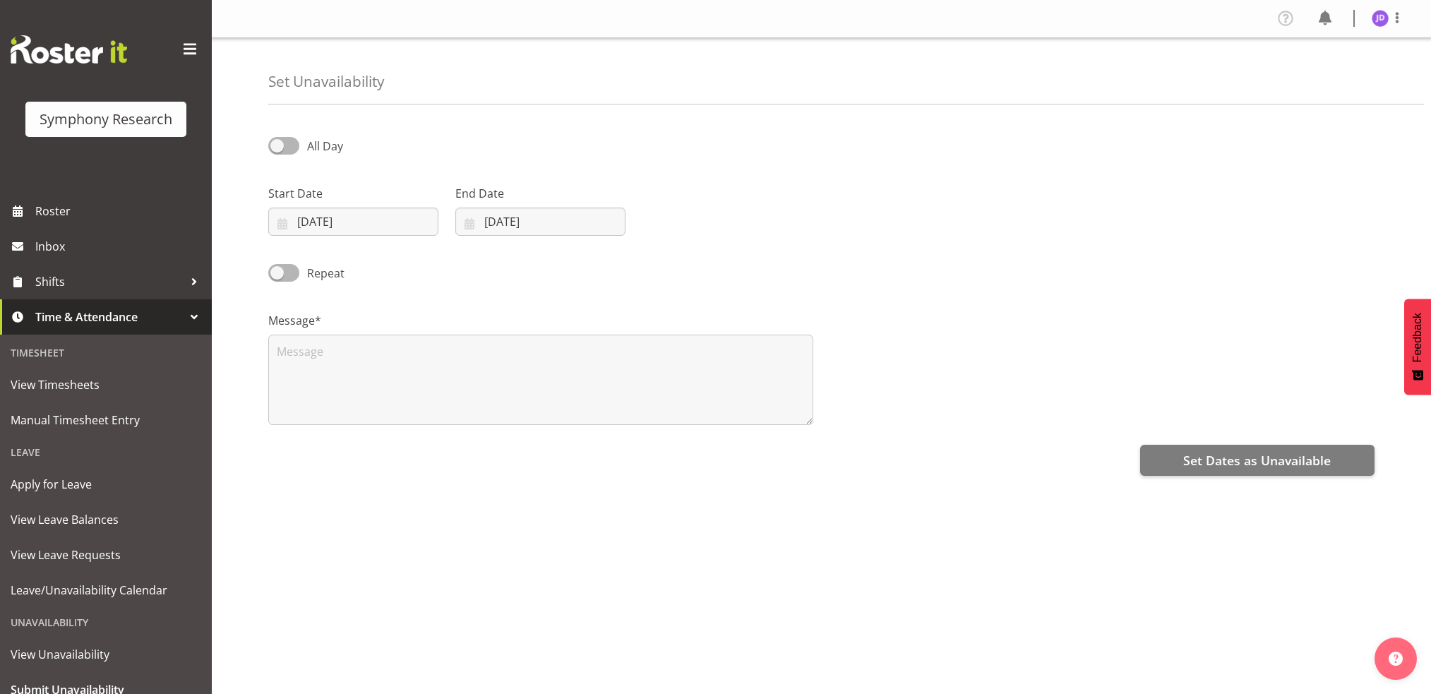
select select "7"
select select "2025"
click at [371, 230] on input "[DATE]" at bounding box center [353, 222] width 170 height 28
drag, startPoint x: 386, startPoint y: 415, endPoint x: 405, endPoint y: 383, distance: 37.1
click at [386, 414] on span "20" at bounding box center [381, 415] width 11 height 13
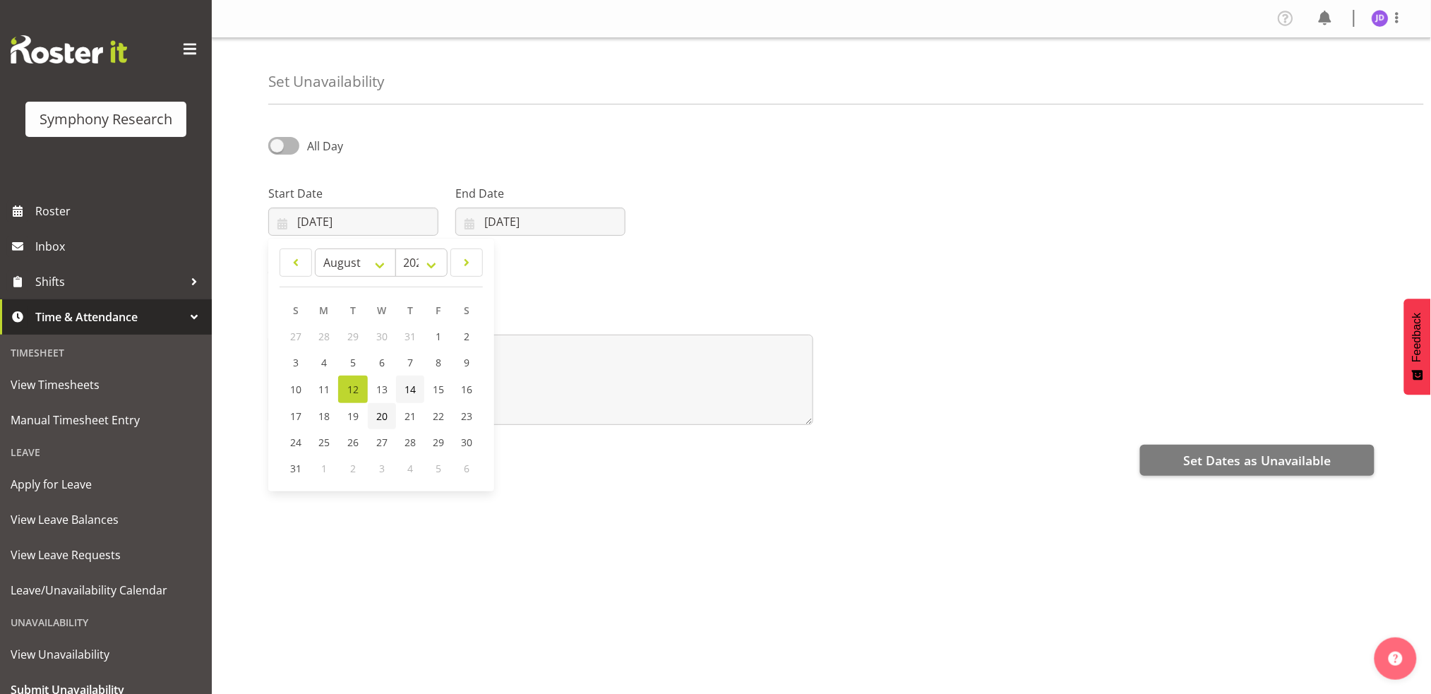
type input "20/08/2025"
click at [549, 217] on input "[DATE]" at bounding box center [540, 222] width 170 height 28
click at [568, 417] on span "20" at bounding box center [568, 415] width 11 height 13
type input "20/08/2025"
click at [279, 150] on span at bounding box center [283, 146] width 31 height 18
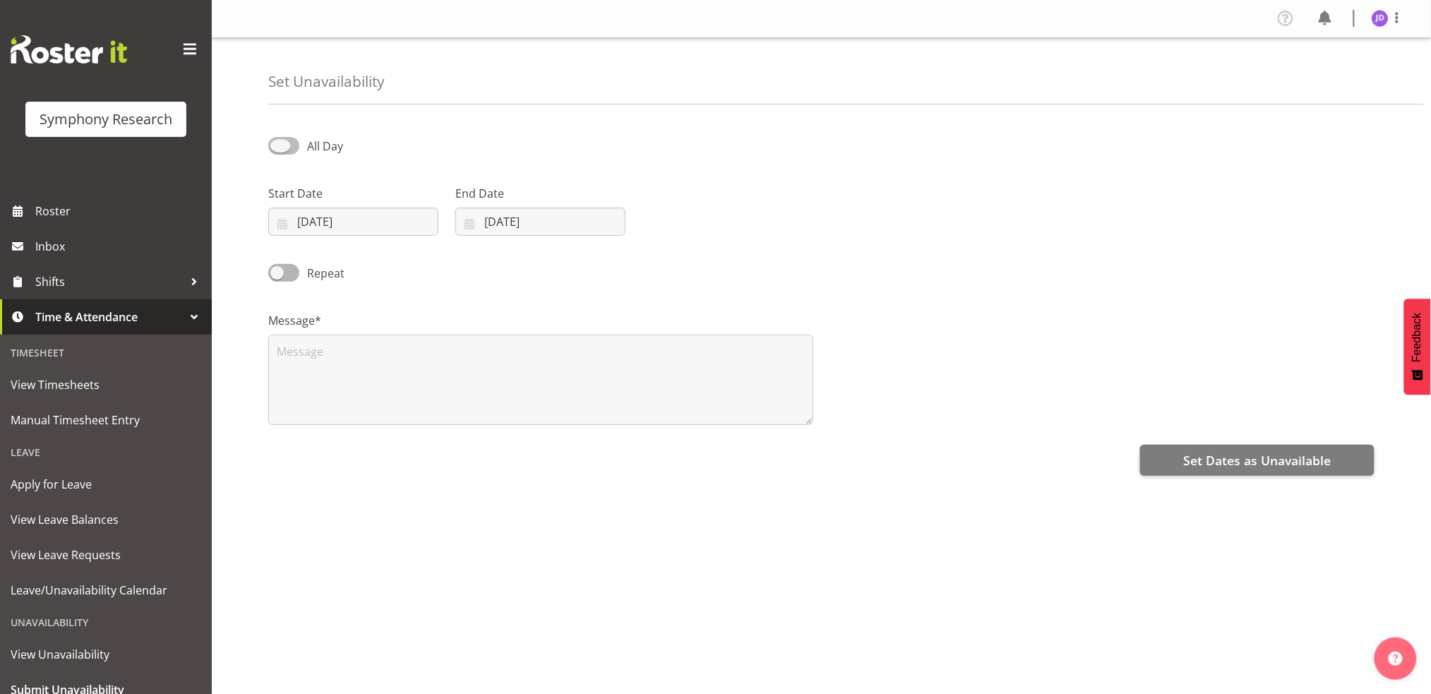
click at [277, 150] on input "All Day" at bounding box center [272, 145] width 9 height 9
checkbox input "true"
select select "16"
select select "57"
drag, startPoint x: 680, startPoint y: 225, endPoint x: 694, endPoint y: 232, distance: 15.8
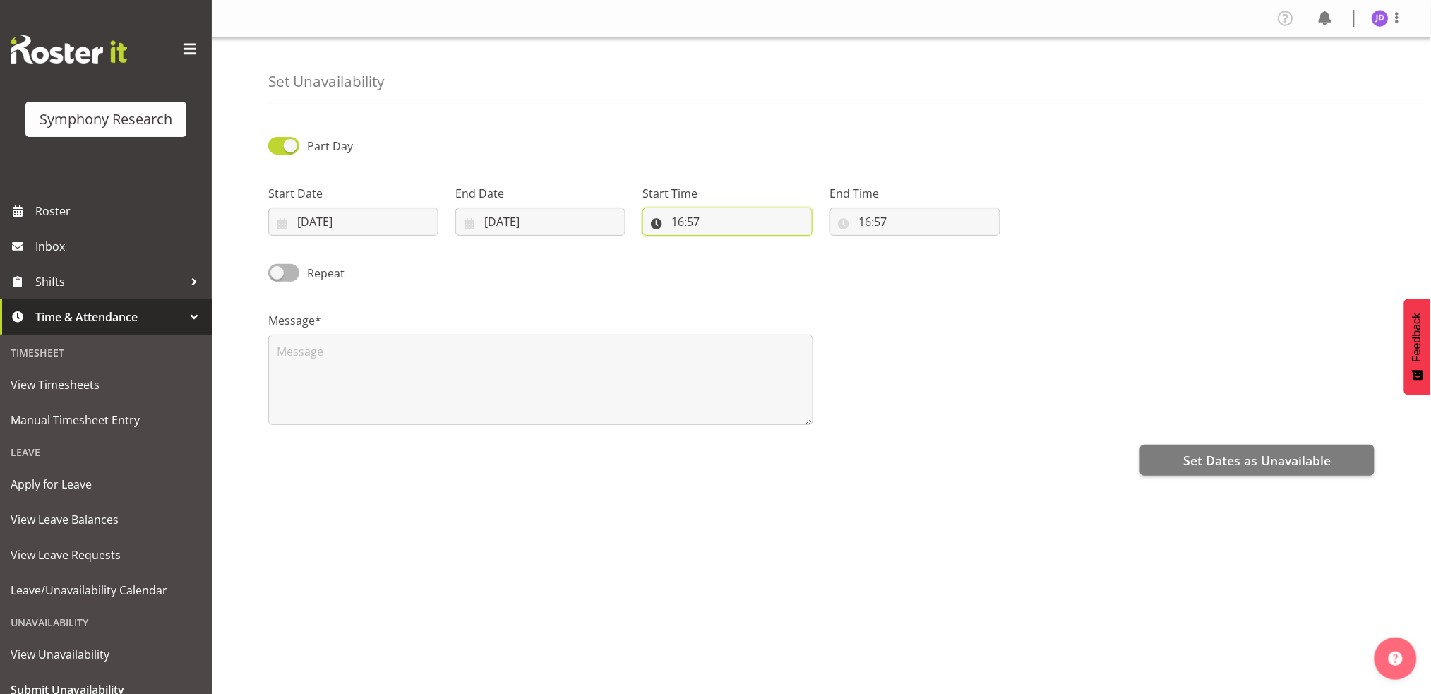
click at [681, 225] on input "16:57" at bounding box center [727, 222] width 170 height 28
click at [738, 261] on select "00 01 02 03 04 05 06 07 08 09 10 11 12 13 14 15 16 17 18 19 20 21 22 23" at bounding box center [739, 258] width 32 height 28
select select "17"
click at [723, 244] on select "00 01 02 03 04 05 06 07 08 09 10 11 12 13 14 15 16 17 18 19 20 21 22 23" at bounding box center [739, 258] width 32 height 28
type input "17:57"
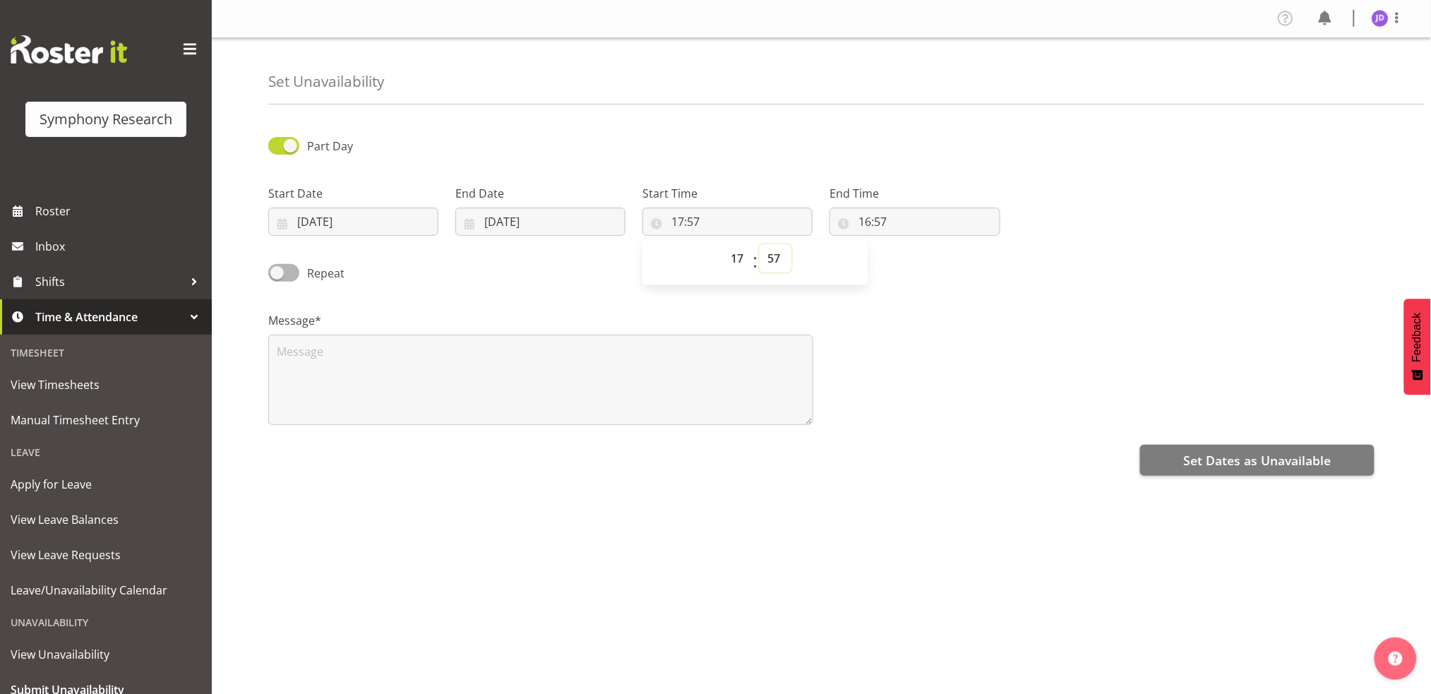
click at [774, 257] on select "00 01 02 03 04 05 06 07 08 09 10 11 12 13 14 15 16 17 18 19 20 21 22 23 24 25 2…" at bounding box center [776, 258] width 32 height 28
select select "0"
click at [760, 244] on select "00 01 02 03 04 05 06 07 08 09 10 11 12 13 14 15 16 17 18 19 20 21 22 23 24 25 2…" at bounding box center [776, 258] width 32 height 28
type input "17:00"
click at [871, 220] on input "16:57" at bounding box center [915, 222] width 170 height 28
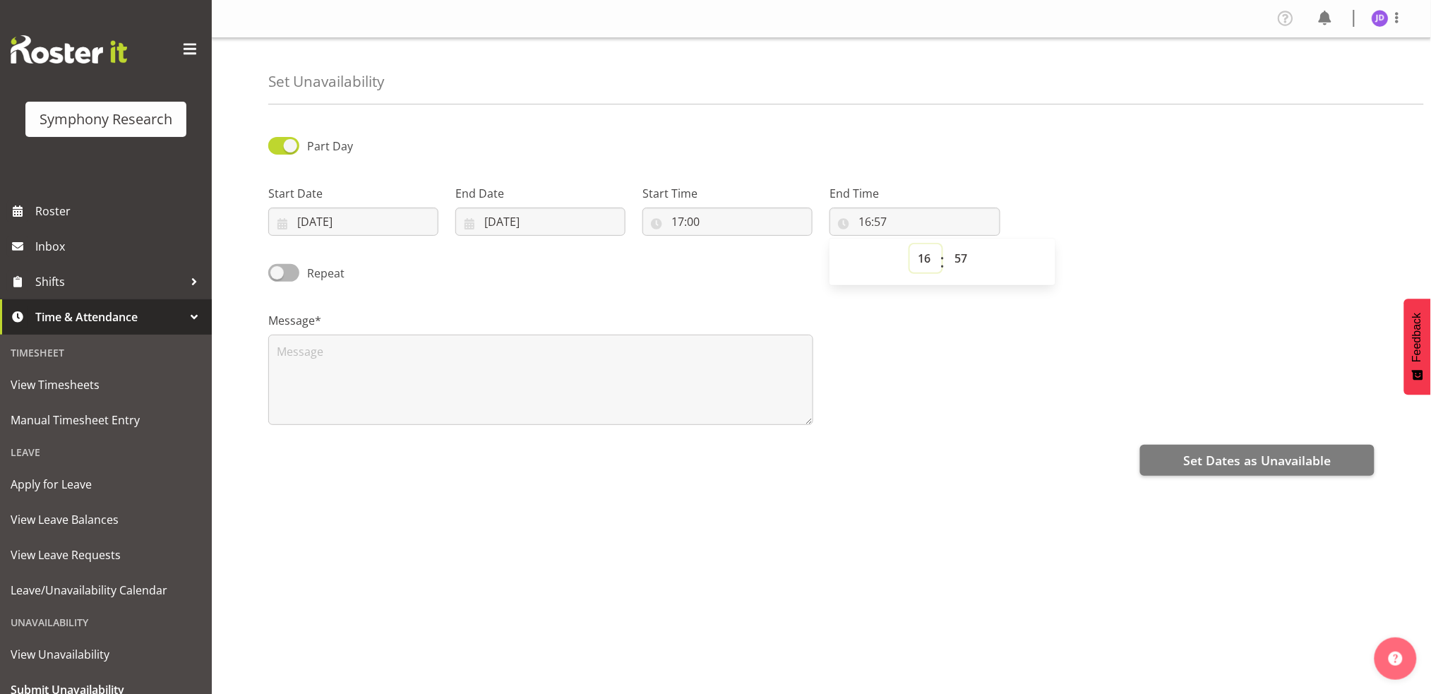
click at [923, 256] on select "00 01 02 03 04 05 06 07 08 09 10 11 12 13 14 15 16 17 18 19 20 21 22 23" at bounding box center [926, 258] width 32 height 28
select select "23"
click at [910, 244] on select "00 01 02 03 04 05 06 07 08 09 10 11 12 13 14 15 16 17 18 19 20 21 22 23" at bounding box center [926, 258] width 32 height 28
type input "23:57"
click at [962, 254] on select "00 01 02 03 04 05 06 07 08 09 10 11 12 13 14 15 16 17 18 19 20 21 22 23 24 25 2…" at bounding box center [963, 258] width 32 height 28
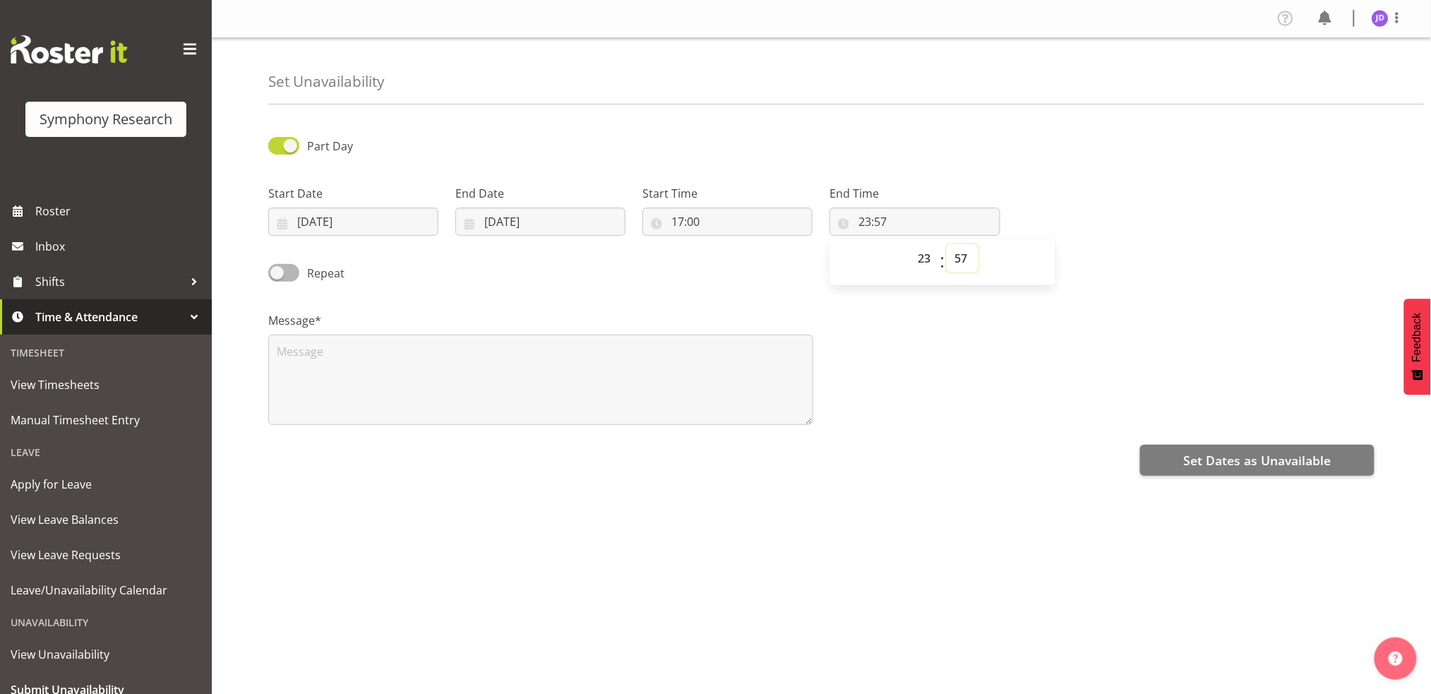
select select "0"
click at [947, 244] on select "00 01 02 03 04 05 06 07 08 09 10 11 12 13 14 15 16 17 18 19 20 21 22 23 24 25 2…" at bounding box center [963, 258] width 32 height 28
type input "23:00"
drag, startPoint x: 352, startPoint y: 371, endPoint x: 384, endPoint y: 362, distance: 32.9
click at [354, 369] on textarea at bounding box center [540, 380] width 545 height 90
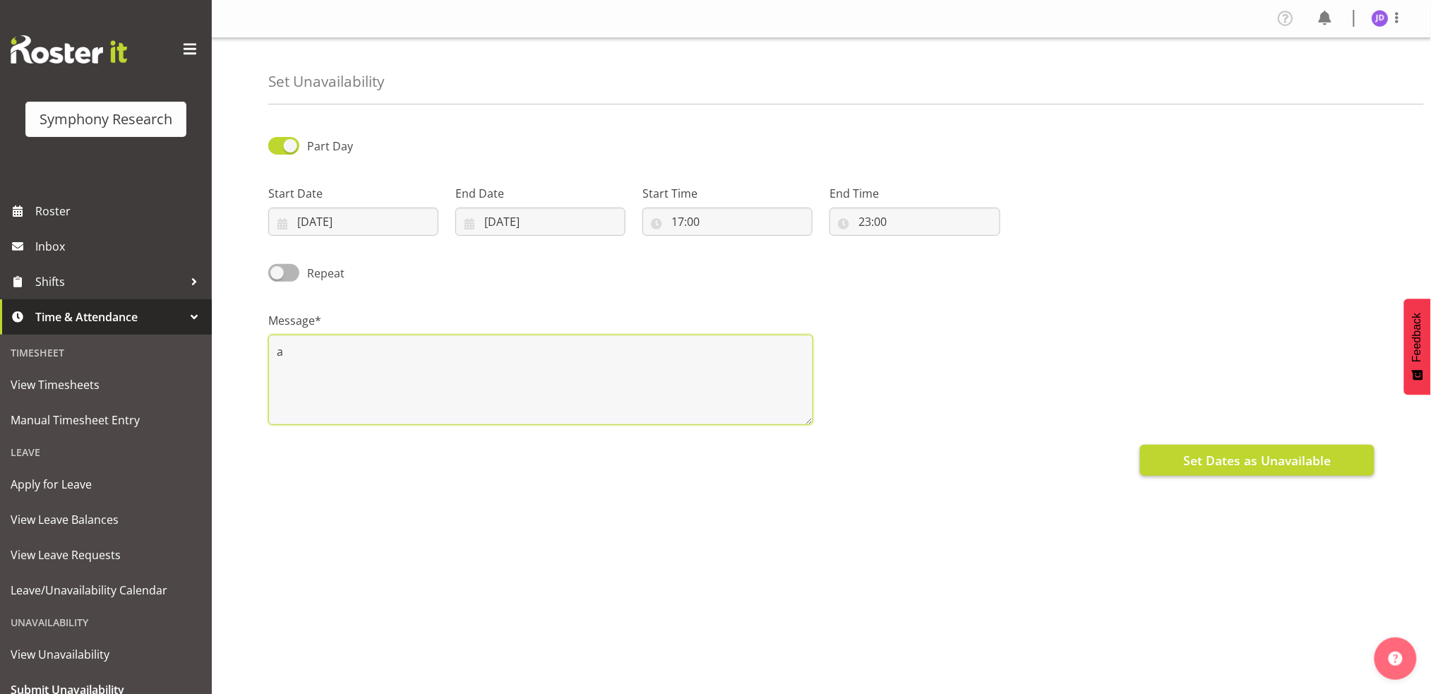
type textarea "a"
click at [1196, 459] on span "Set Dates as Unavailable" at bounding box center [1257, 460] width 148 height 18
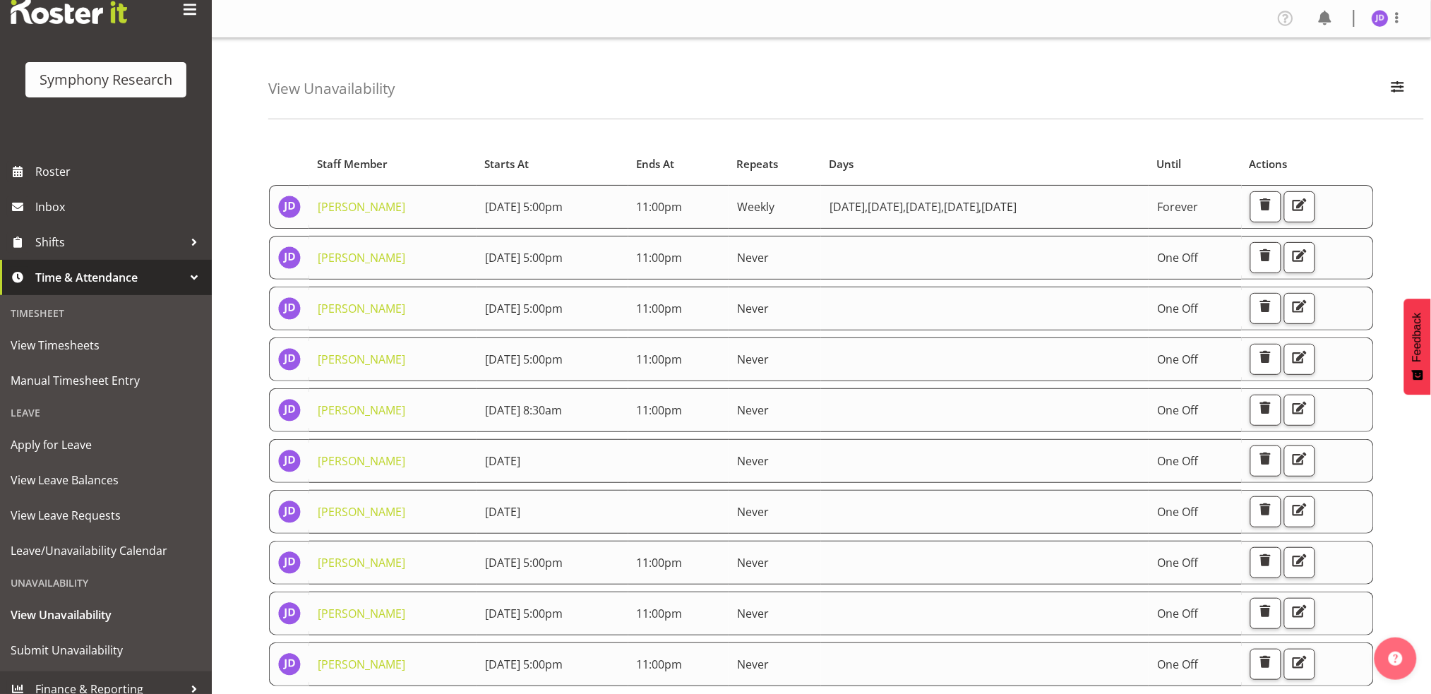
scroll to position [54, 0]
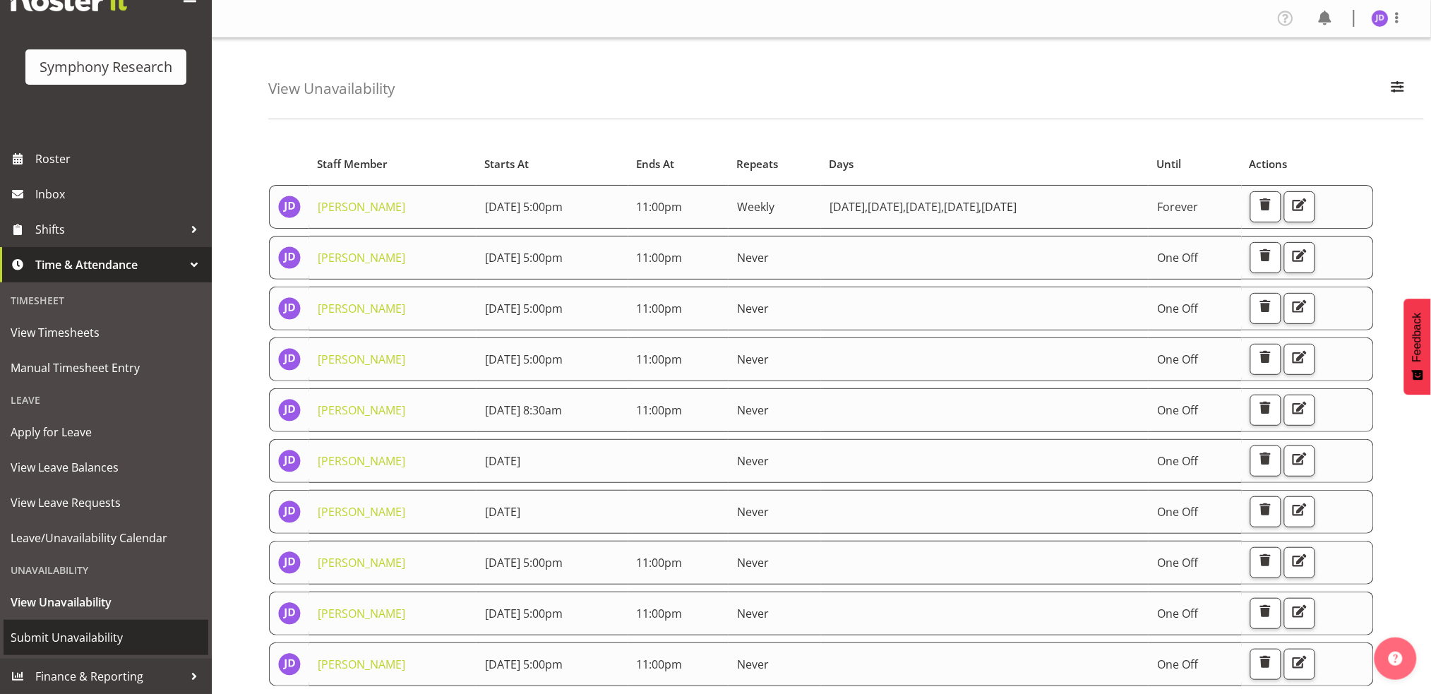
click at [70, 641] on span "Submit Unavailability" at bounding box center [106, 637] width 191 height 21
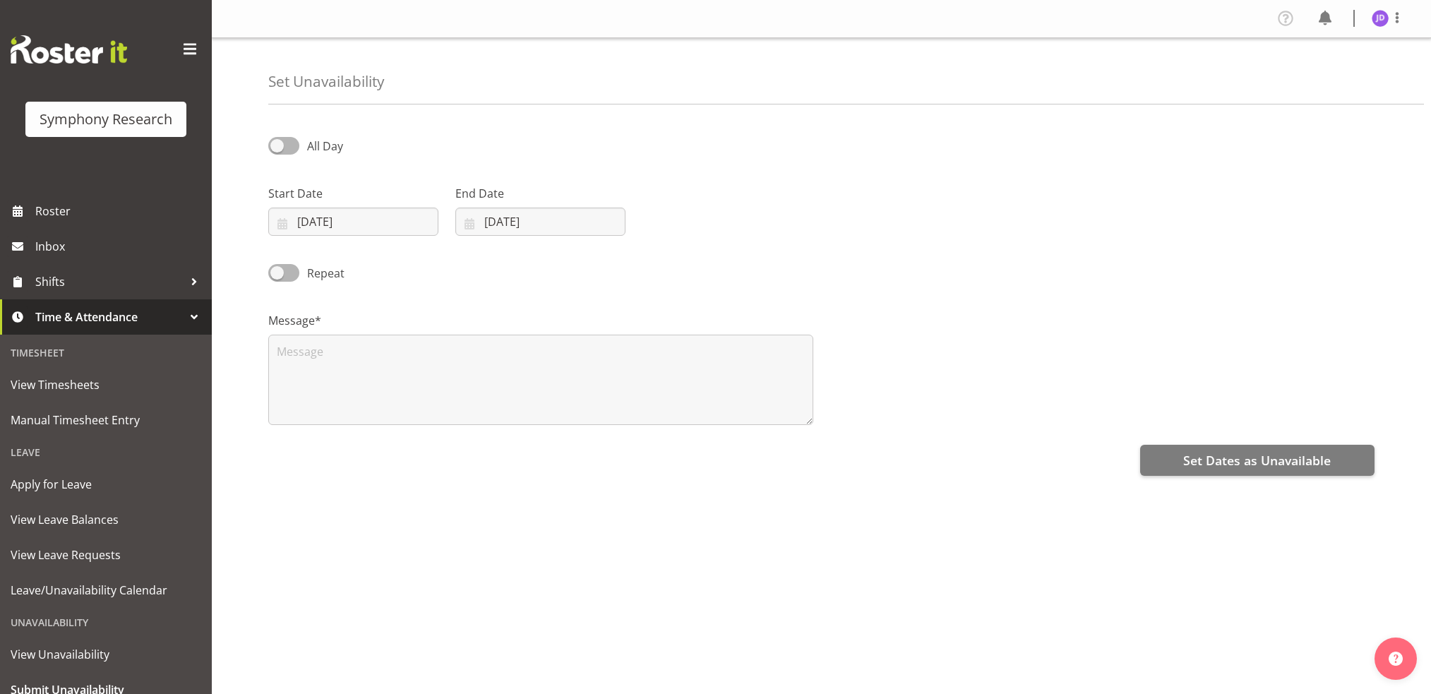
select select "7"
select select "2025"
click at [364, 224] on input "[DATE]" at bounding box center [353, 222] width 170 height 28
drag, startPoint x: 411, startPoint y: 416, endPoint x: 463, endPoint y: 371, distance: 68.6
click at [412, 416] on span "21" at bounding box center [410, 415] width 11 height 13
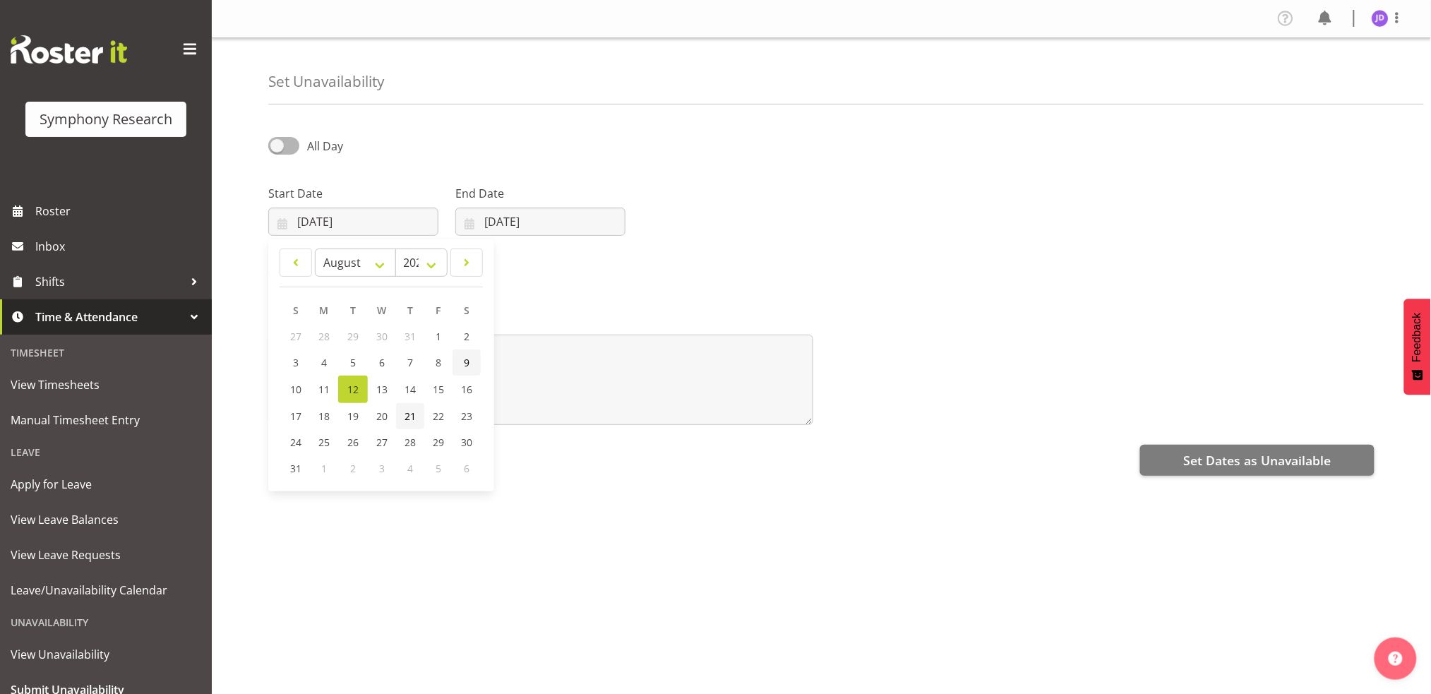
type input "[DATE]"
click at [549, 222] on input "[DATE]" at bounding box center [540, 222] width 170 height 28
drag, startPoint x: 599, startPoint y: 417, endPoint x: 595, endPoint y: 407, distance: 9.8
click at [599, 416] on span "21" at bounding box center [597, 415] width 11 height 13
type input "[DATE]"
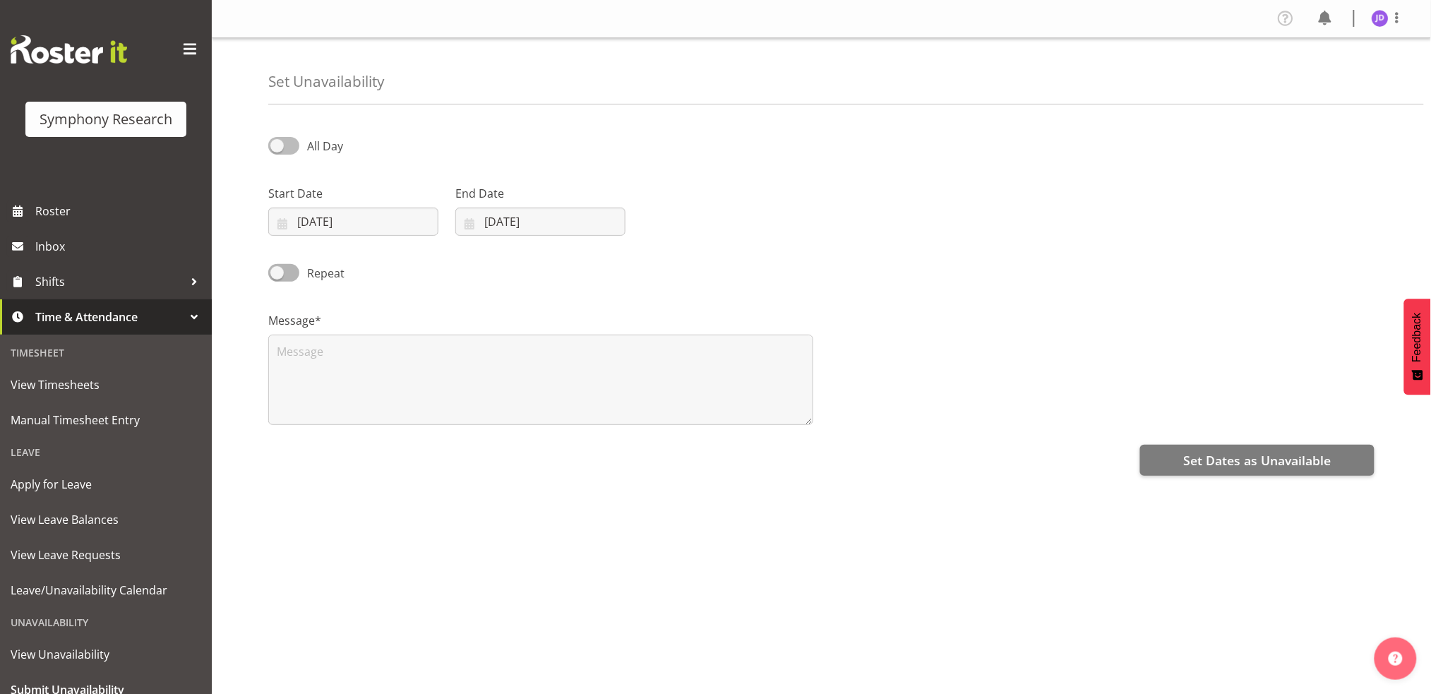
drag, startPoint x: 283, startPoint y: 149, endPoint x: 304, endPoint y: 146, distance: 20.7
click at [285, 149] on span at bounding box center [283, 146] width 31 height 18
click at [277, 149] on input "All Day" at bounding box center [272, 145] width 9 height 9
checkbox input "true"
select select "16"
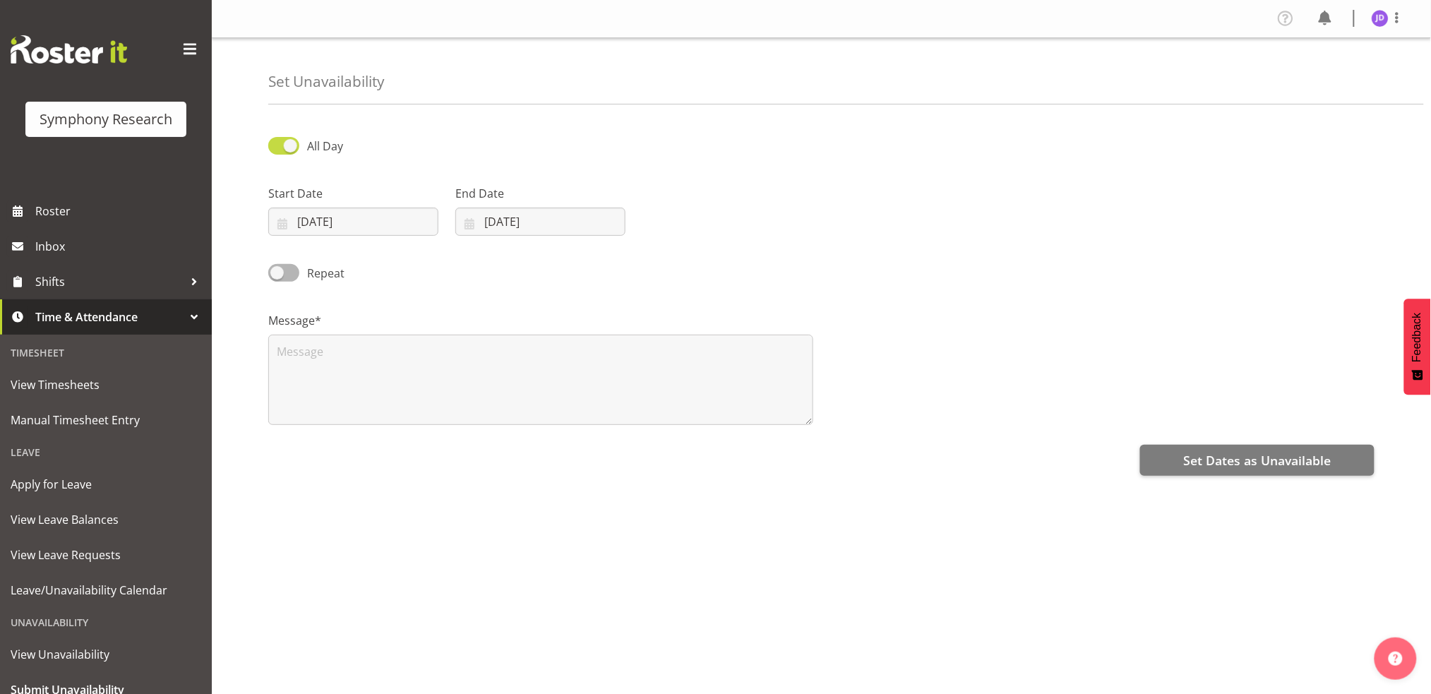
select select "58"
click at [679, 220] on input "16:58" at bounding box center [727, 222] width 170 height 28
click at [738, 261] on select "00 01 02 03 04 05 06 07 08 09 10 11 12 13 14 15 16 17 18 19 20 21 22 23" at bounding box center [739, 258] width 32 height 28
select select "8"
click at [723, 244] on select "00 01 02 03 04 05 06 07 08 09 10 11 12 13 14 15 16 17 18 19 20 21 22 23" at bounding box center [739, 258] width 32 height 28
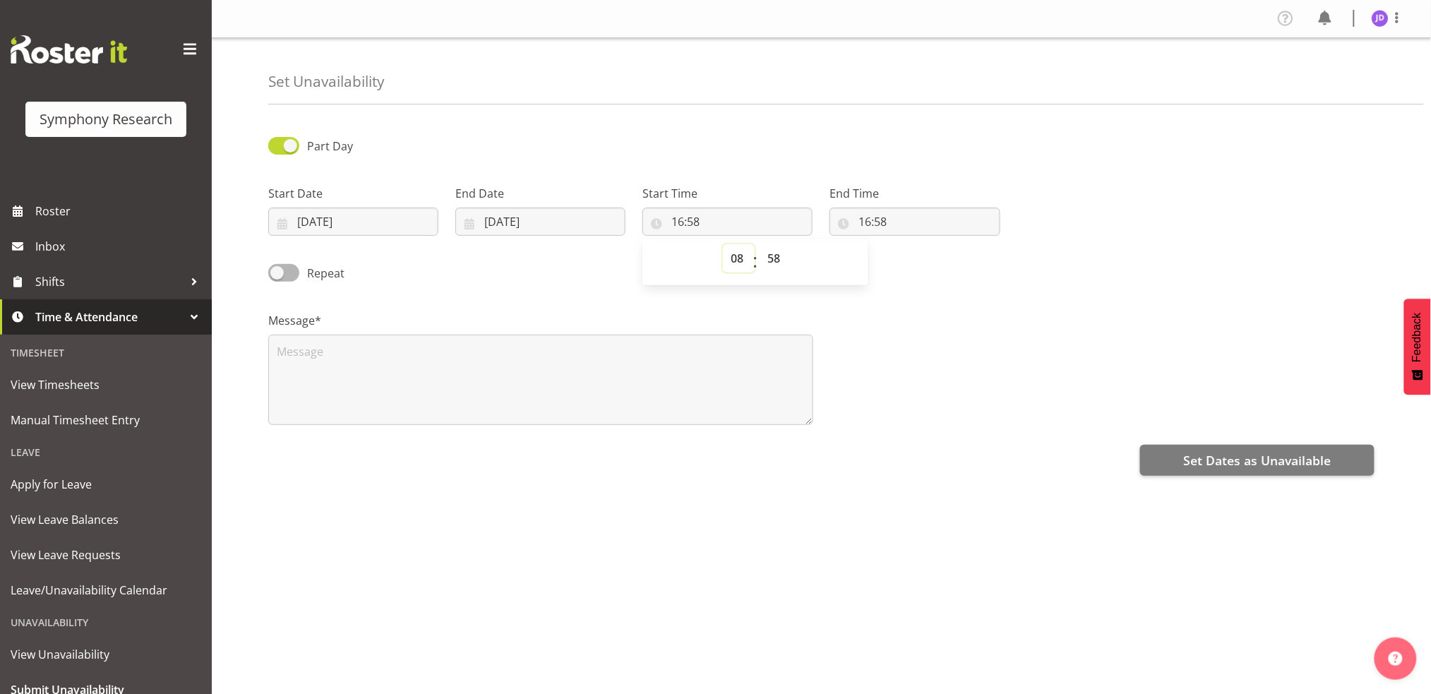
type input "08:58"
click at [774, 254] on select "00 01 02 03 04 05 06 07 08 09 10 11 12 13 14 15 16 17 18 19 20 21 22 23 24 25 2…" at bounding box center [776, 258] width 32 height 28
select select "30"
click at [760, 244] on select "00 01 02 03 04 05 06 07 08 09 10 11 12 13 14 15 16 17 18 19 20 21 22 23 24 25 2…" at bounding box center [776, 258] width 32 height 28
type input "08:30"
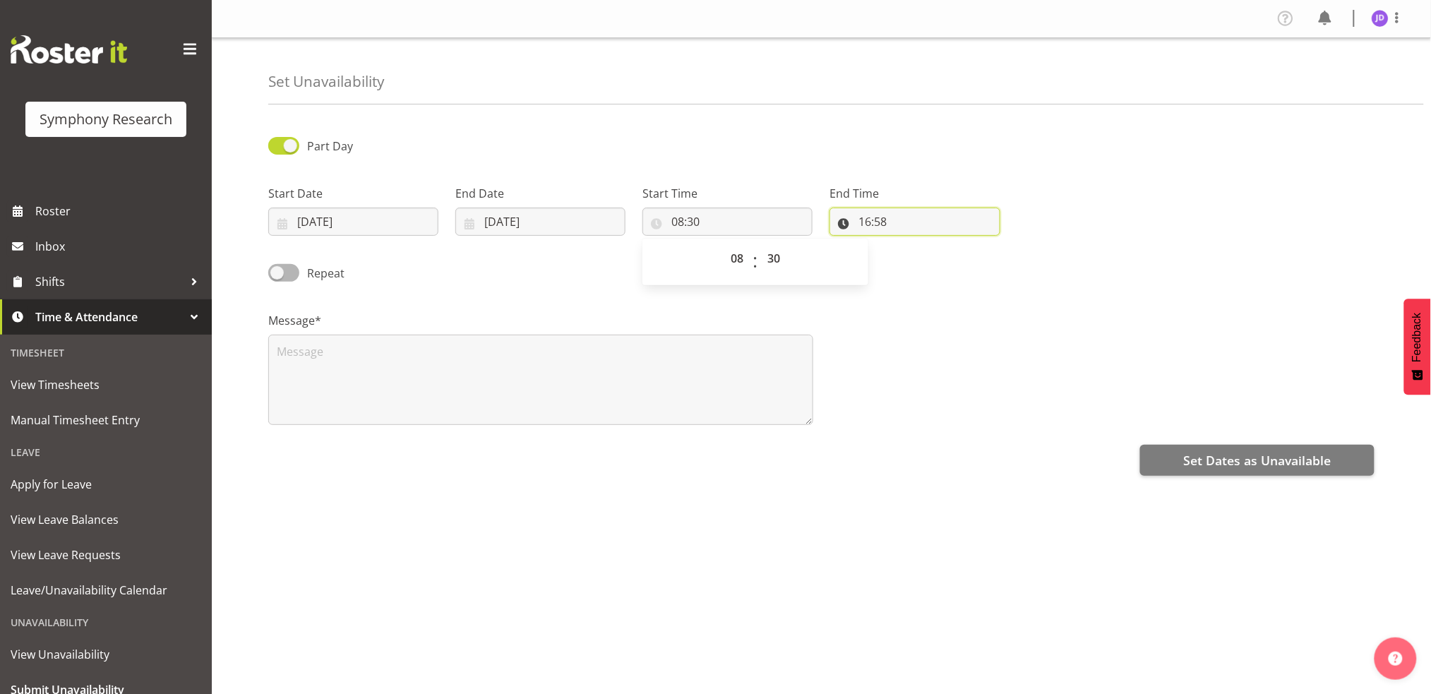
drag, startPoint x: 867, startPoint y: 220, endPoint x: 892, endPoint y: 227, distance: 26.4
click at [868, 220] on input "16:58" at bounding box center [915, 222] width 170 height 28
click at [923, 255] on select "00 01 02 03 04 05 06 07 08 09 10 11 12 13 14 15 16 17 18 19 20 21 22 23" at bounding box center [926, 258] width 32 height 28
select select "23"
click at [910, 244] on select "00 01 02 03 04 05 06 07 08 09 10 11 12 13 14 15 16 17 18 19 20 21 22 23" at bounding box center [926, 258] width 32 height 28
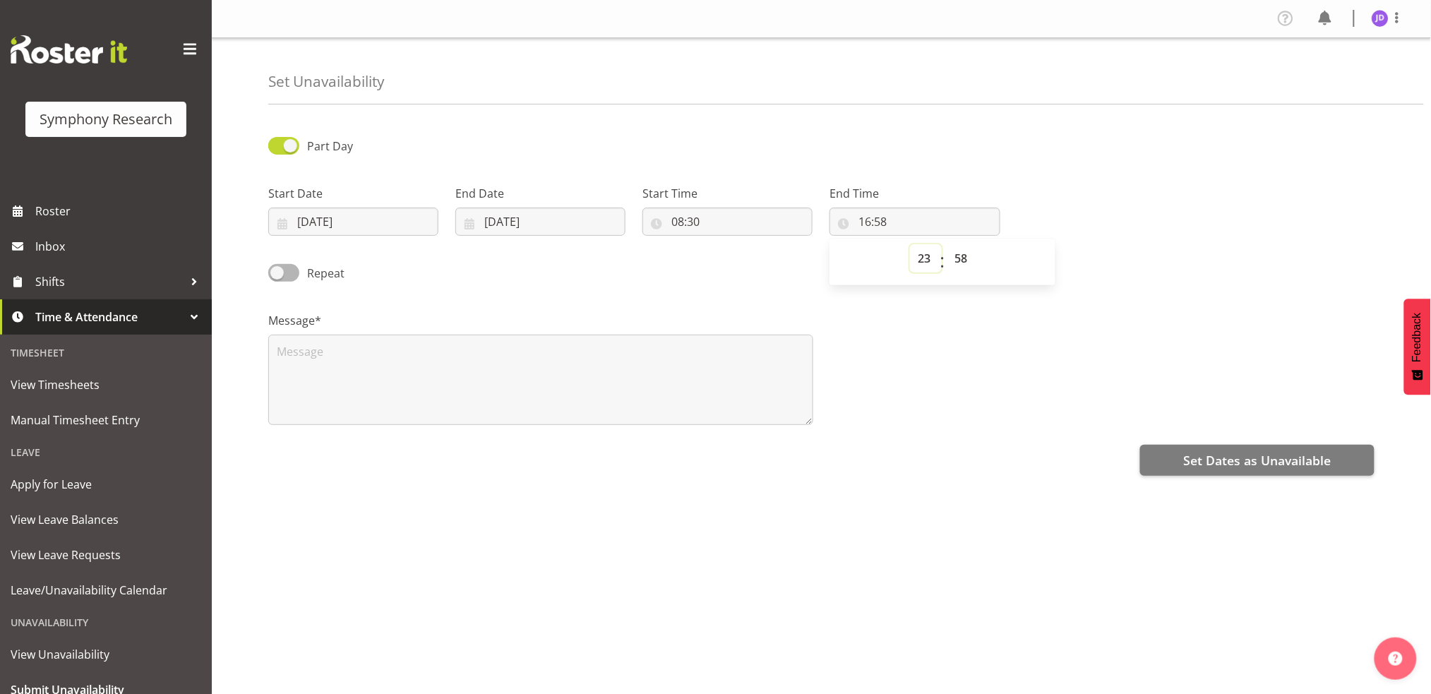
type input "23:58"
click at [961, 257] on select "00 01 02 03 04 05 06 07 08 09 10 11 12 13 14 15 16 17 18 19 20 21 22 23 24 25 2…" at bounding box center [963, 258] width 32 height 28
select select "0"
click at [947, 244] on select "00 01 02 03 04 05 06 07 08 09 10 11 12 13 14 15 16 17 18 19 20 21 22 23 24 25 2…" at bounding box center [963, 258] width 32 height 28
type input "23:00"
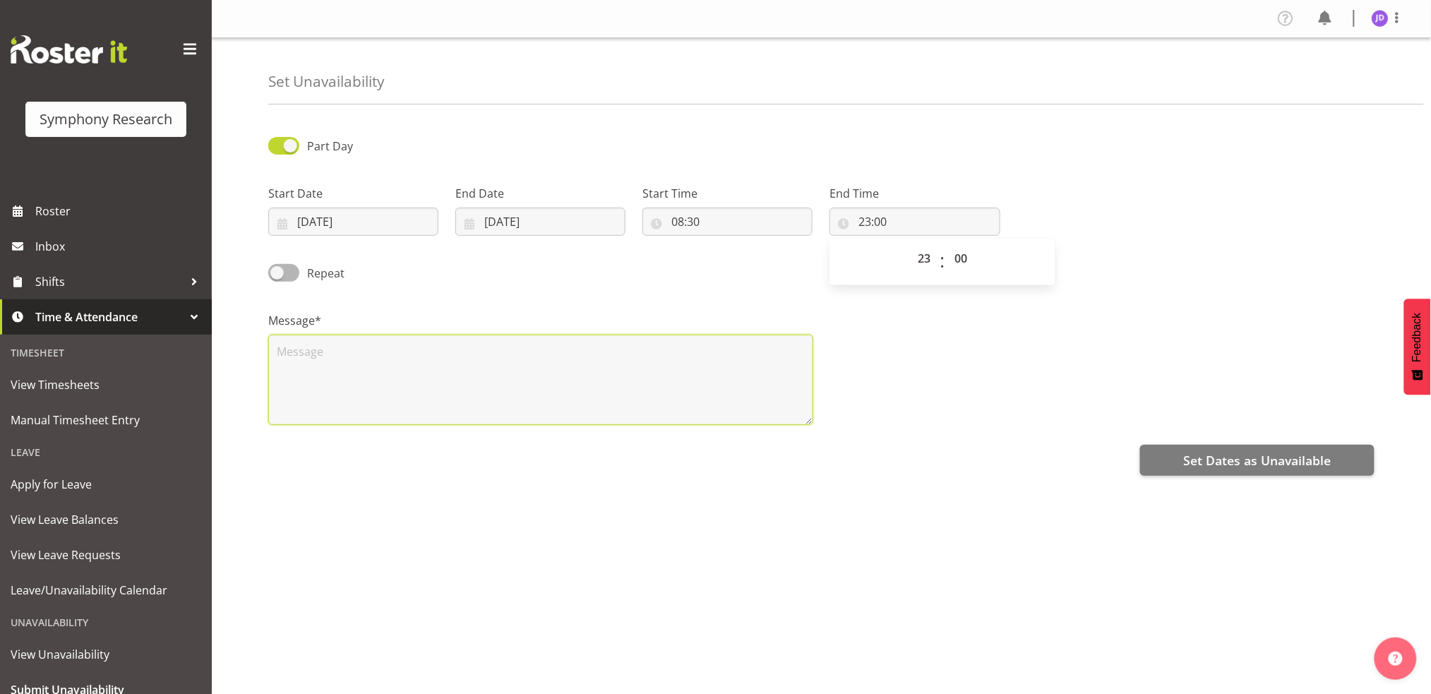
click at [405, 353] on textarea at bounding box center [540, 380] width 545 height 90
type textarea "a"
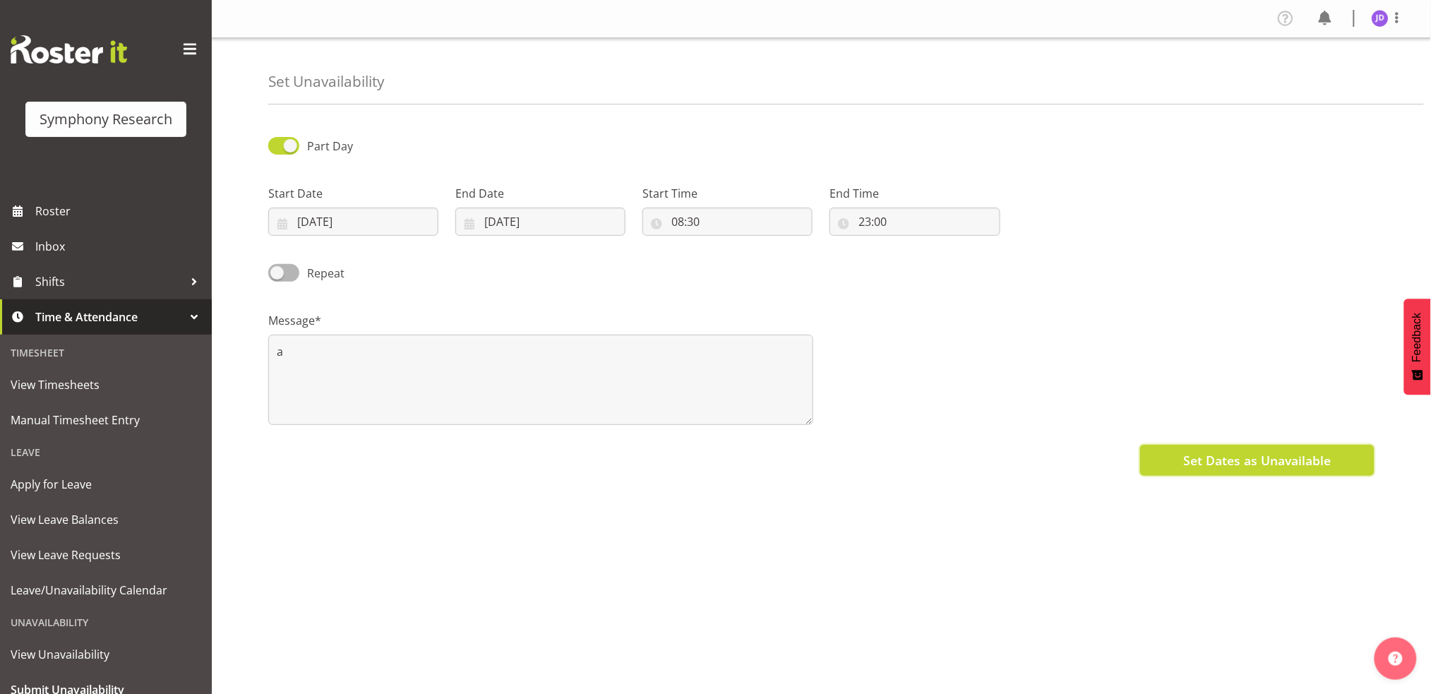
click at [1212, 466] on span "Set Dates as Unavailable" at bounding box center [1257, 460] width 148 height 18
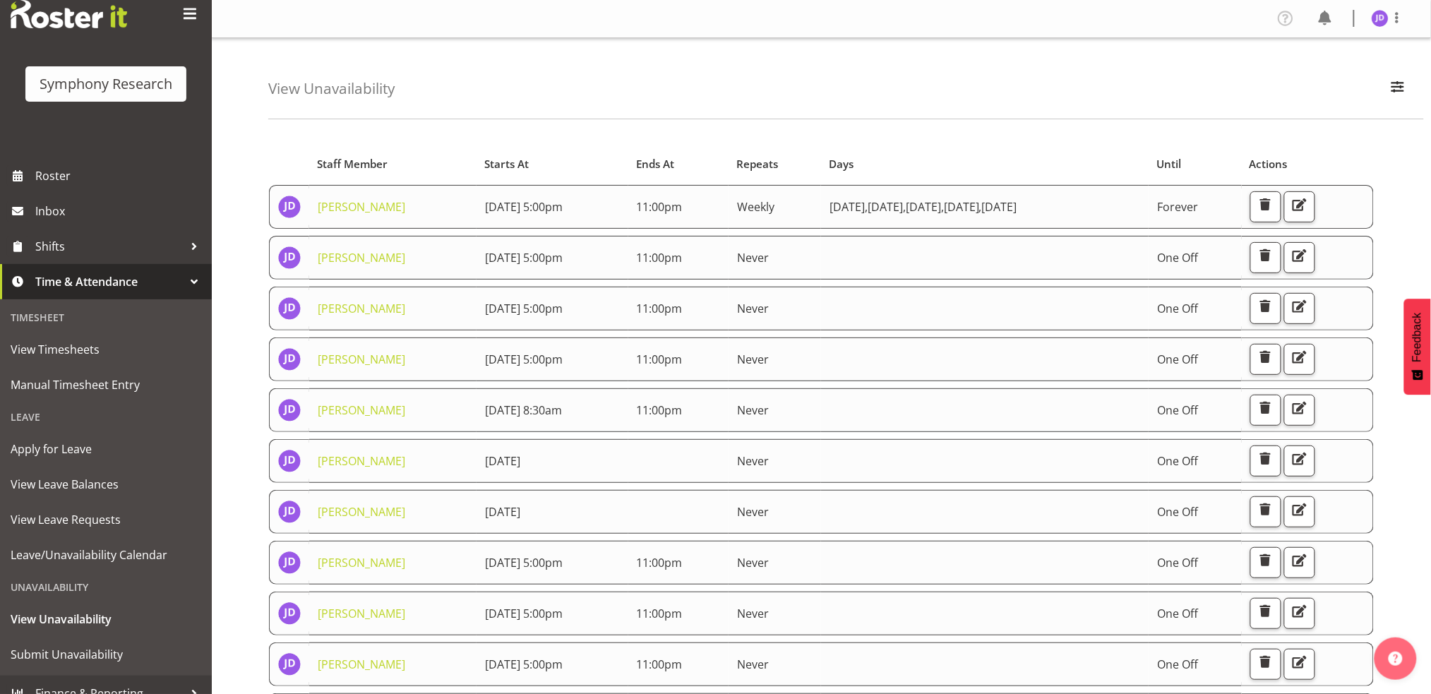
scroll to position [54, 0]
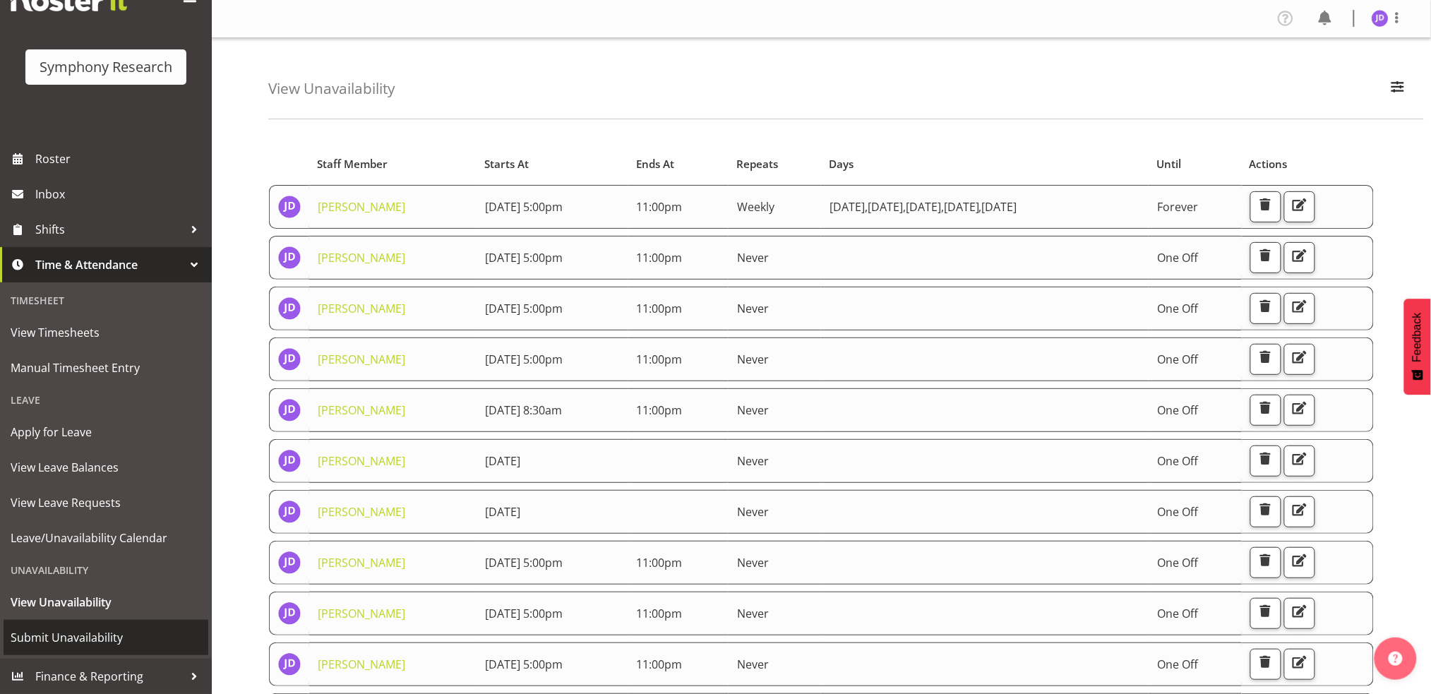
click at [83, 640] on span "Submit Unavailability" at bounding box center [106, 637] width 191 height 21
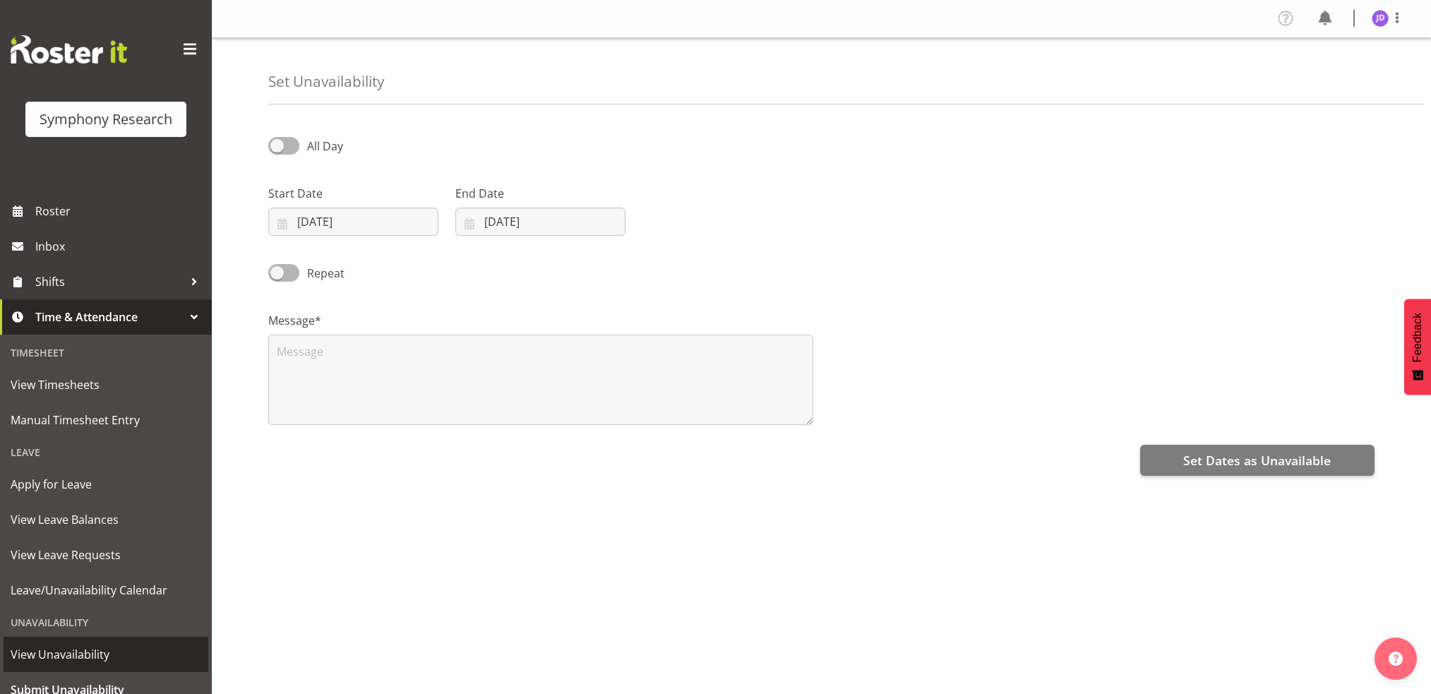
select select "7"
select select "2025"
click at [377, 227] on input "12/08/2025" at bounding box center [353, 222] width 170 height 28
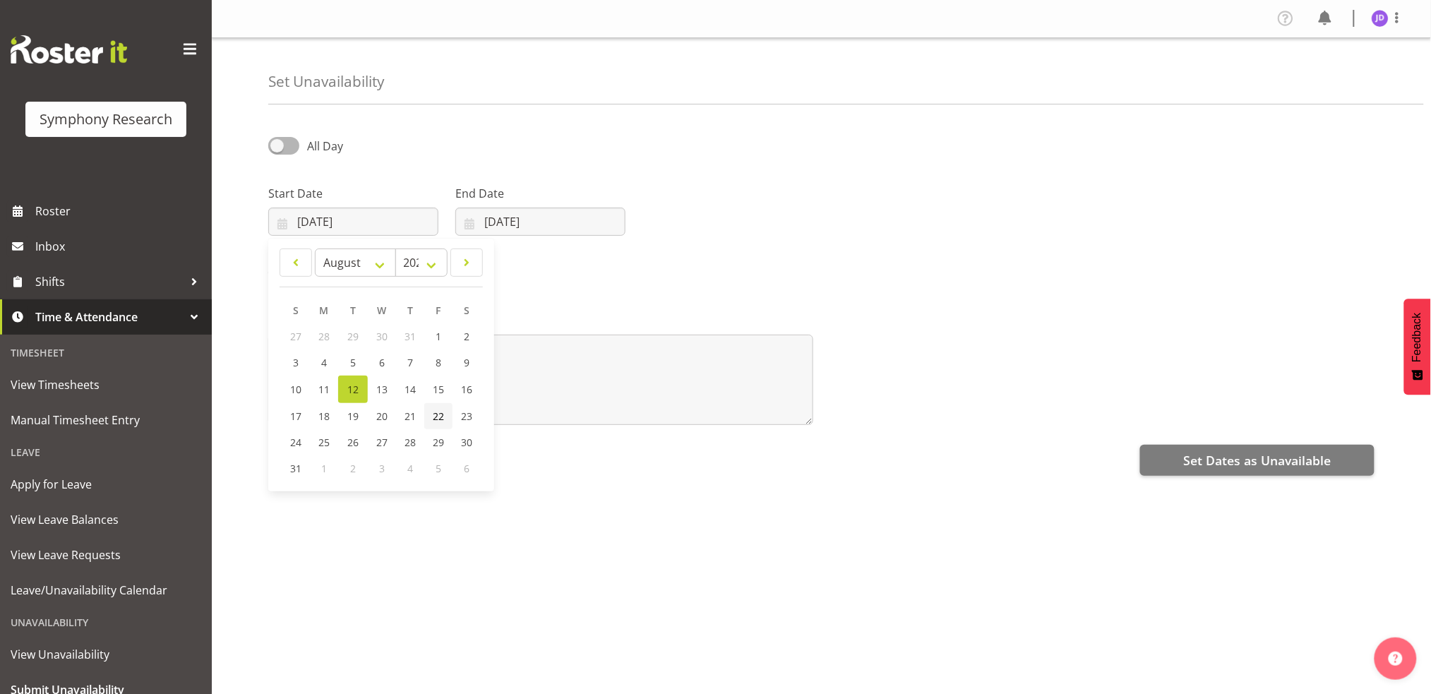
click at [442, 417] on span "22" at bounding box center [438, 415] width 11 height 13
type input "22/08/2025"
click at [592, 227] on input "[DATE]" at bounding box center [540, 222] width 170 height 28
click at [622, 415] on span "22" at bounding box center [625, 415] width 11 height 13
type input "22/08/2025"
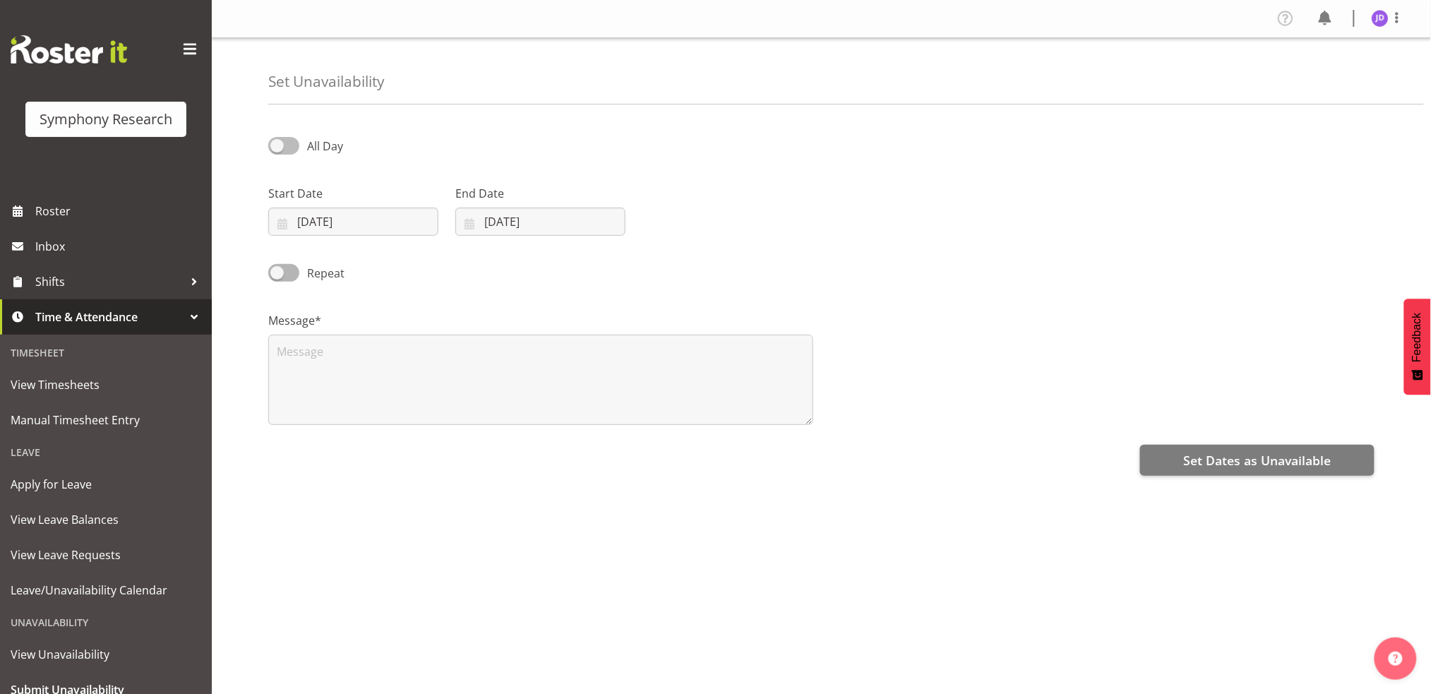
drag, startPoint x: 281, startPoint y: 147, endPoint x: 299, endPoint y: 146, distance: 18.4
click at [282, 147] on span at bounding box center [283, 146] width 31 height 18
click at [277, 147] on input "All Day" at bounding box center [272, 145] width 9 height 9
checkbox input "true"
select select "16"
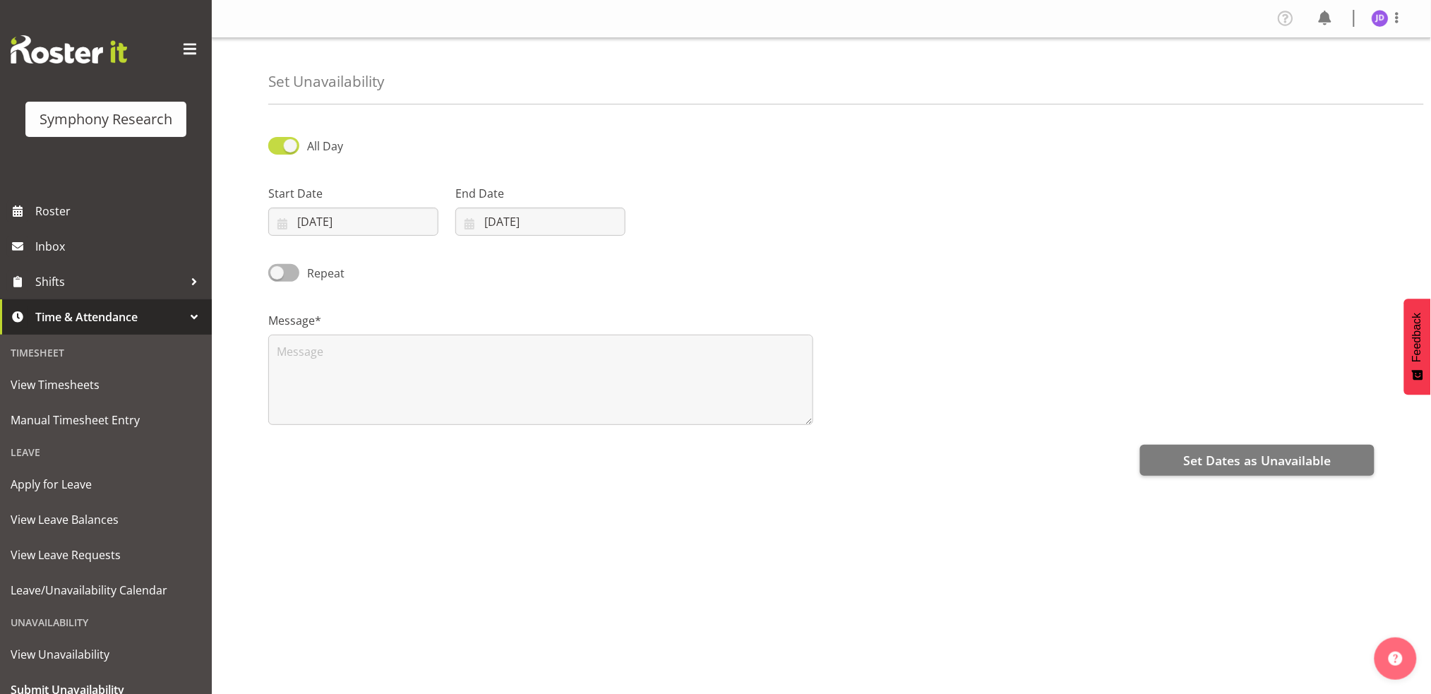
select select "59"
click at [682, 220] on input "16:59" at bounding box center [727, 222] width 170 height 28
click at [739, 255] on select "00 01 02 03 04 05 06 07 08 09 10 11 12 13 14 15 16 17 18 19 20 21 22 23" at bounding box center [739, 258] width 32 height 28
select select "8"
click at [723, 244] on select "00 01 02 03 04 05 06 07 08 09 10 11 12 13 14 15 16 17 18 19 20 21 22 23" at bounding box center [739, 258] width 32 height 28
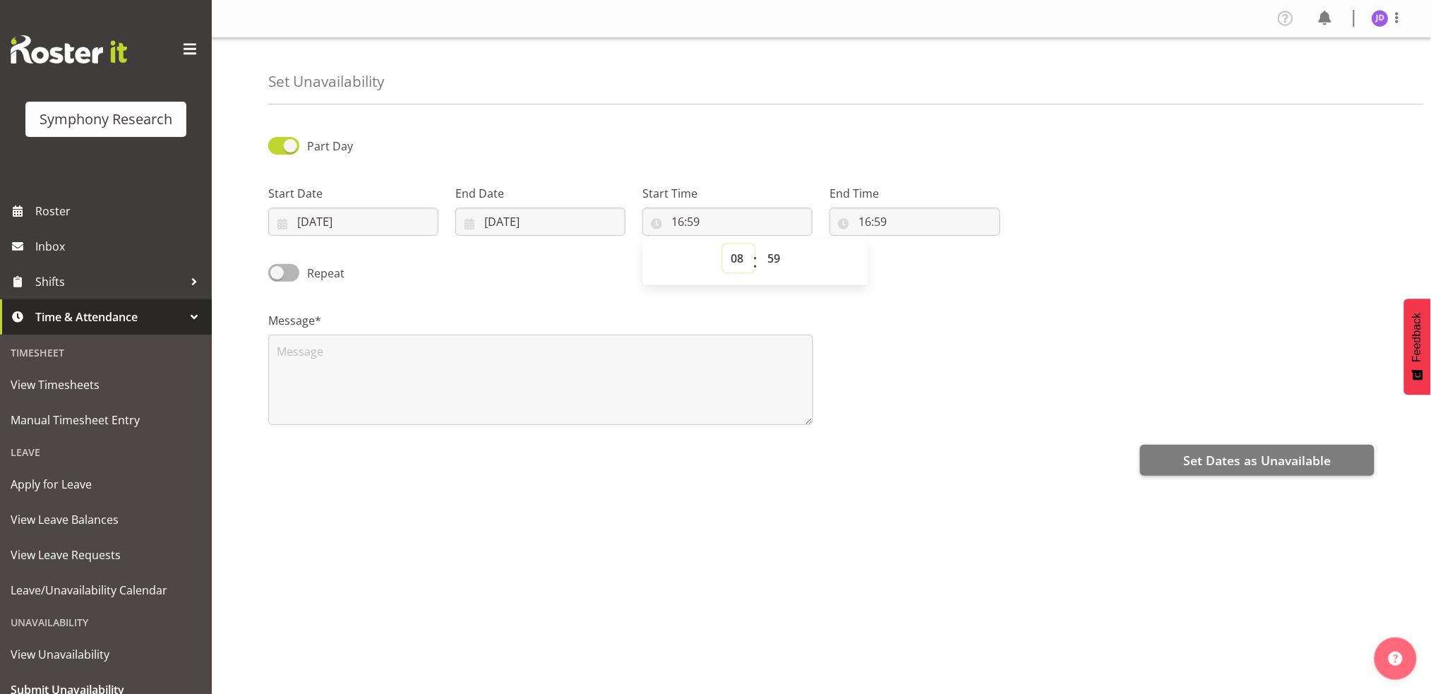
type input "08:59"
click at [775, 254] on select "00 01 02 03 04 05 06 07 08 09 10 11 12 13 14 15 16 17 18 19 20 21 22 23 24 25 2…" at bounding box center [776, 258] width 32 height 28
select select "30"
click at [760, 244] on select "00 01 02 03 04 05 06 07 08 09 10 11 12 13 14 15 16 17 18 19 20 21 22 23 24 25 2…" at bounding box center [776, 258] width 32 height 28
type input "08:30"
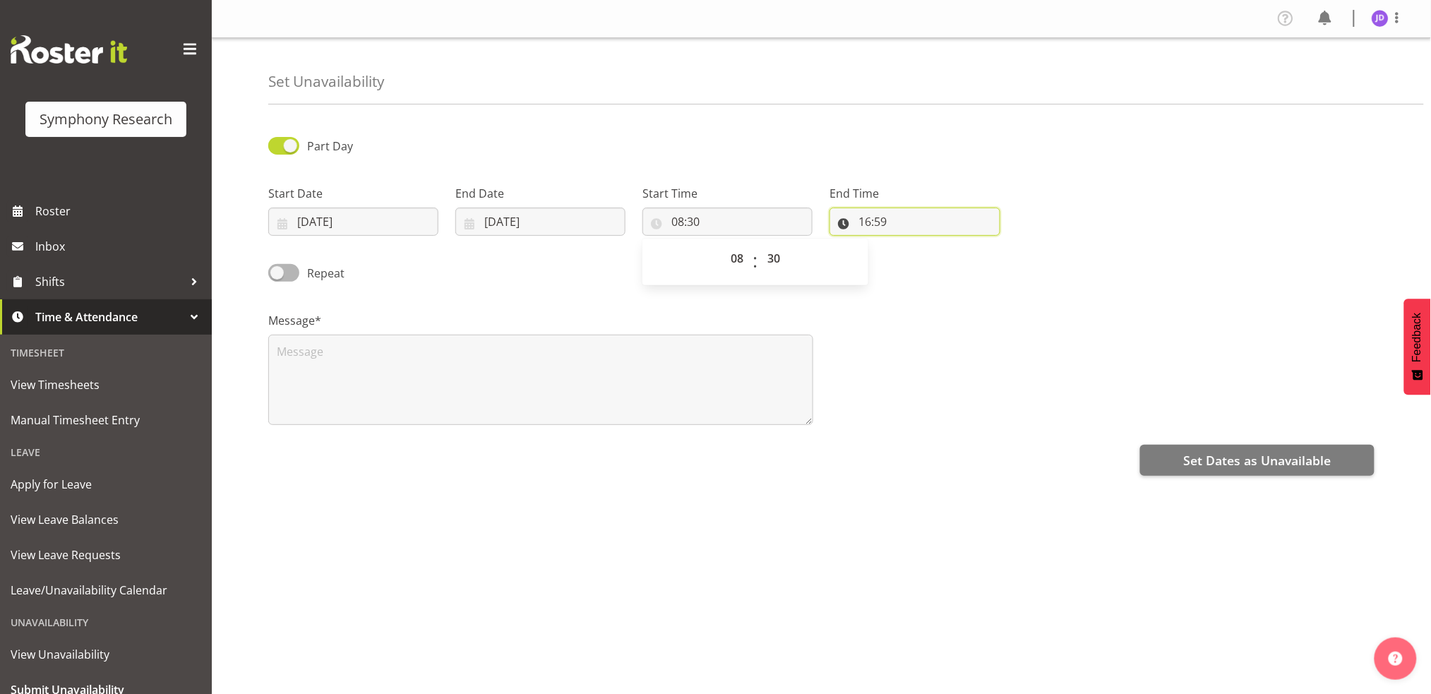
click at [872, 218] on input "16:59" at bounding box center [915, 222] width 170 height 28
click at [923, 257] on select "00 01 02 03 04 05 06 07 08 09 10 11 12 13 14 15 16 17 18 19 20 21 22 23" at bounding box center [926, 258] width 32 height 28
select select "23"
click at [910, 244] on select "00 01 02 03 04 05 06 07 08 09 10 11 12 13 14 15 16 17 18 19 20 21 22 23" at bounding box center [926, 258] width 32 height 28
type input "23:59"
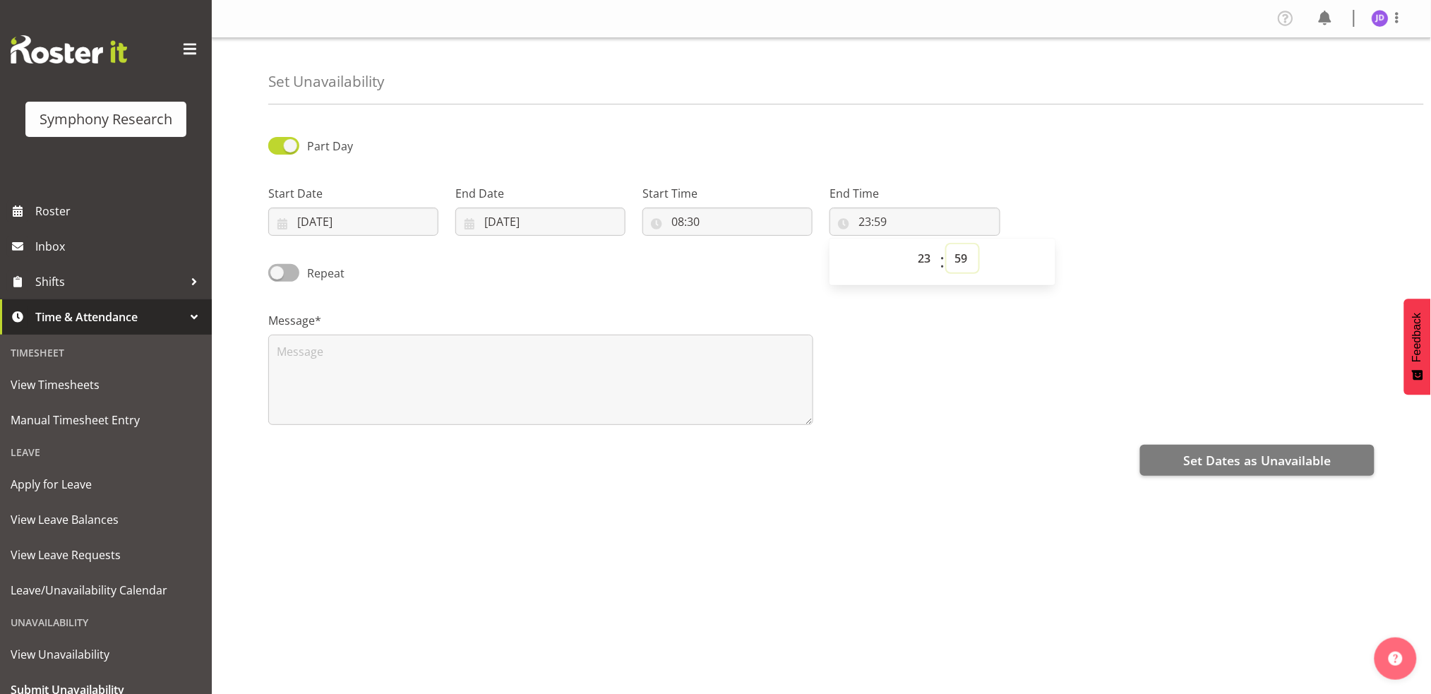
click at [961, 253] on select "00 01 02 03 04 05 06 07 08 09 10 11 12 13 14 15 16 17 18 19 20 21 22 23 24 25 2…" at bounding box center [963, 258] width 32 height 28
select select "0"
click at [947, 244] on select "00 01 02 03 04 05 06 07 08 09 10 11 12 13 14 15 16 17 18 19 20 21 22 23 24 25 2…" at bounding box center [963, 258] width 32 height 28
type input "23:00"
click at [296, 361] on textarea at bounding box center [540, 380] width 545 height 90
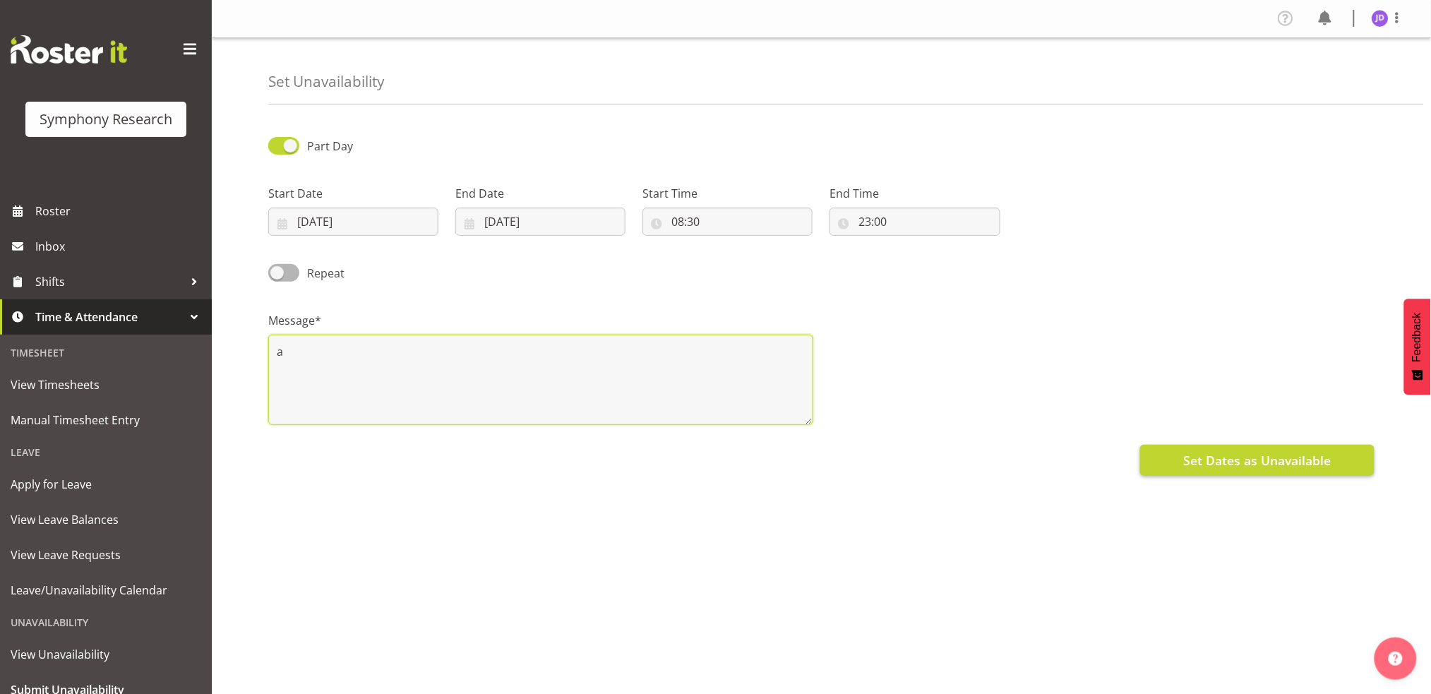
type textarea "a"
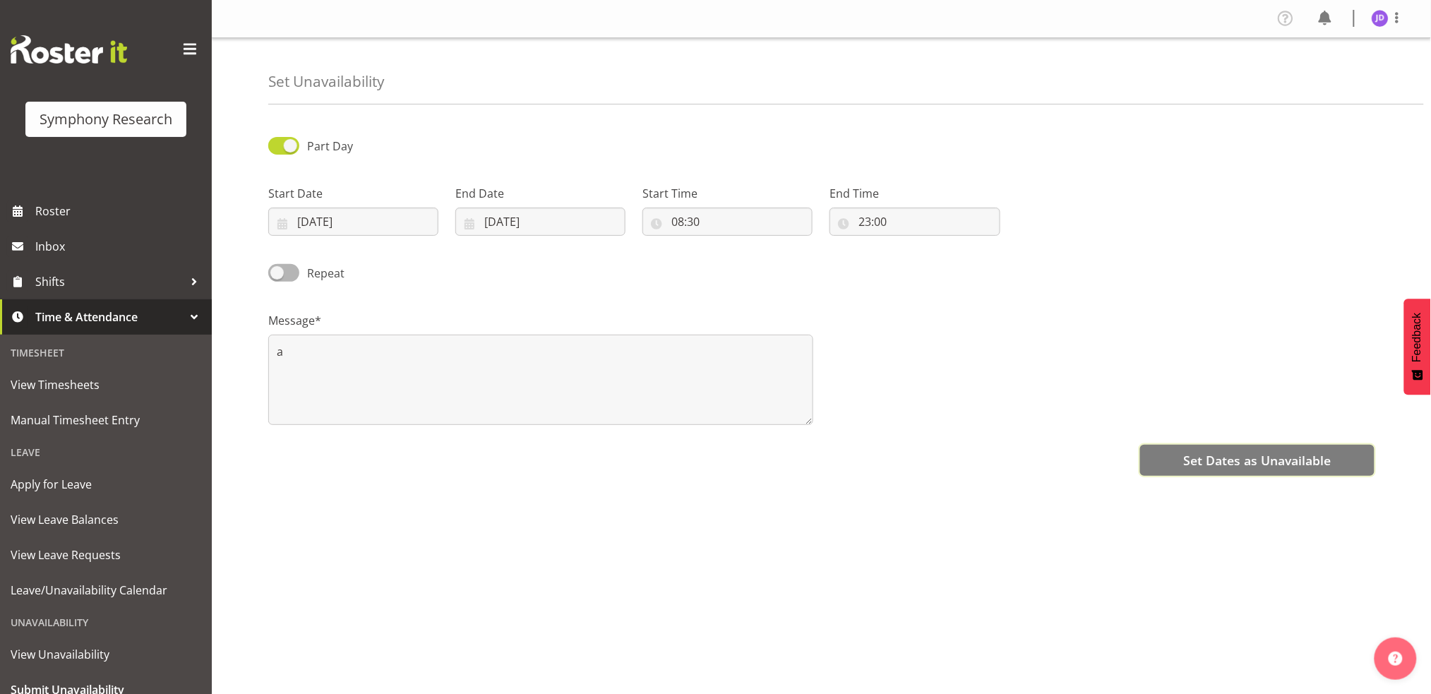
click at [1188, 462] on span "Set Dates as Unavailable" at bounding box center [1257, 460] width 148 height 18
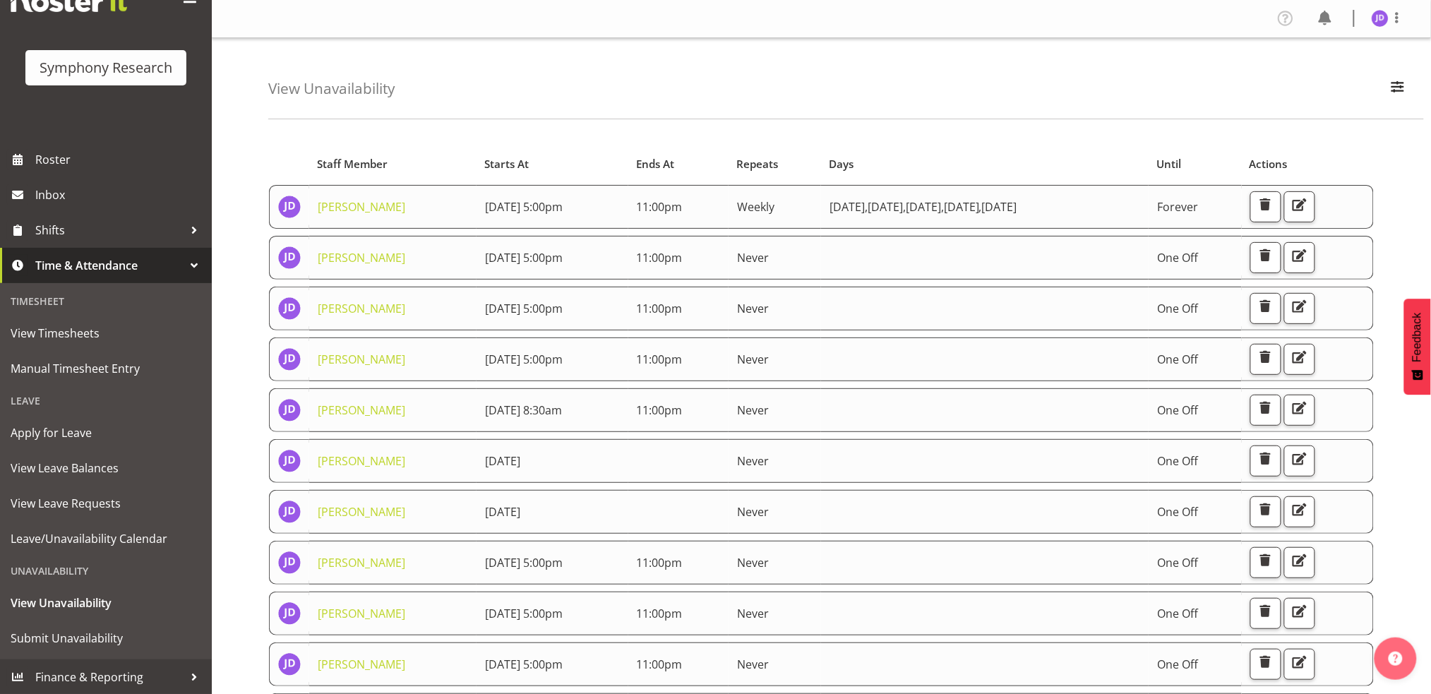
scroll to position [54, 0]
click at [71, 630] on span "Submit Unavailability" at bounding box center [106, 637] width 191 height 21
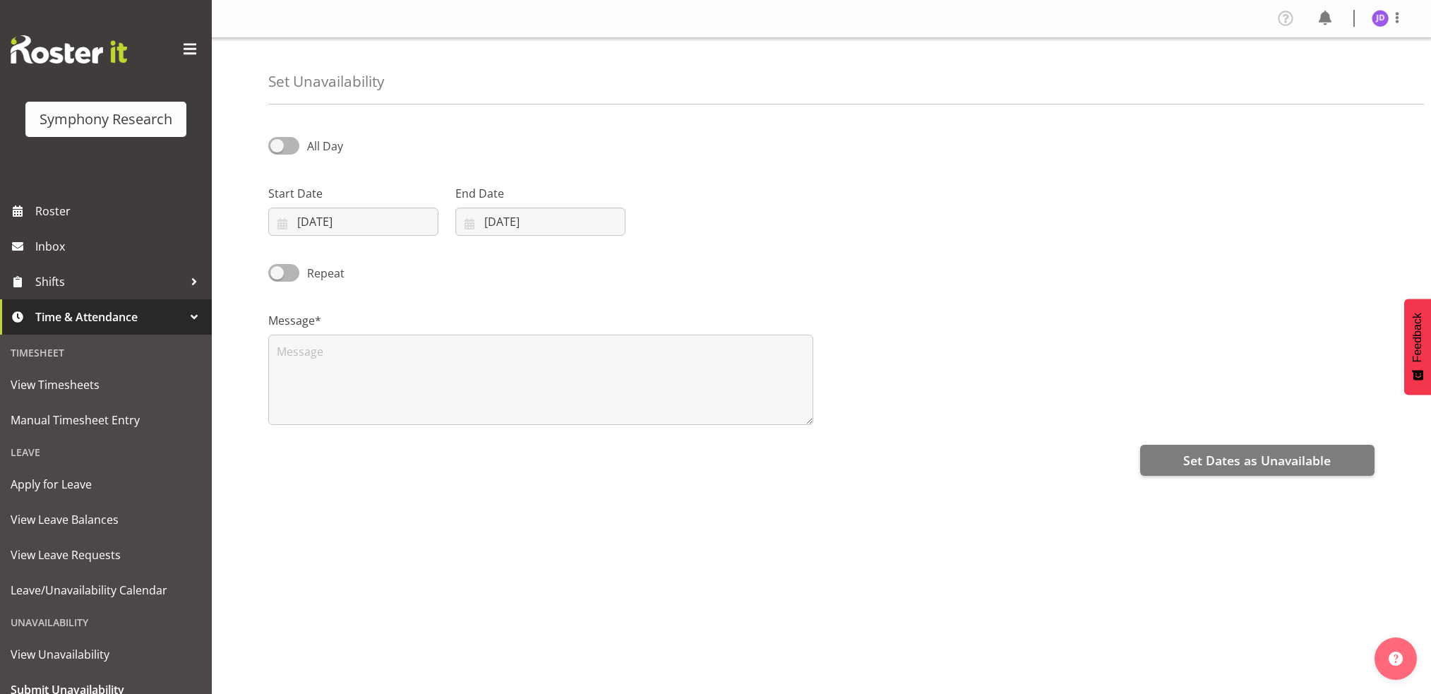
select select "7"
select select "2025"
click at [381, 218] on input "[DATE]" at bounding box center [353, 222] width 170 height 28
click at [470, 409] on span "23" at bounding box center [466, 415] width 11 height 13
type input "[DATE]"
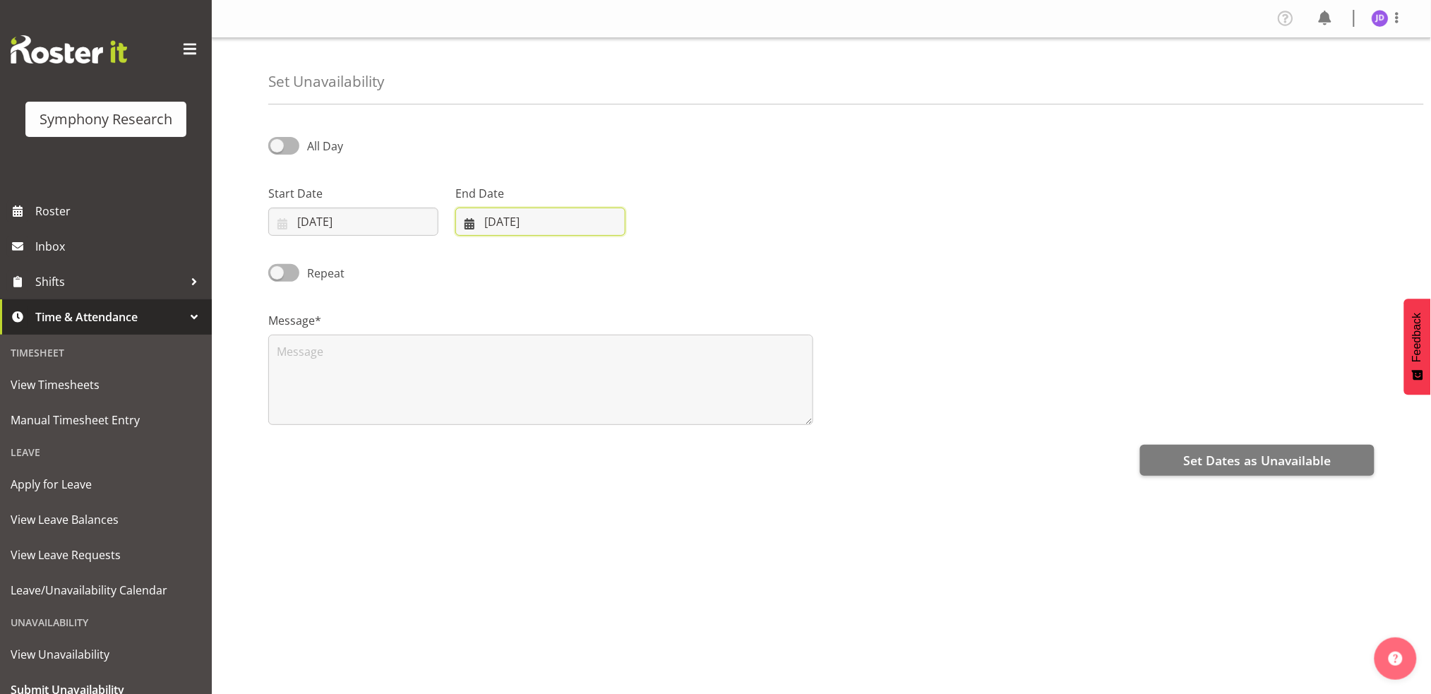
click at [578, 222] on input "[DATE]" at bounding box center [540, 222] width 170 height 28
click at [654, 413] on span "23" at bounding box center [653, 415] width 11 height 13
type input "[DATE]"
drag, startPoint x: 403, startPoint y: 374, endPoint x: 426, endPoint y: 367, distance: 23.7
click at [407, 373] on textarea at bounding box center [540, 380] width 545 height 90
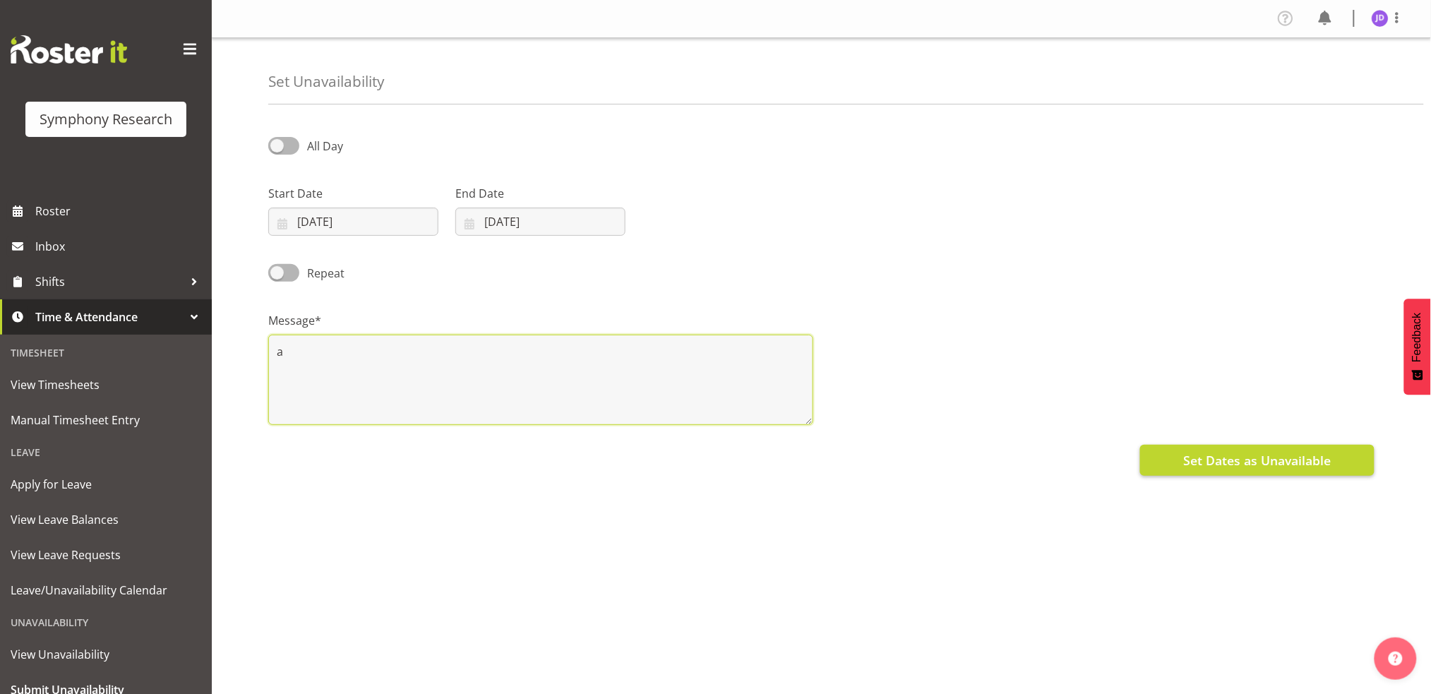
type textarea "a"
click at [1291, 448] on button "Set Dates as Unavailable" at bounding box center [1257, 460] width 234 height 31
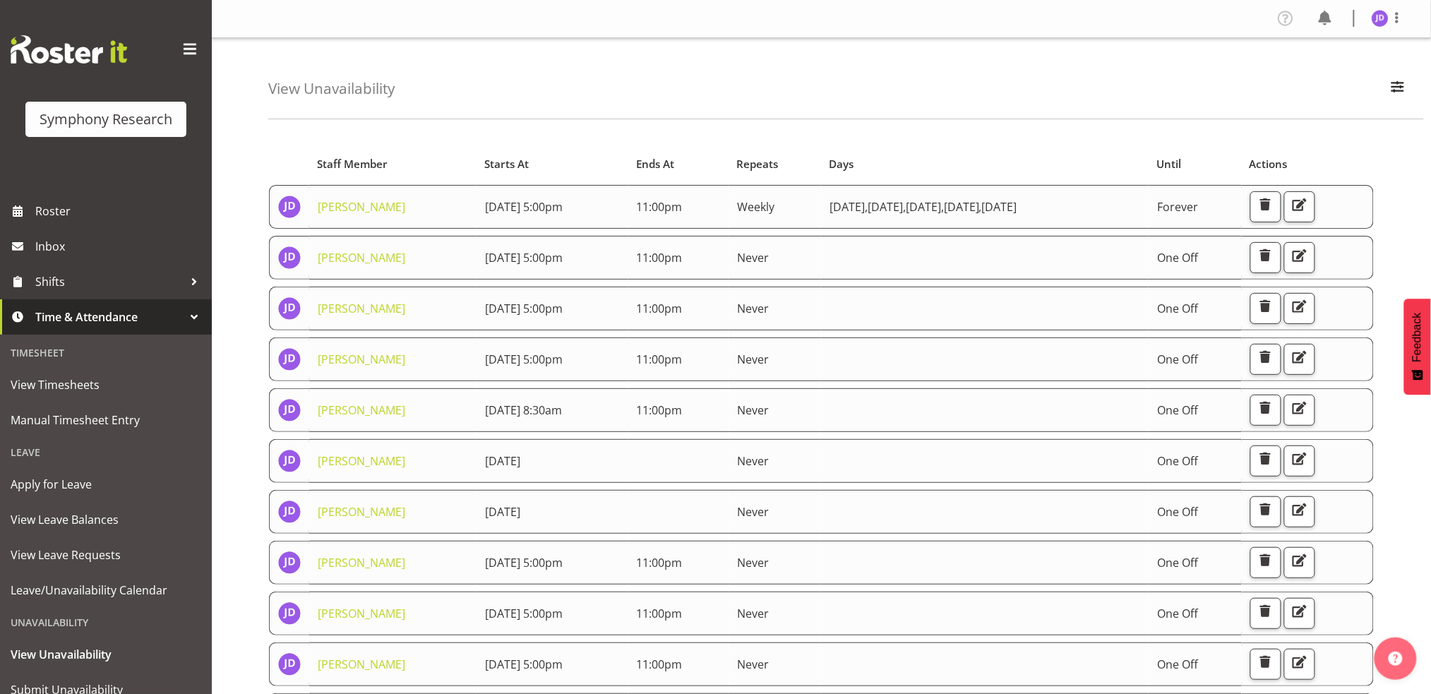
scroll to position [54, 0]
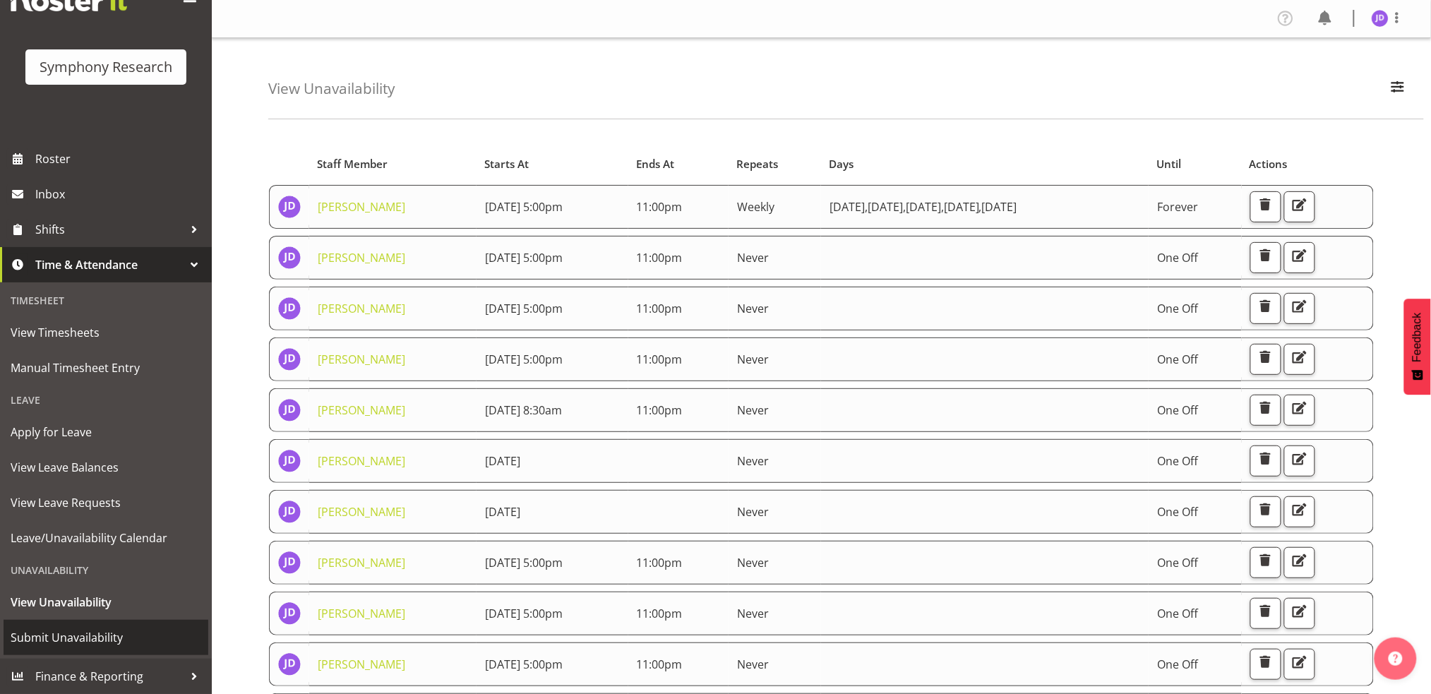
click at [77, 628] on span "Submit Unavailability" at bounding box center [106, 637] width 191 height 21
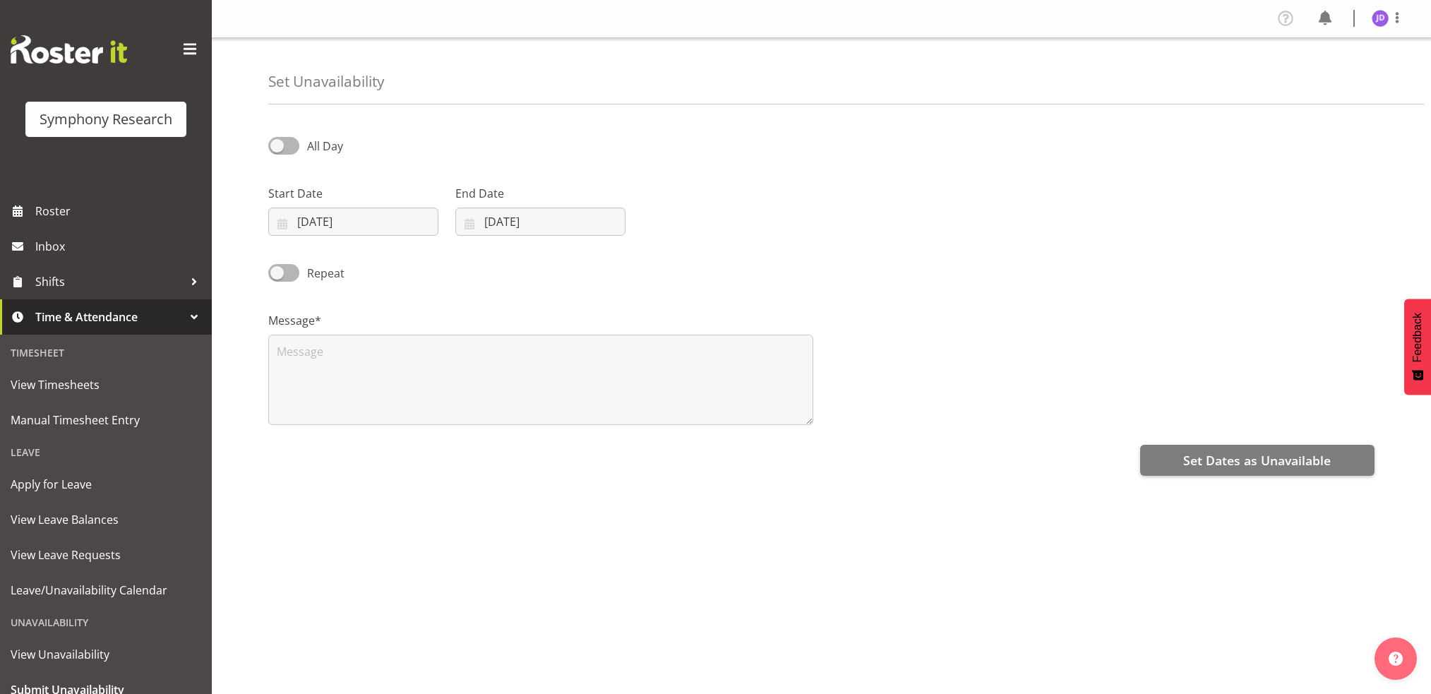
select select "7"
select select "2025"
click at [339, 218] on input "[DATE]" at bounding box center [353, 222] width 170 height 28
click at [299, 438] on span "24" at bounding box center [295, 442] width 11 height 13
type input "[DATE]"
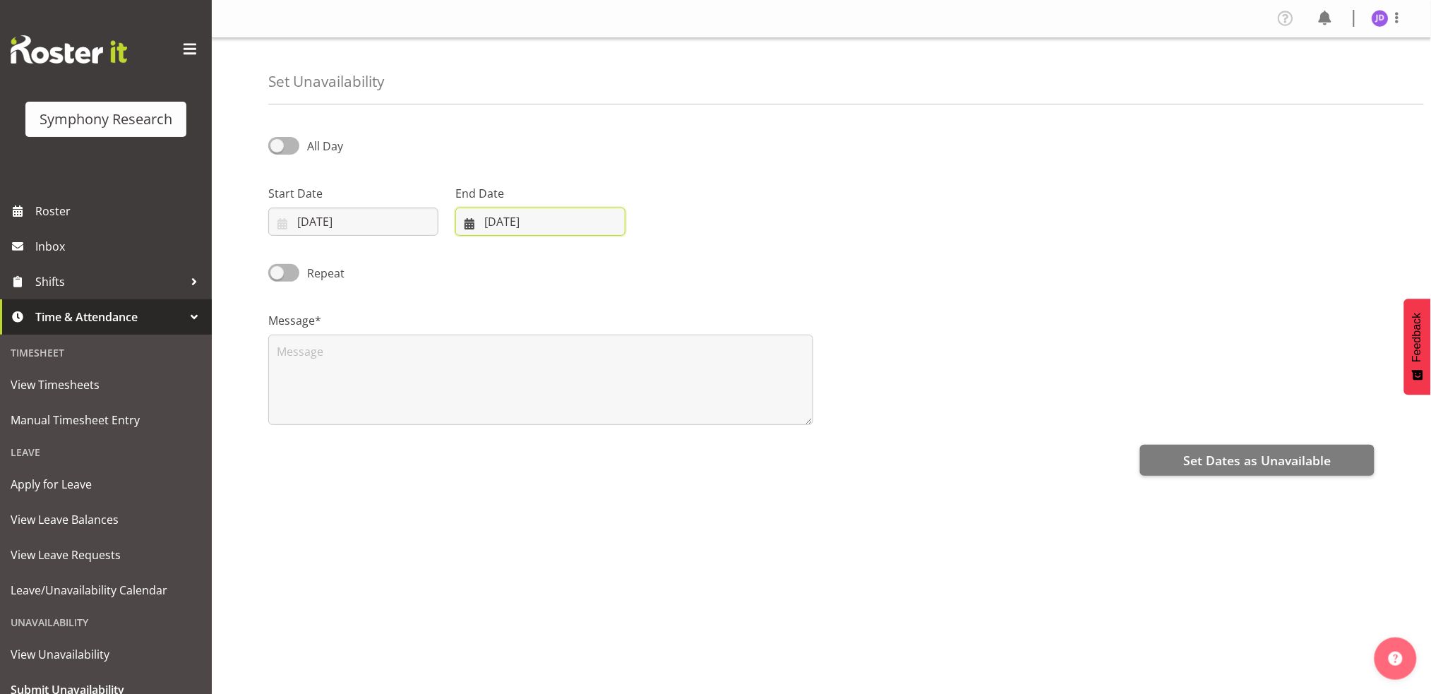
click at [545, 215] on input "[DATE]" at bounding box center [540, 222] width 170 height 28
click at [481, 438] on span "24" at bounding box center [482, 442] width 11 height 13
type input "[DATE]"
click at [349, 376] on textarea at bounding box center [540, 380] width 545 height 90
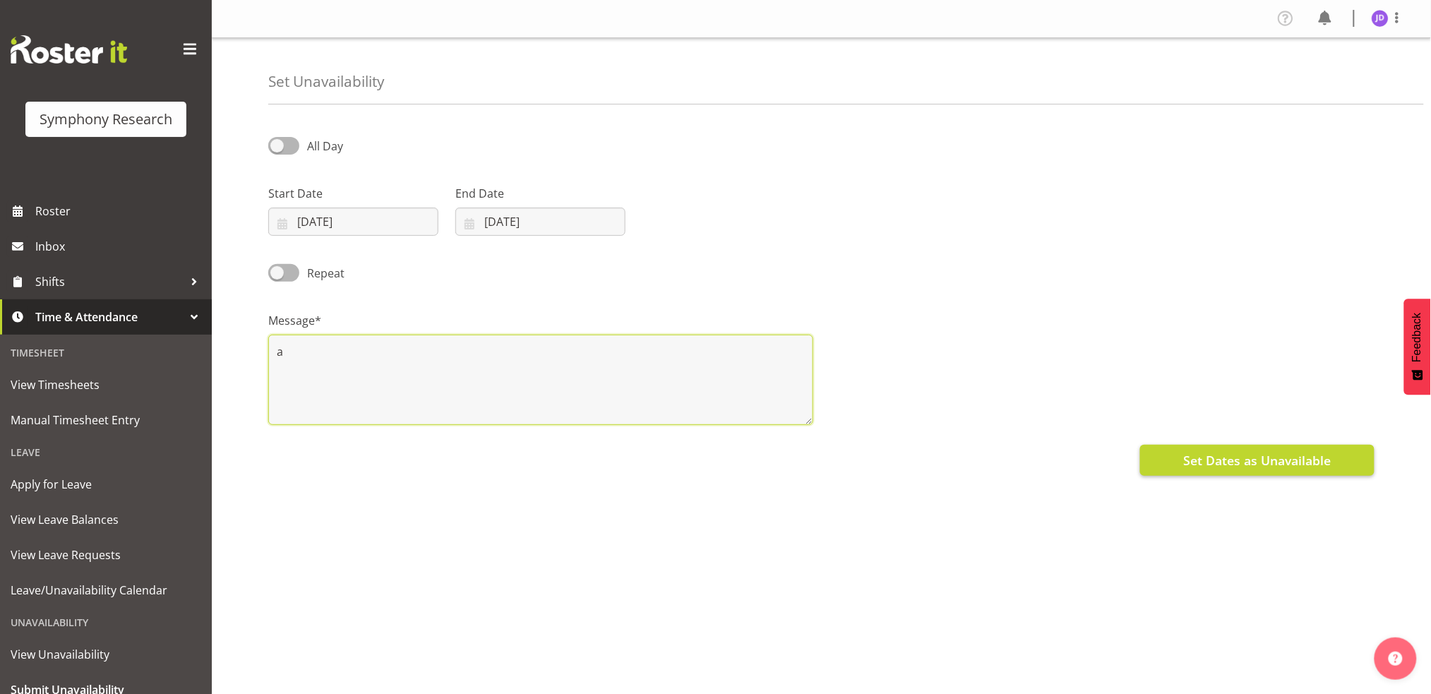
type textarea "a"
click at [1201, 463] on span "Set Dates as Unavailable" at bounding box center [1257, 460] width 148 height 18
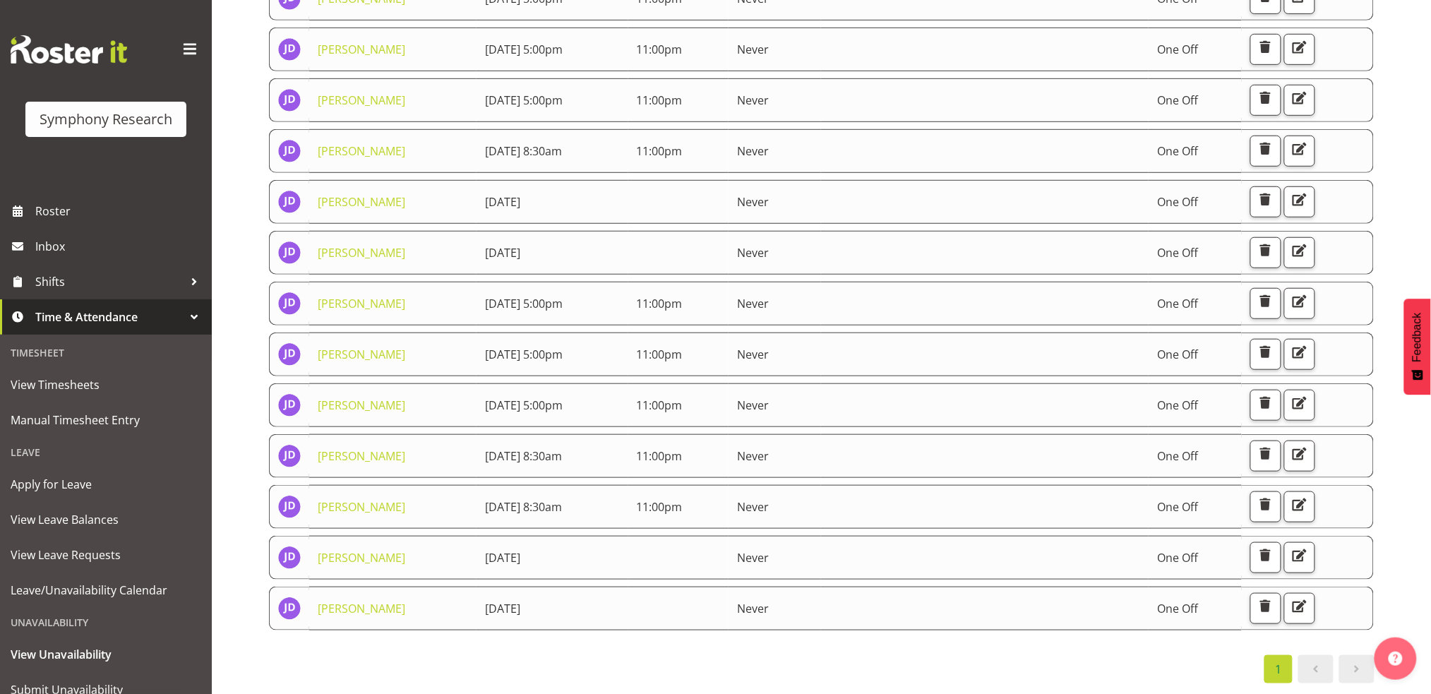
scroll to position [269, 0]
click at [65, 656] on span "View Unavailability" at bounding box center [106, 654] width 191 height 21
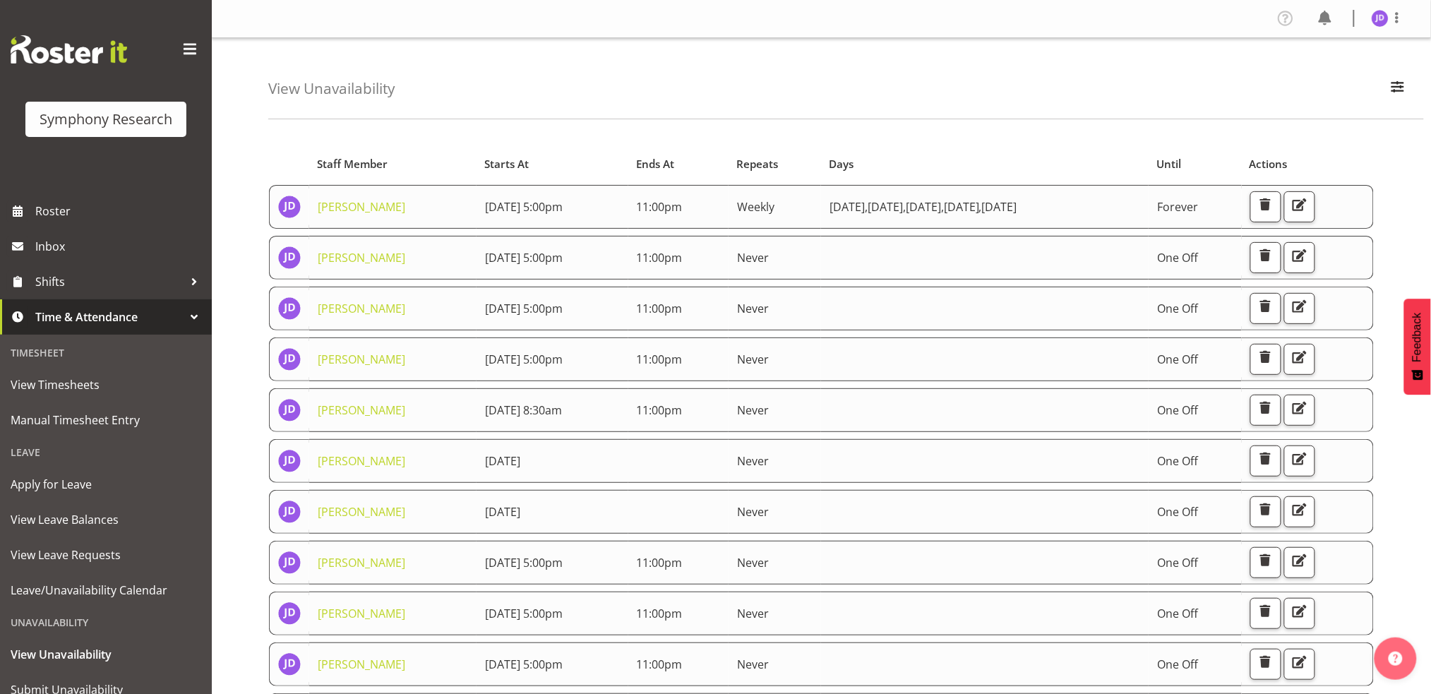
scroll to position [269, 0]
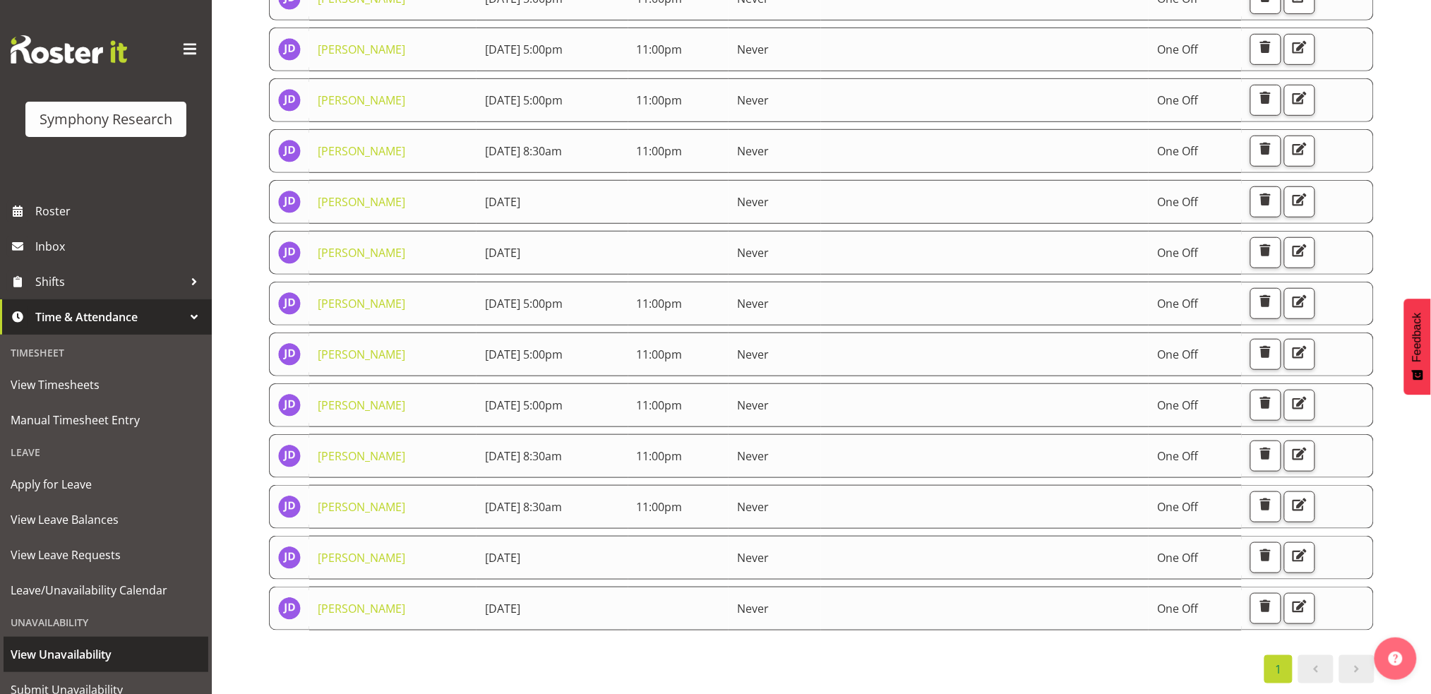
click at [76, 658] on span "View Unavailability" at bounding box center [106, 654] width 191 height 21
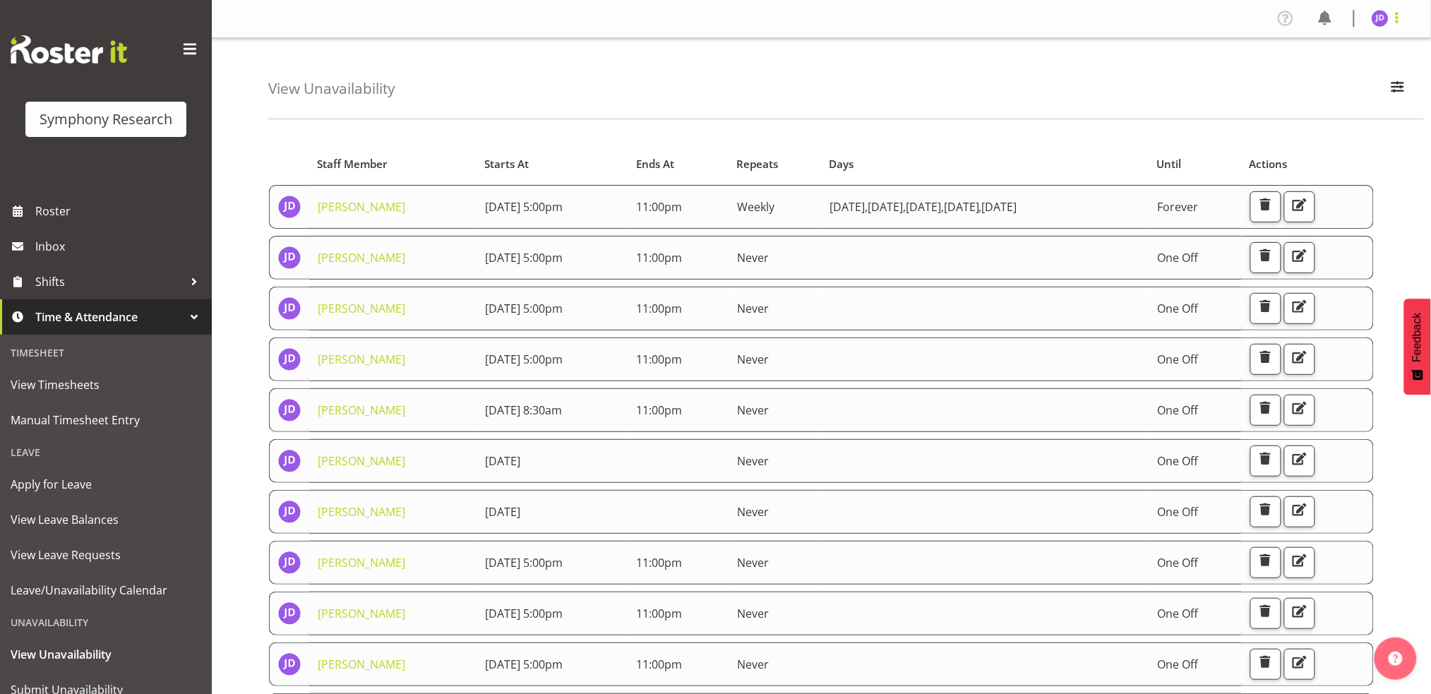
click at [1399, 22] on span at bounding box center [1397, 17] width 17 height 17
click at [1300, 78] on link "Log Out" at bounding box center [1338, 73] width 136 height 25
